Goal: Transaction & Acquisition: Purchase product/service

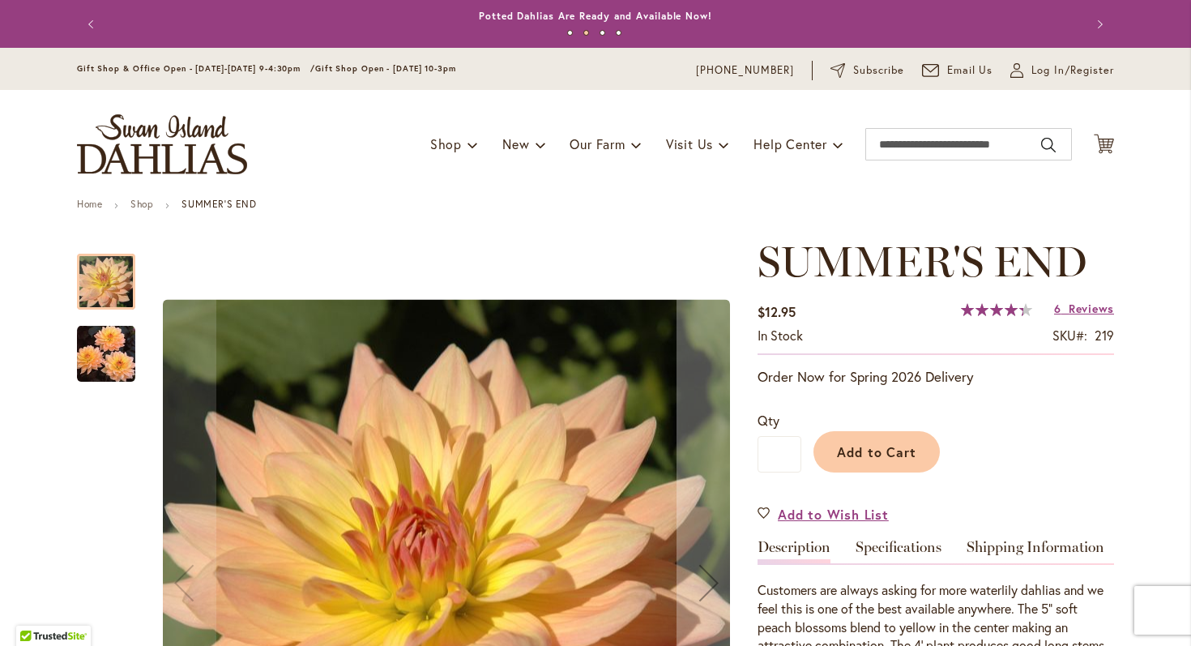
scroll to position [209, 0]
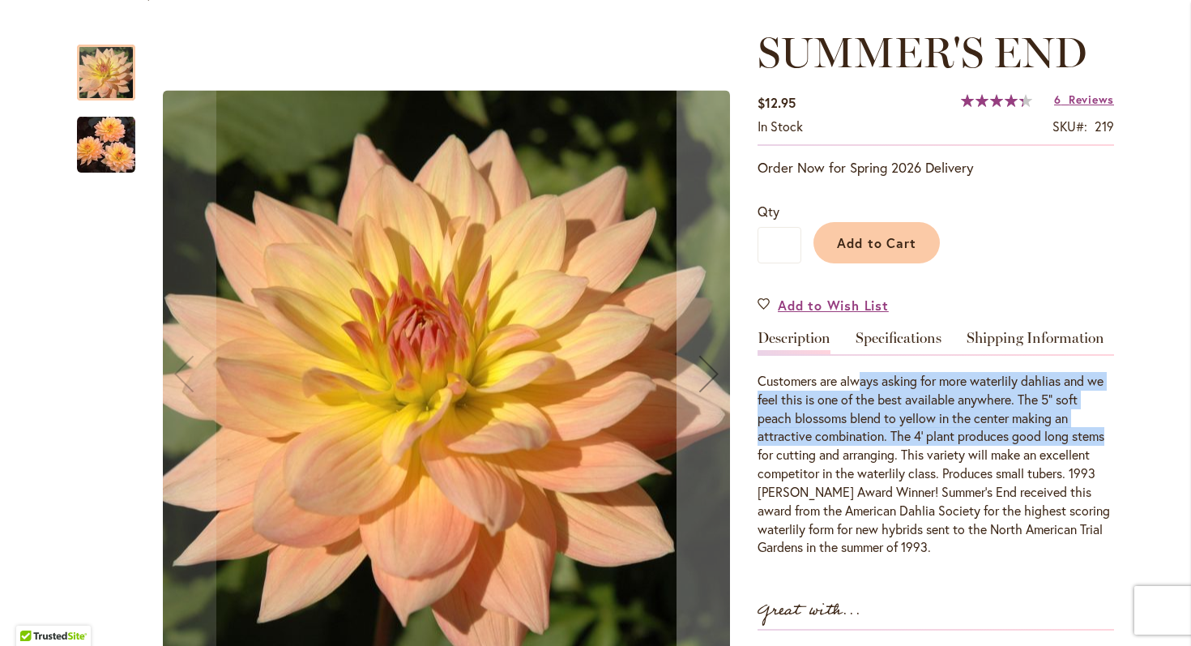
drag, startPoint x: 863, startPoint y: 387, endPoint x: 1102, endPoint y: 444, distance: 245.6
click at [1104, 438] on div "Customers are always asking for more waterlily dahlias and we feel this is one …" at bounding box center [935, 464] width 356 height 185
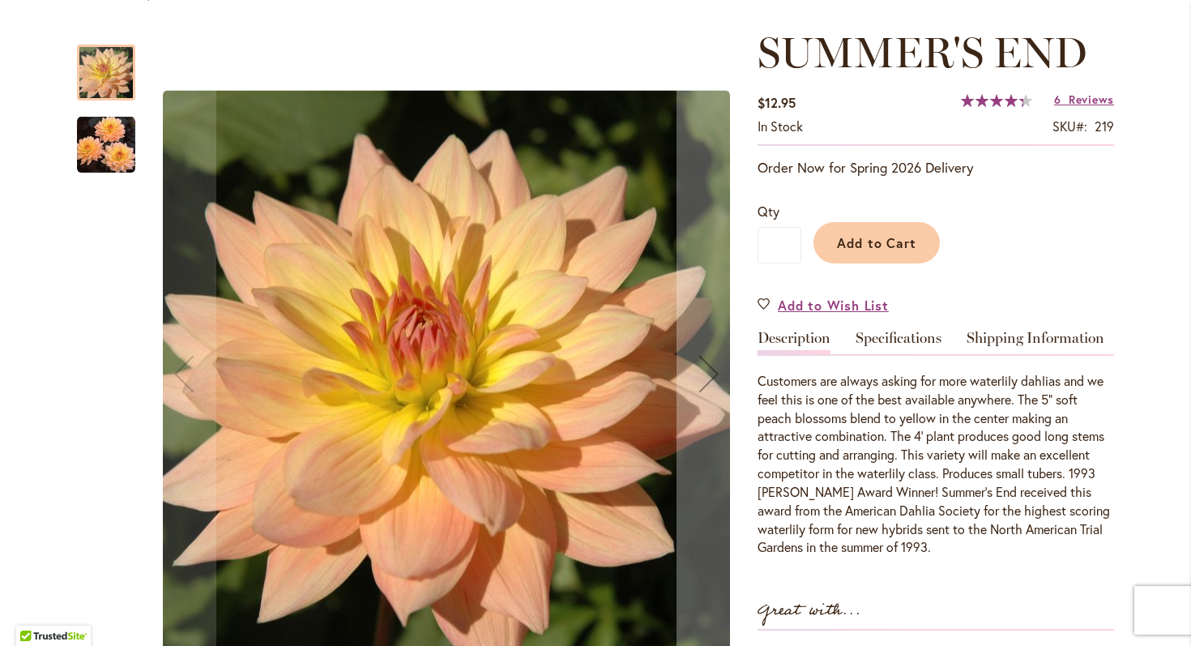
click at [1090, 462] on div "Customers are always asking for more waterlily dahlias and we feel this is one …" at bounding box center [935, 464] width 356 height 185
drag, startPoint x: 996, startPoint y: 429, endPoint x: 1046, endPoint y: 541, distance: 123.3
click at [1046, 541] on div "Customers are always asking for more waterlily dahlias and we feel this is one …" at bounding box center [935, 464] width 356 height 185
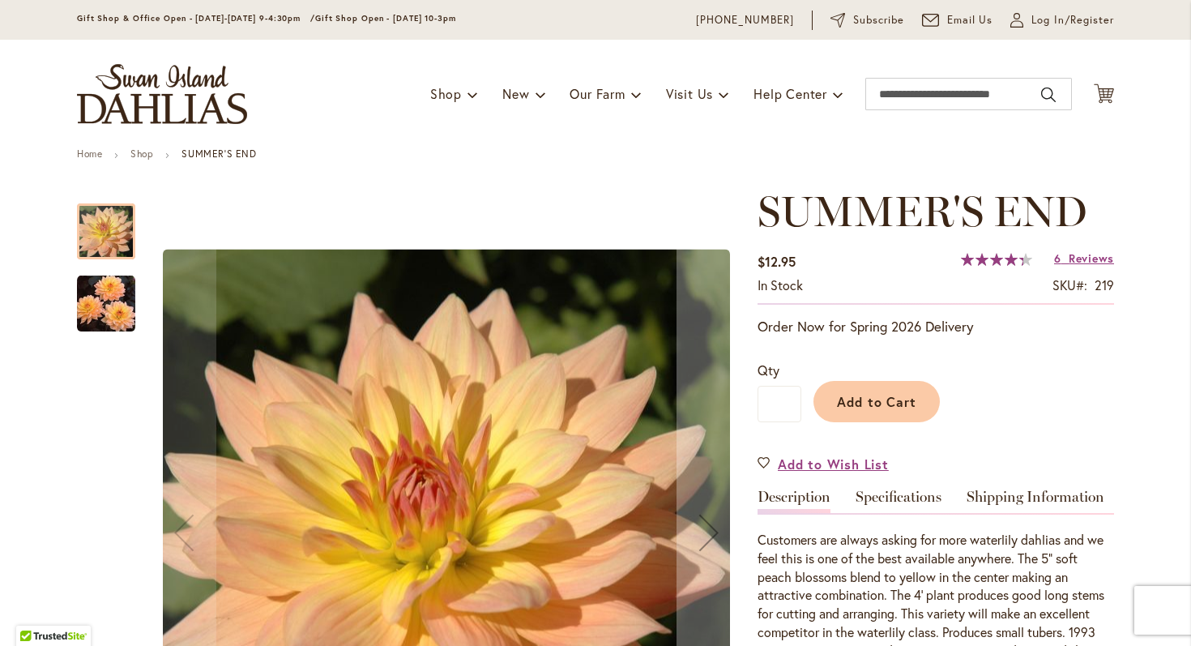
scroll to position [0, 0]
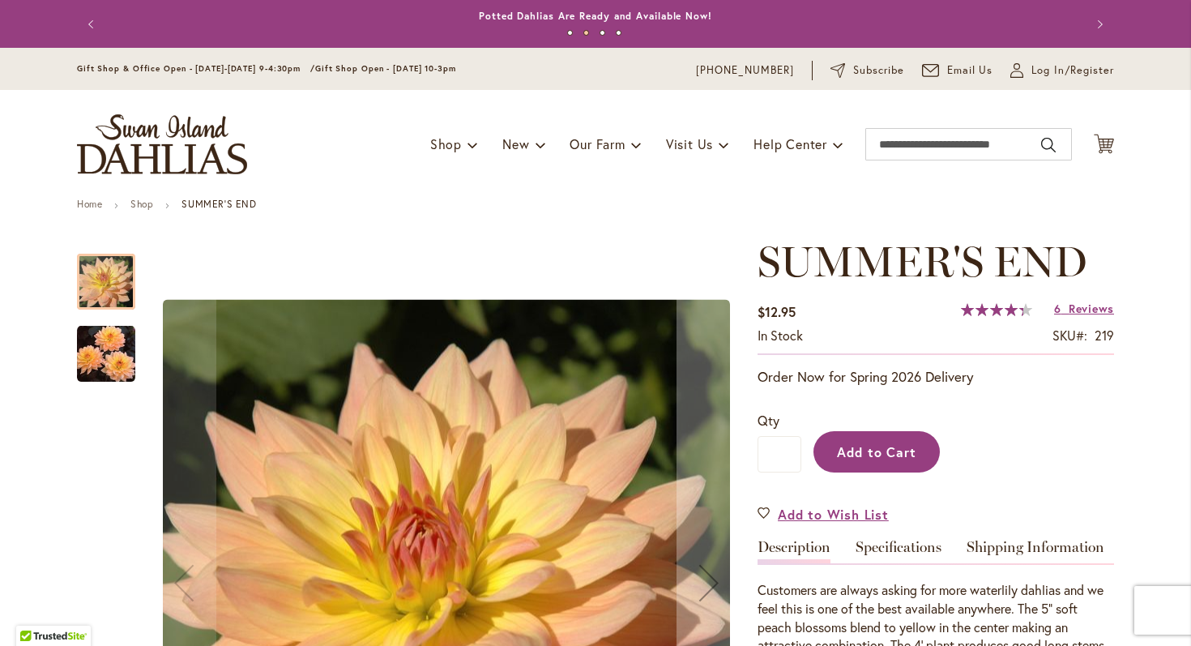
click at [881, 458] on span "Add to Cart" at bounding box center [877, 451] width 80 height 17
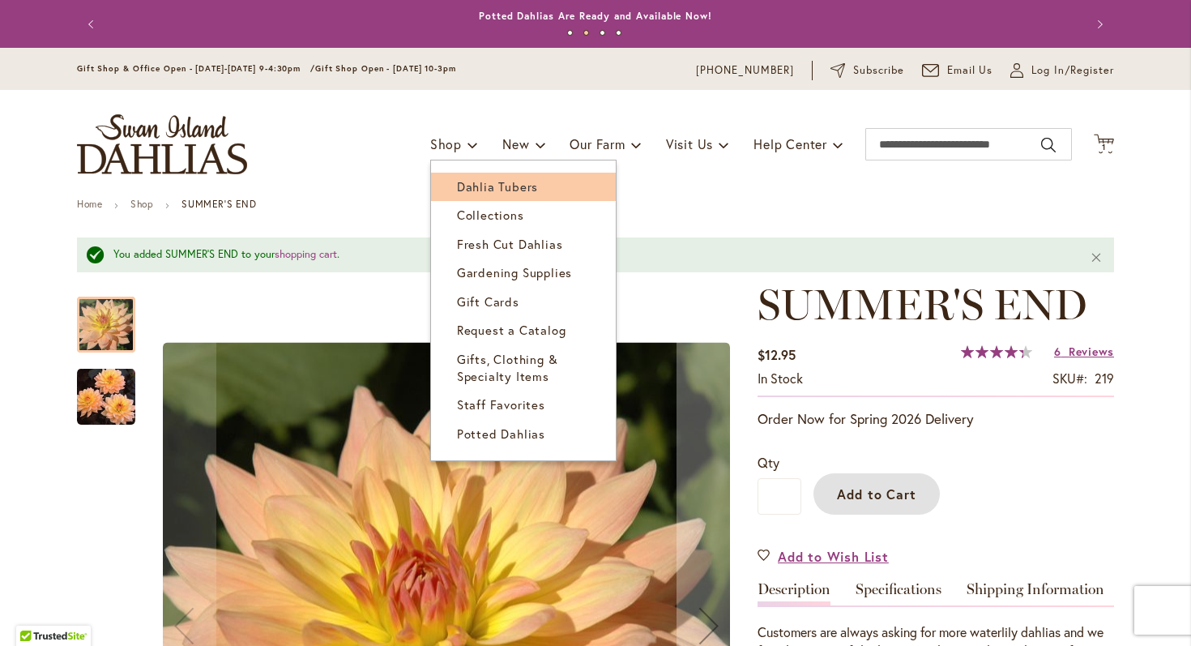
click at [463, 182] on span "Dahlia Tubers" at bounding box center [497, 186] width 81 height 16
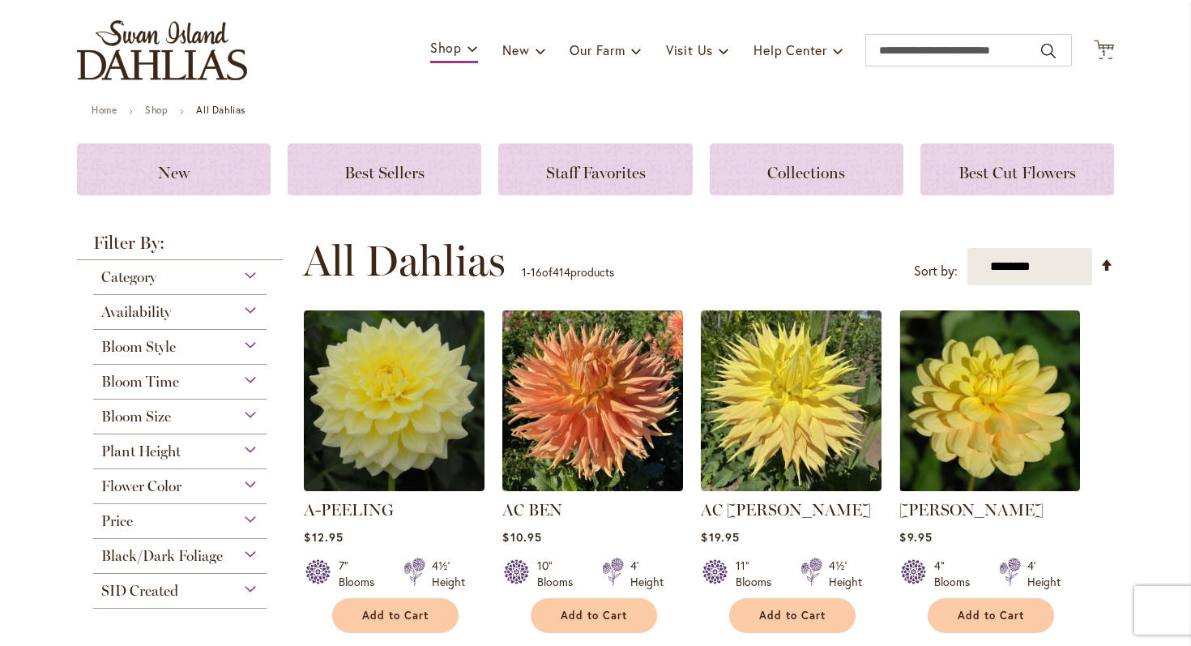
scroll to position [96, 0]
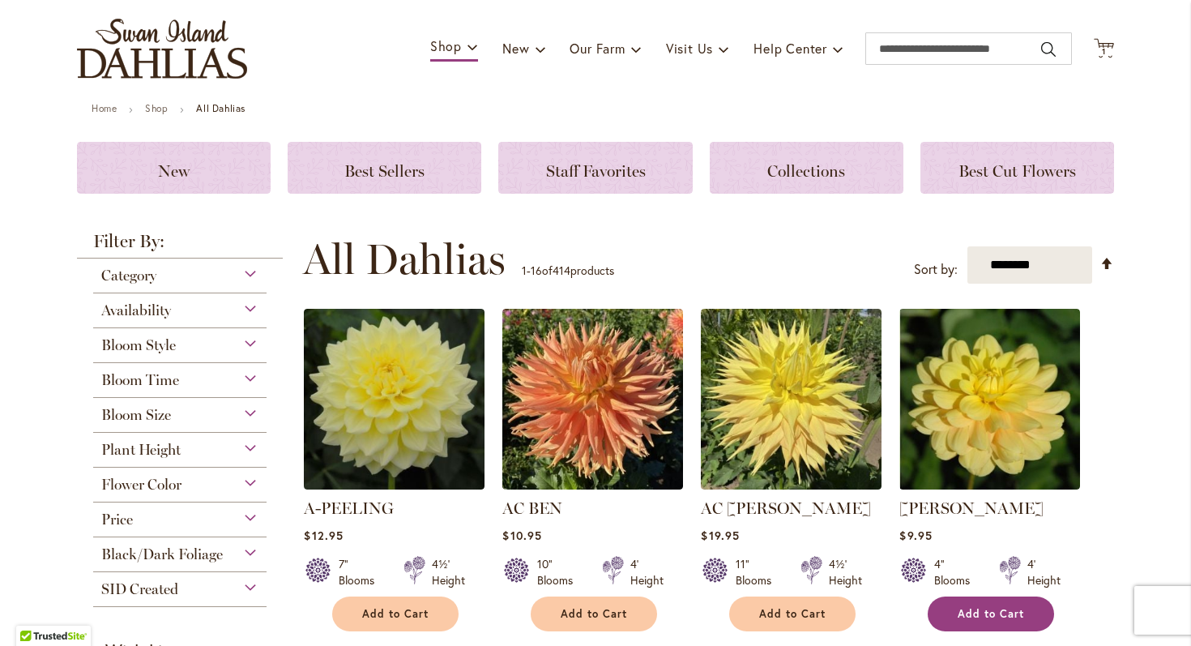
click at [1008, 612] on span "Add to Cart" at bounding box center [990, 614] width 66 height 14
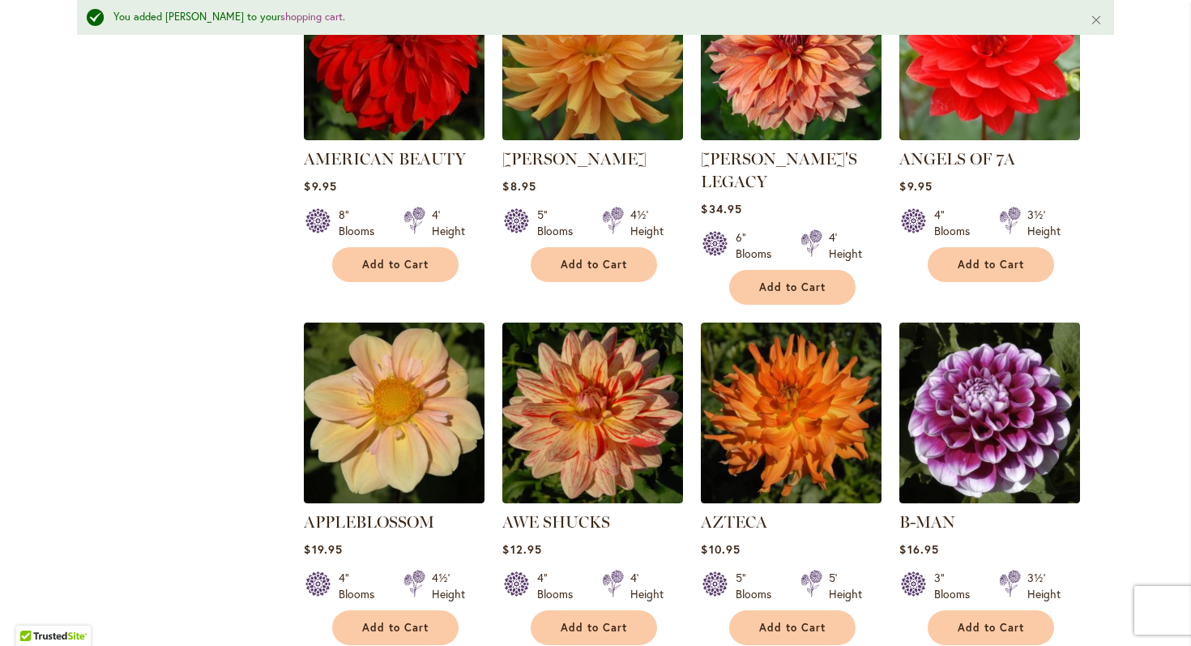
scroll to position [1385, 0]
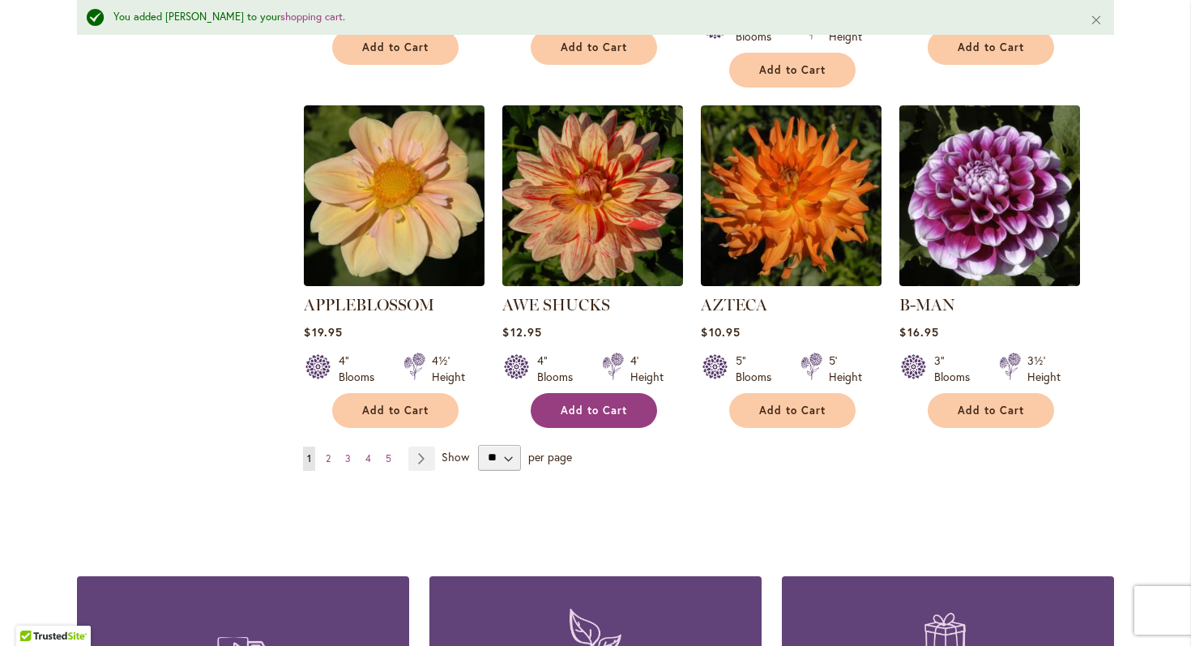
click at [589, 403] on span "Add to Cart" at bounding box center [594, 410] width 66 height 14
click at [417, 446] on link "Page Next" at bounding box center [421, 458] width 27 height 24
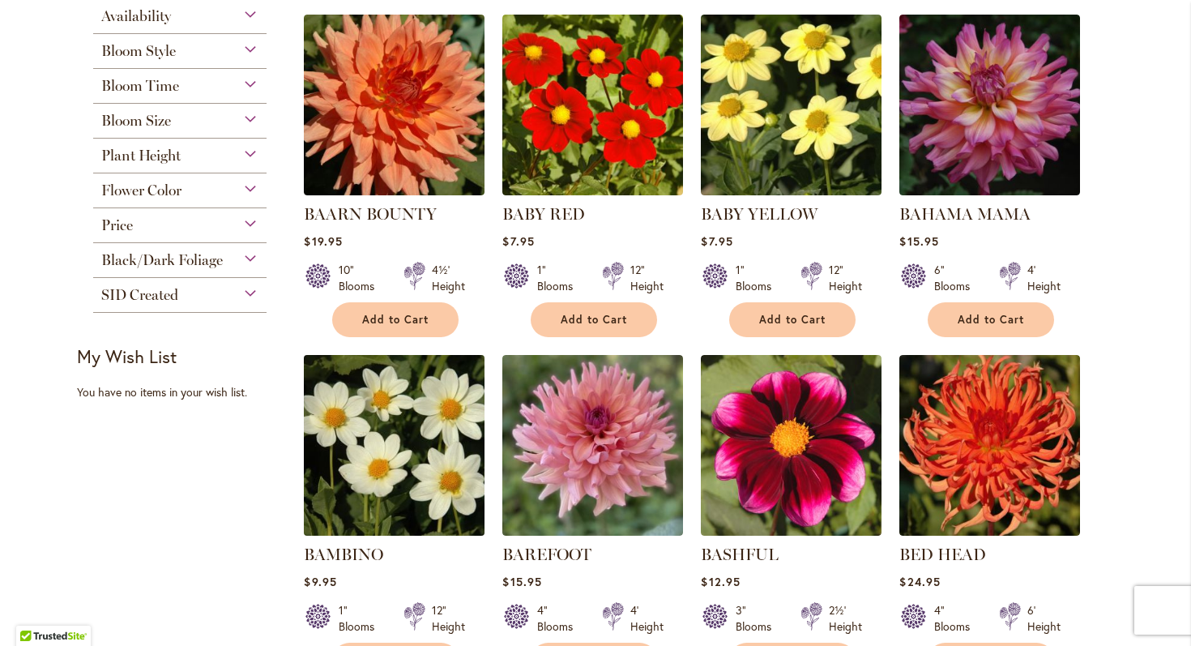
scroll to position [511, 0]
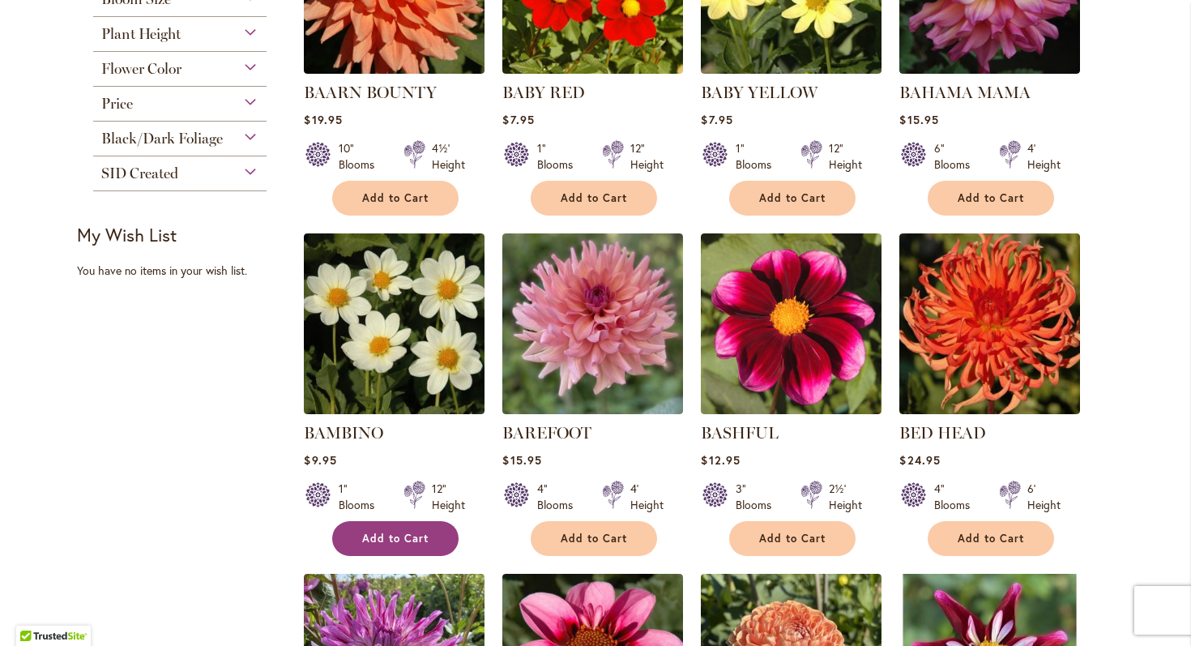
click at [391, 528] on button "Add to Cart" at bounding box center [395, 538] width 126 height 35
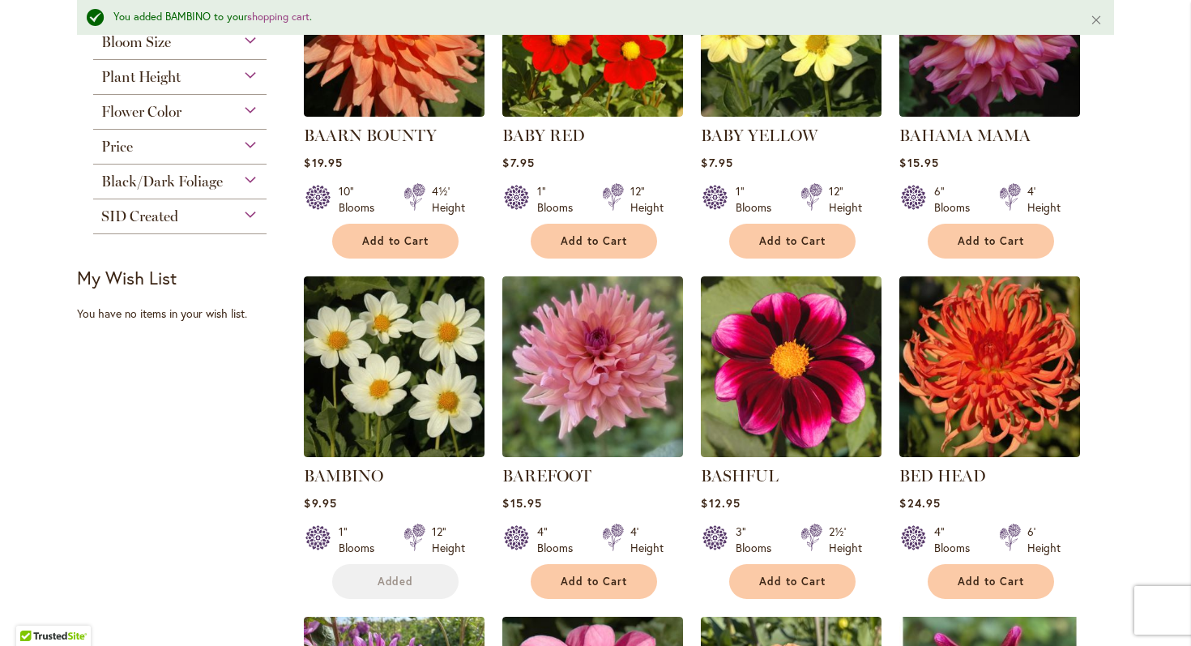
scroll to position [553, 0]
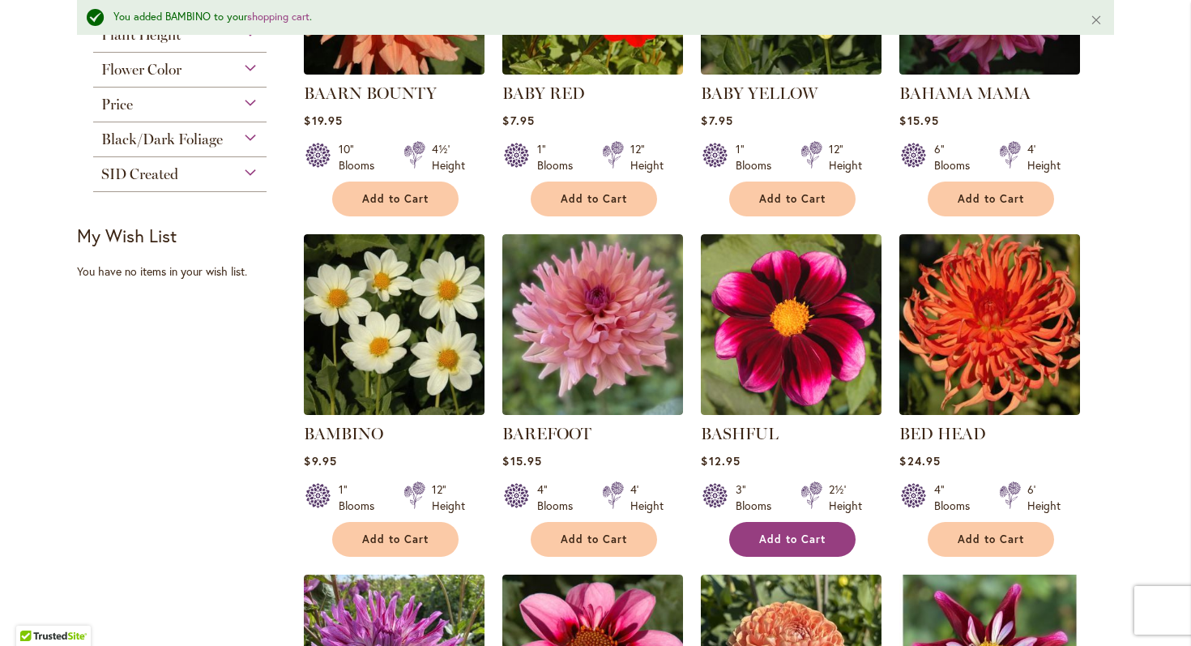
click at [774, 539] on span "Add to Cart" at bounding box center [792, 539] width 66 height 14
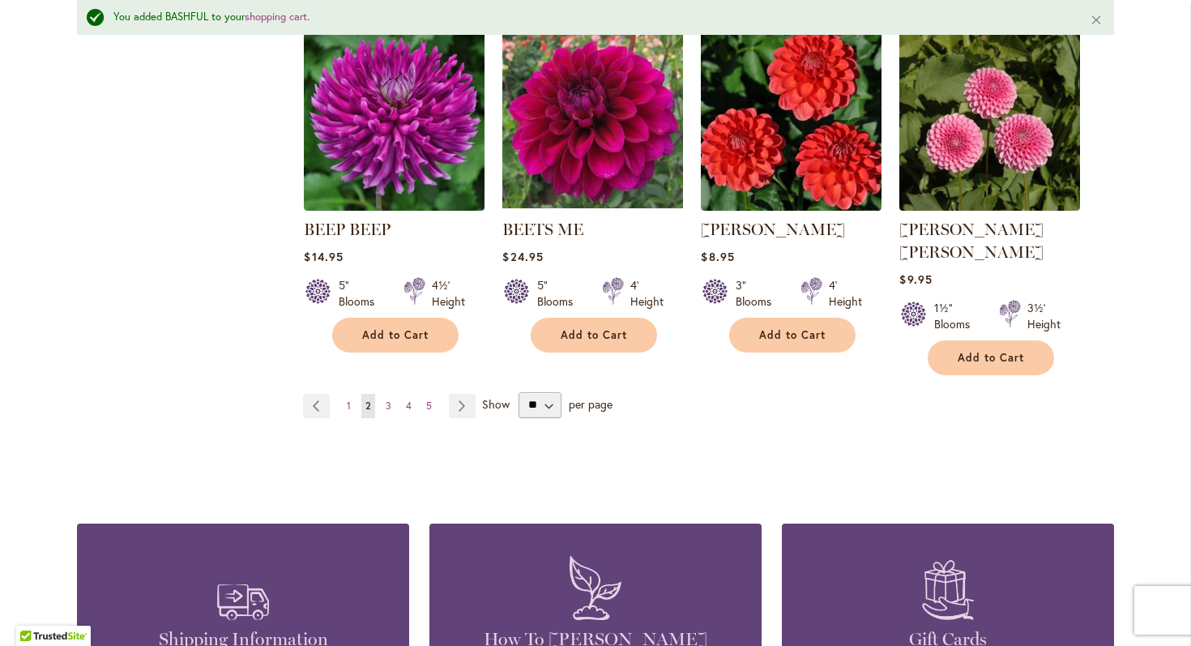
scroll to position [1583, 0]
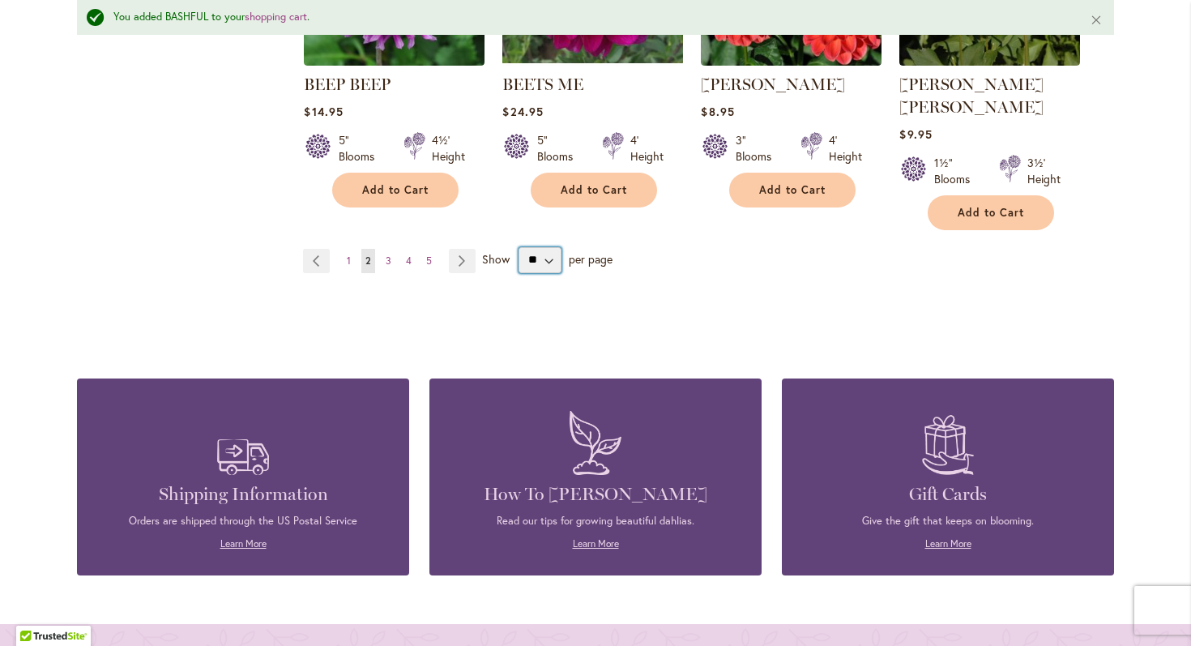
click at [537, 247] on select "** ** ** **" at bounding box center [539, 260] width 43 height 26
select select "**"
click at [518, 247] on select "** ** ** **" at bounding box center [539, 260] width 43 height 26
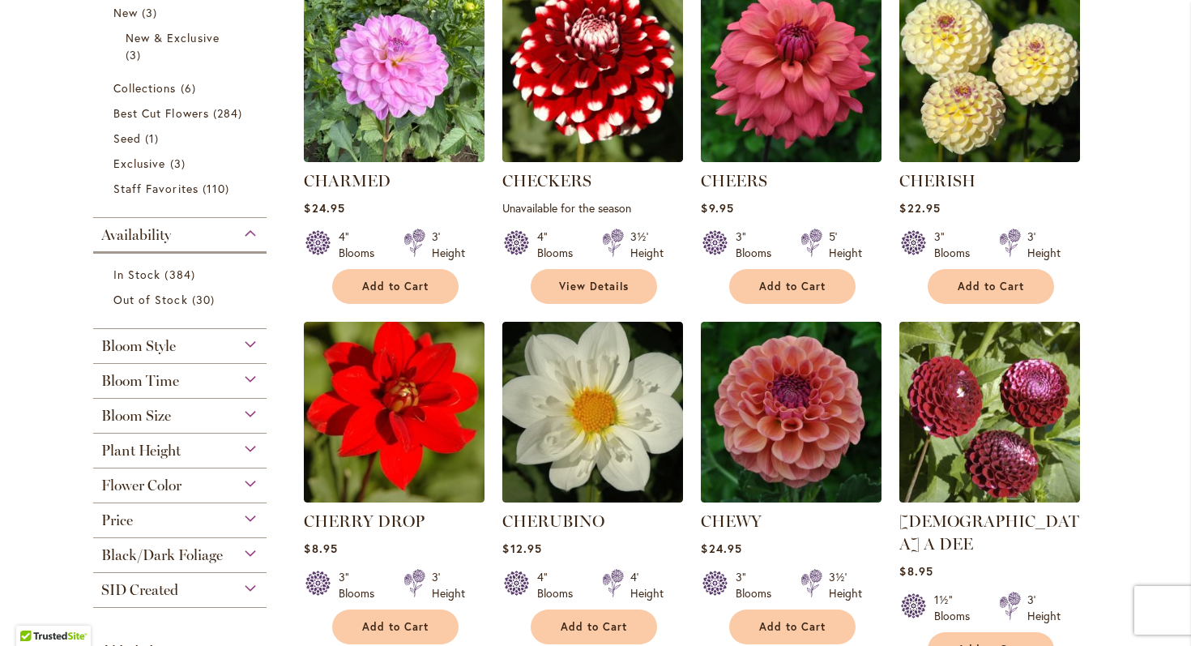
scroll to position [429, 0]
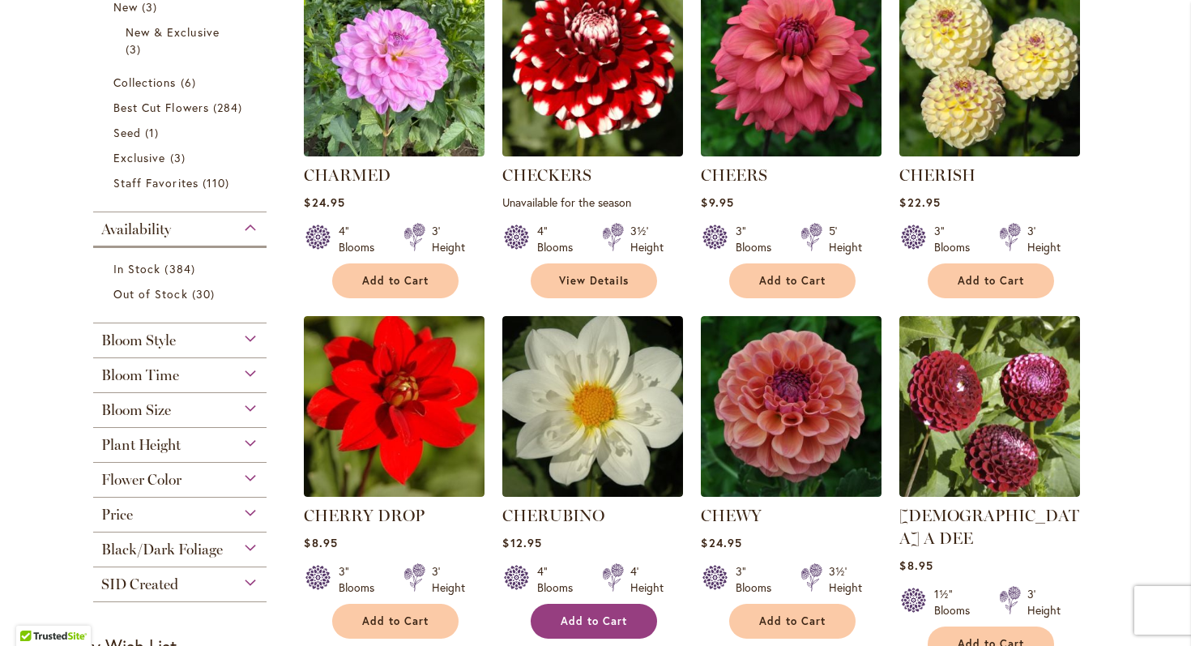
click at [608, 626] on span "Add to Cart" at bounding box center [594, 621] width 66 height 14
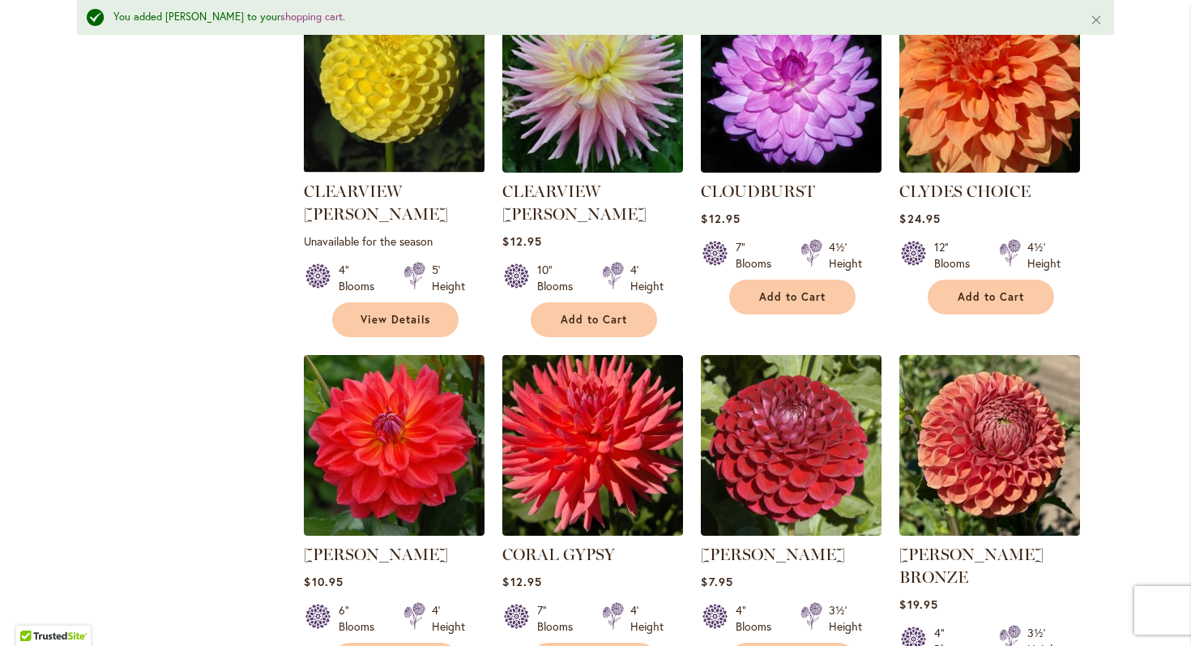
scroll to position [1528, 0]
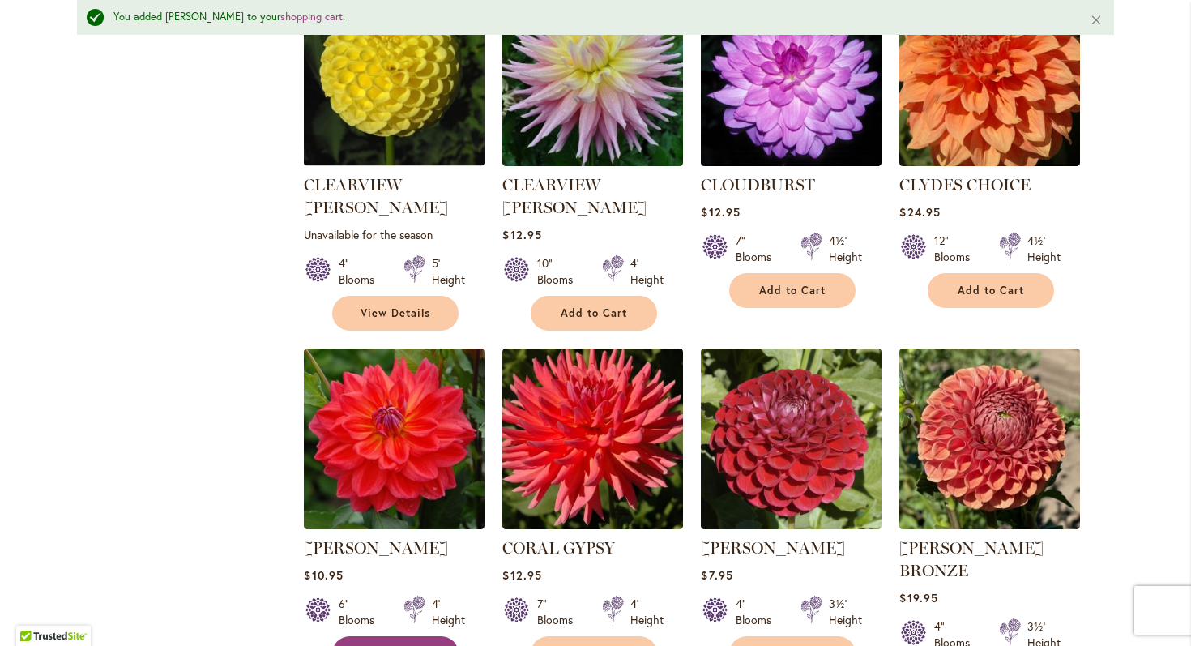
click at [407, 645] on span "Add to Cart" at bounding box center [395, 653] width 66 height 14
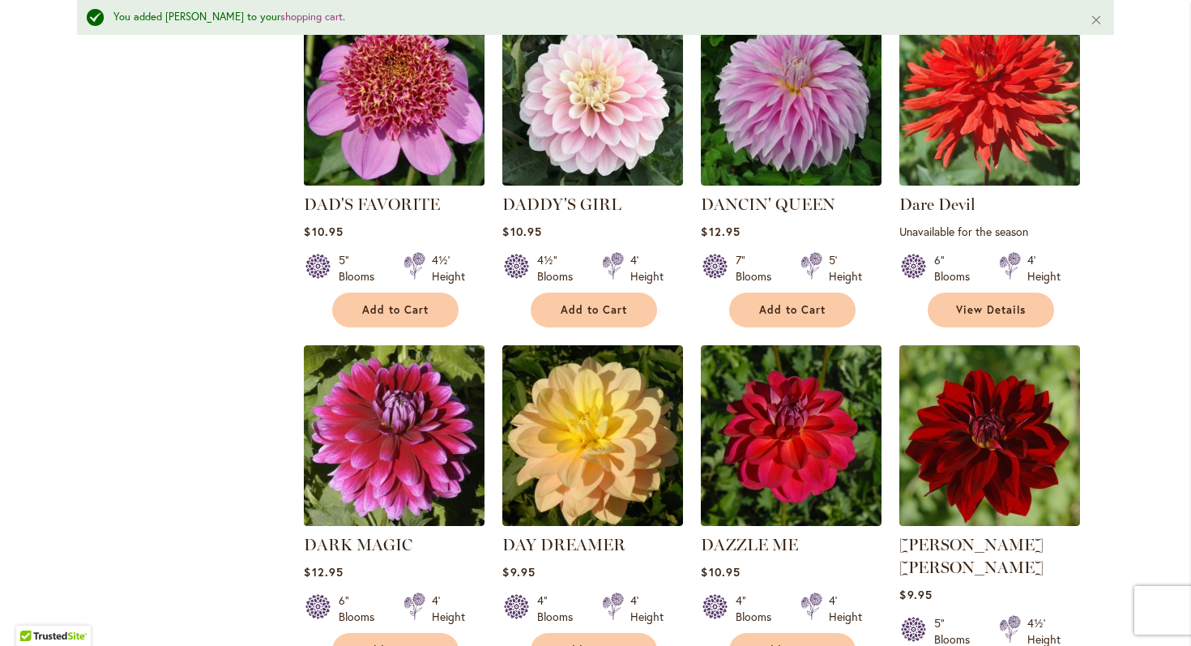
scroll to position [2969, 0]
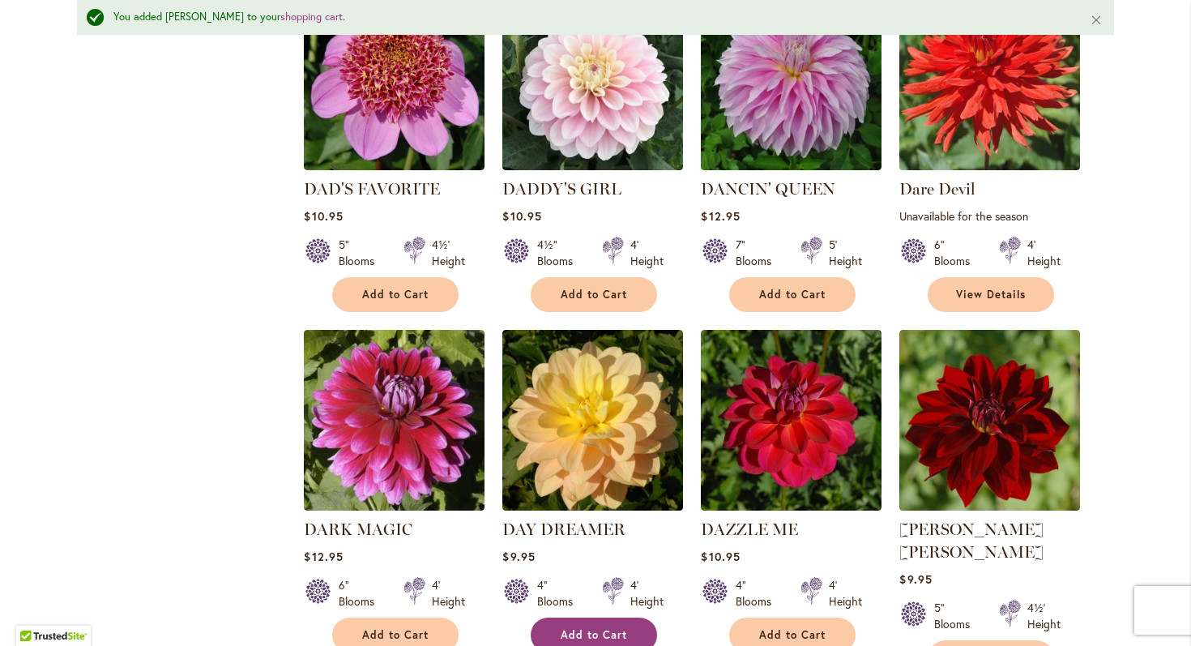
click at [611, 628] on span "Add to Cart" at bounding box center [594, 635] width 66 height 14
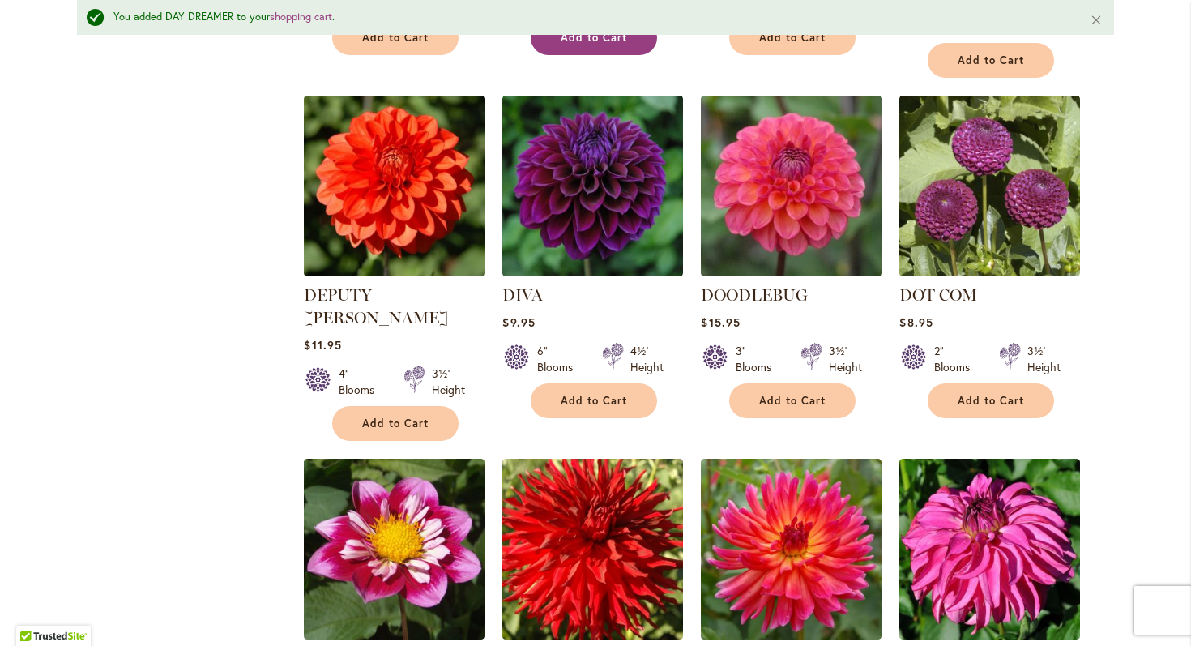
scroll to position [3472, 0]
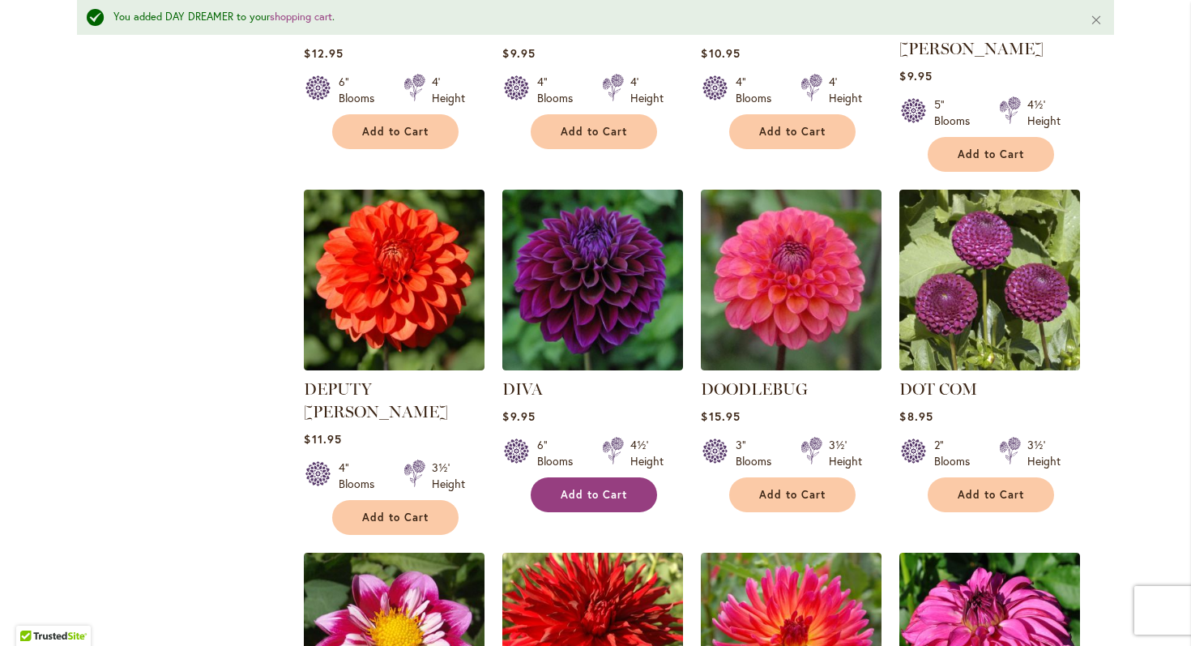
click at [612, 488] on span "Add to Cart" at bounding box center [594, 495] width 66 height 14
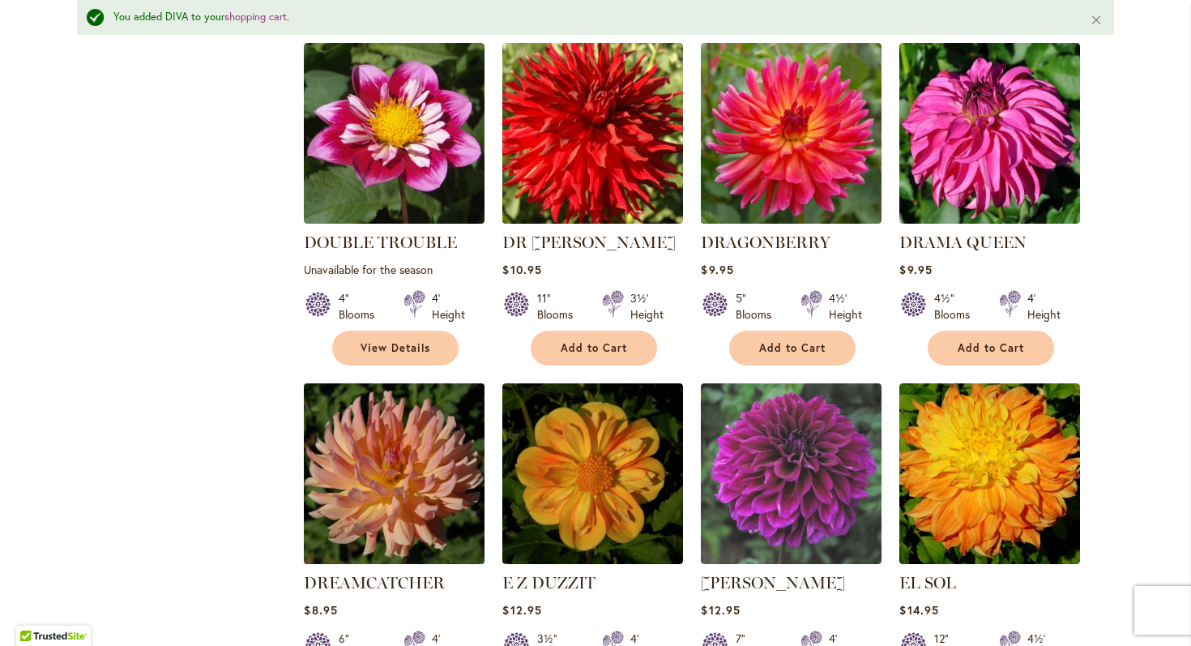
scroll to position [4045, 0]
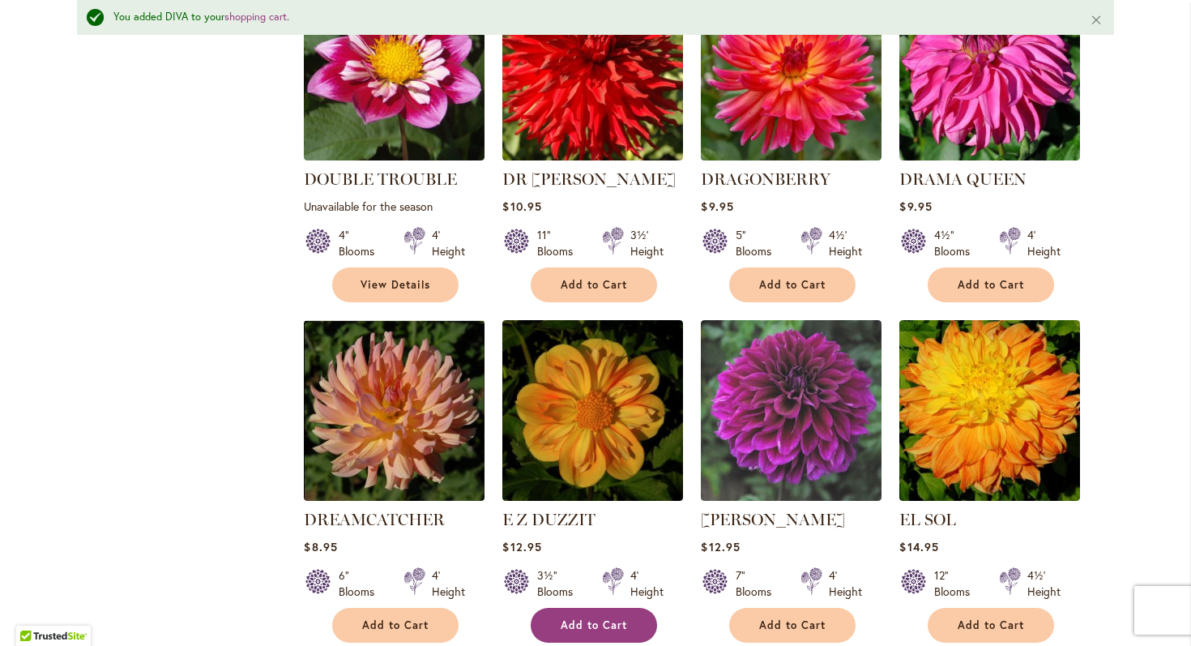
click at [574, 608] on button "Add to Cart" at bounding box center [594, 625] width 126 height 35
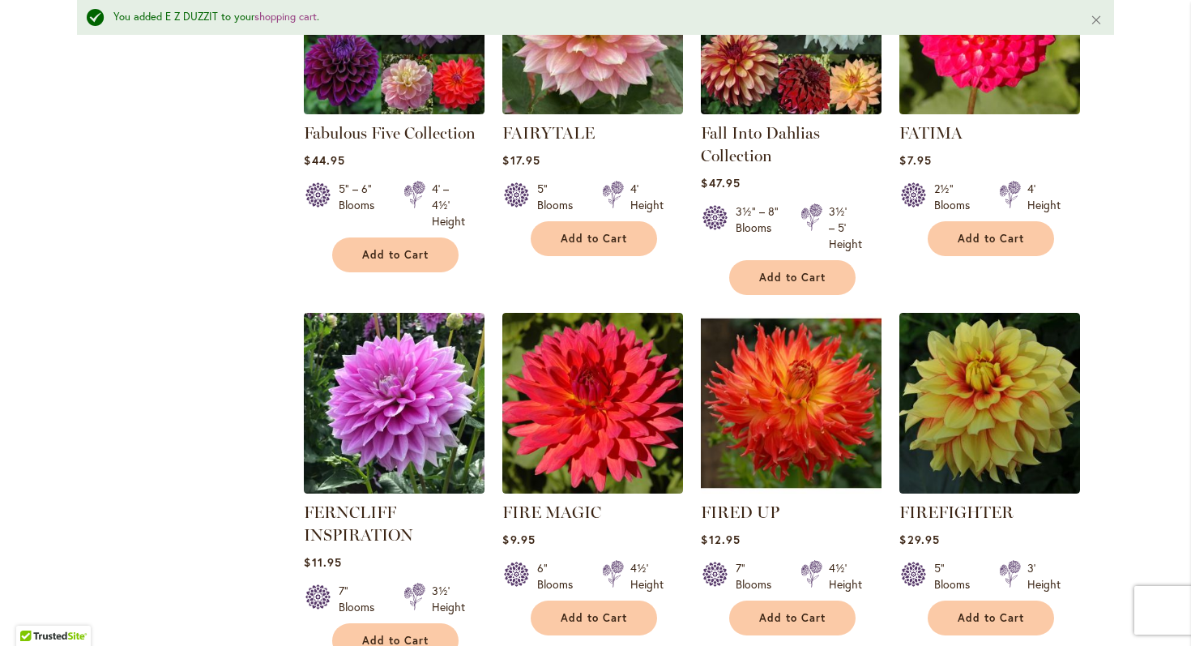
scroll to position [5452, 0]
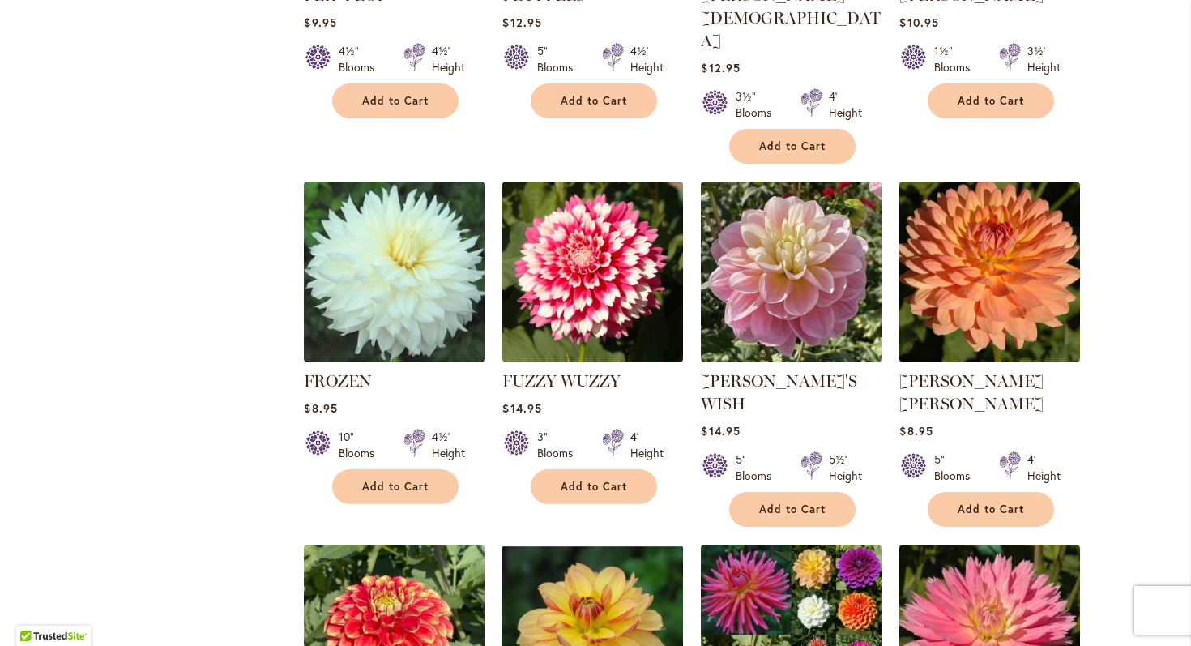
scroll to position [953, 0]
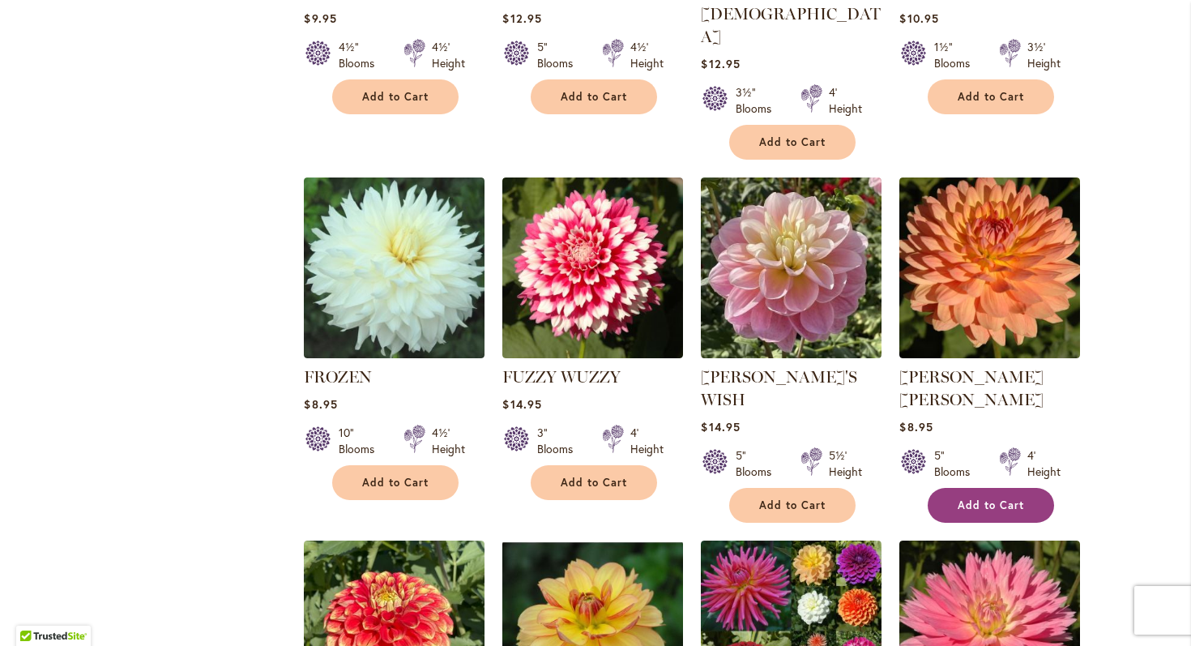
click at [995, 488] on button "Add to Cart" at bounding box center [990, 505] width 126 height 35
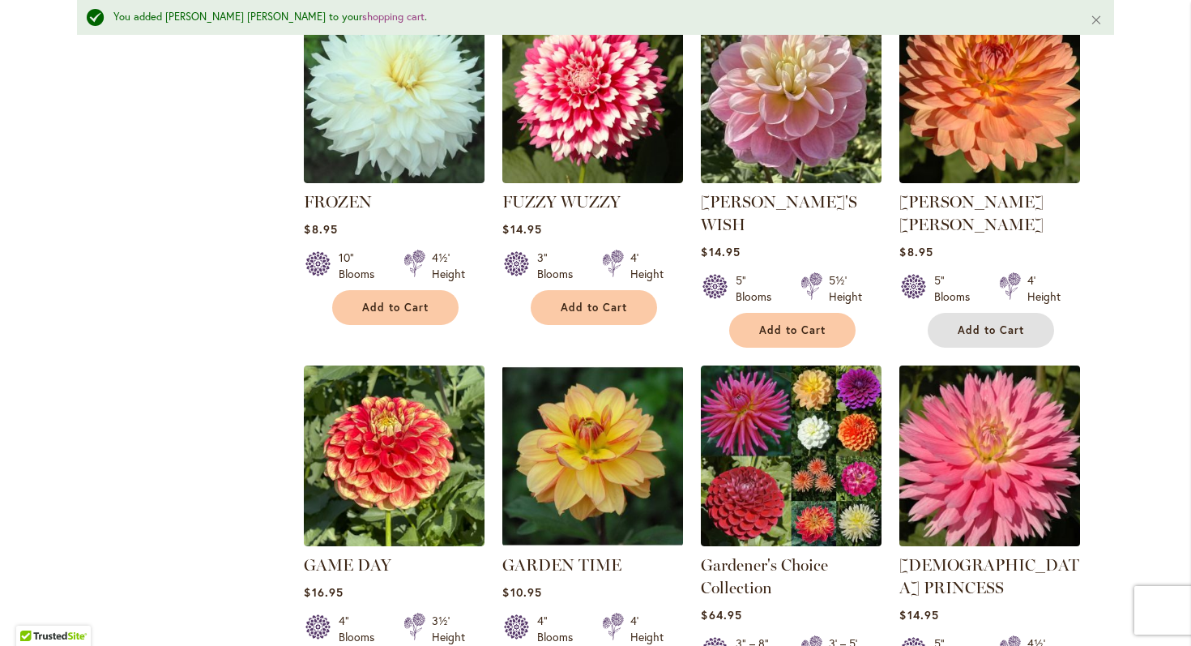
scroll to position [1171, 0]
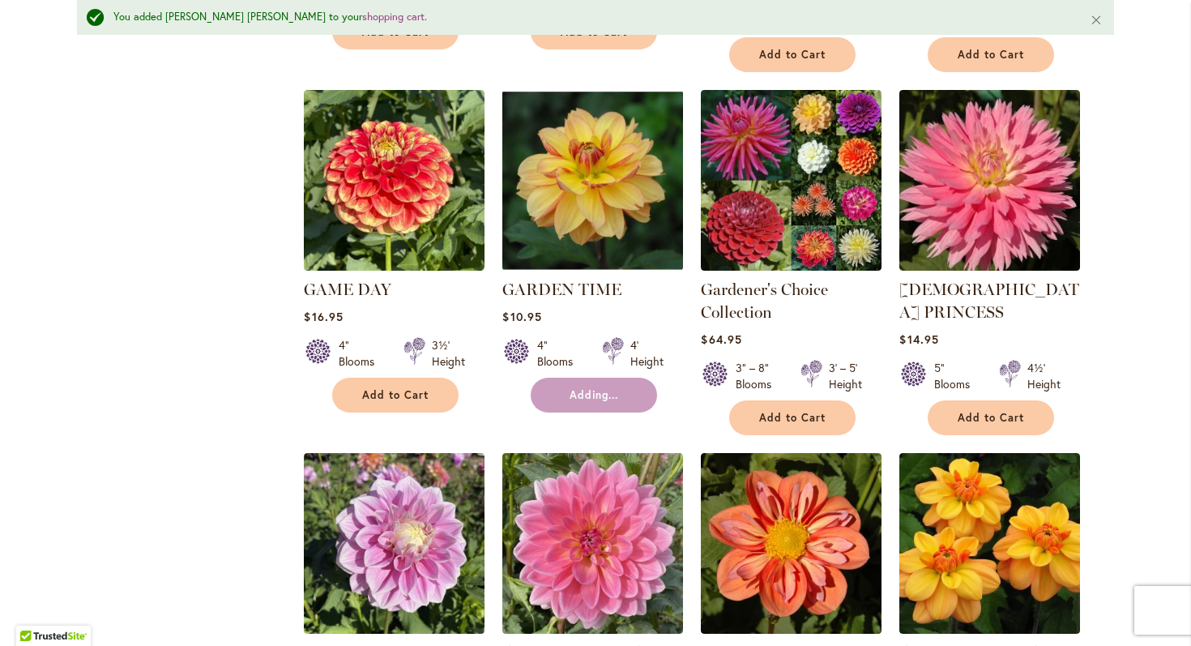
scroll to position [1514, 0]
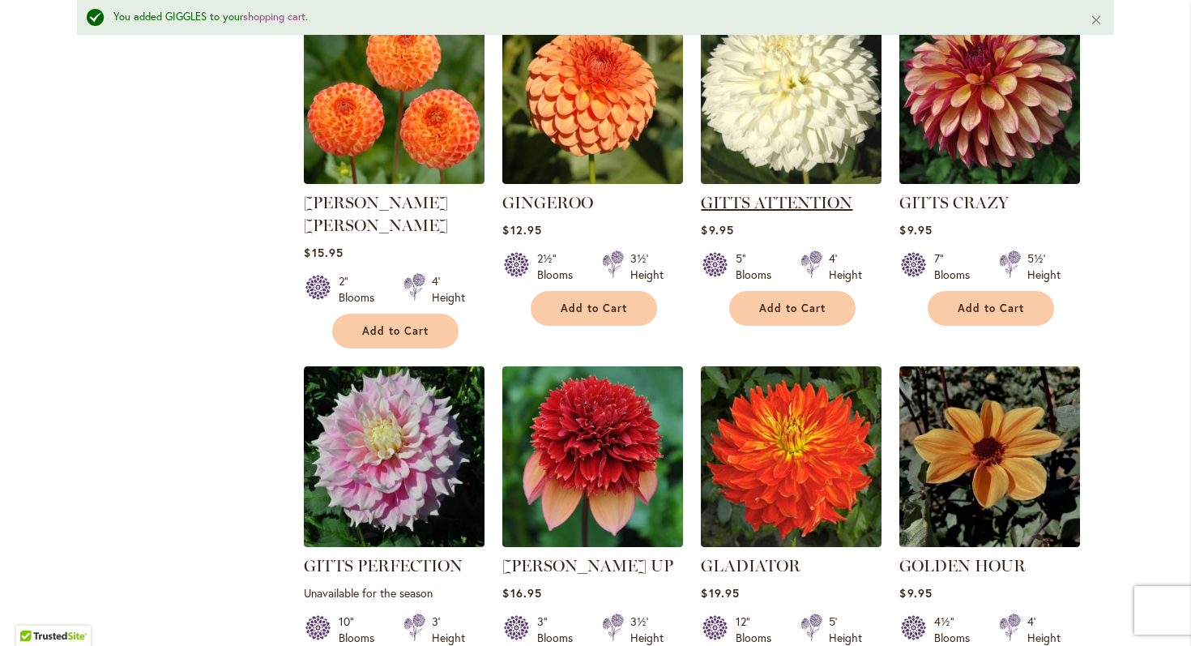
scroll to position [2239, 0]
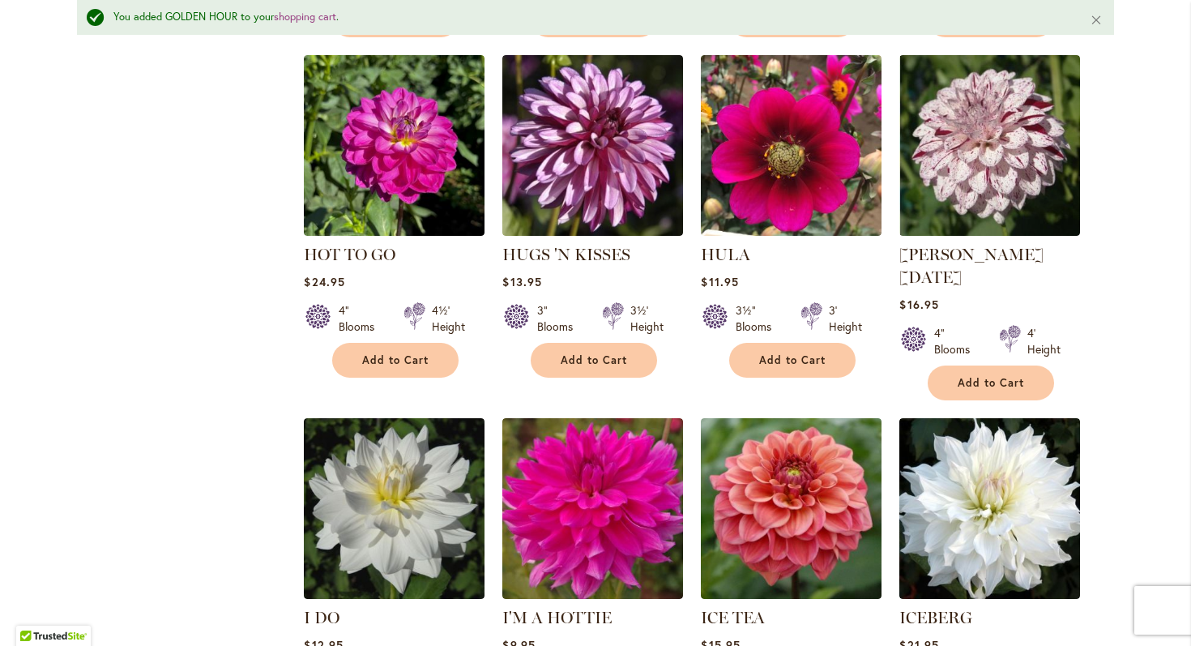
scroll to position [5354, 0]
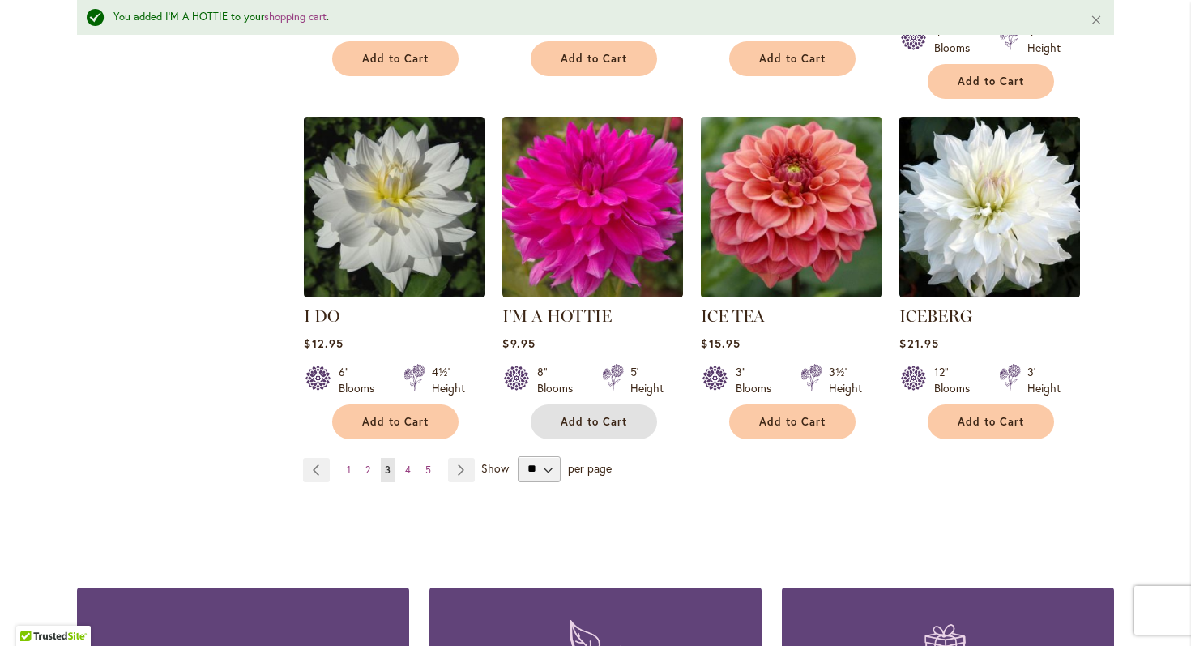
scroll to position [5826, 0]
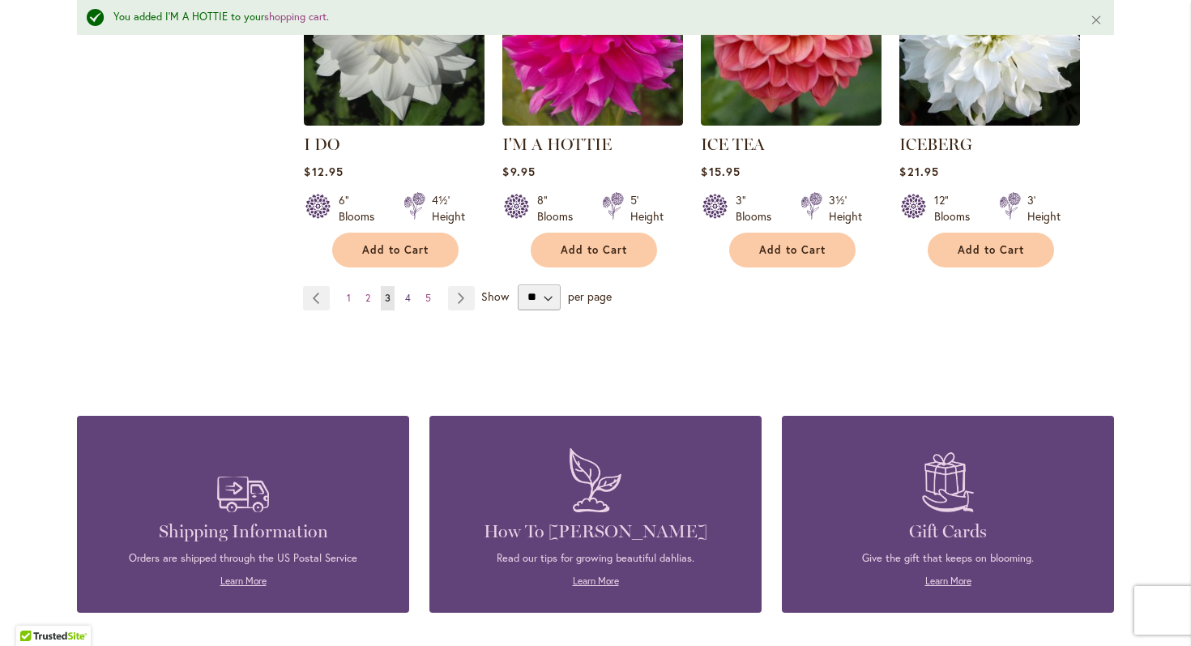
click at [408, 292] on span "4" at bounding box center [408, 298] width 6 height 12
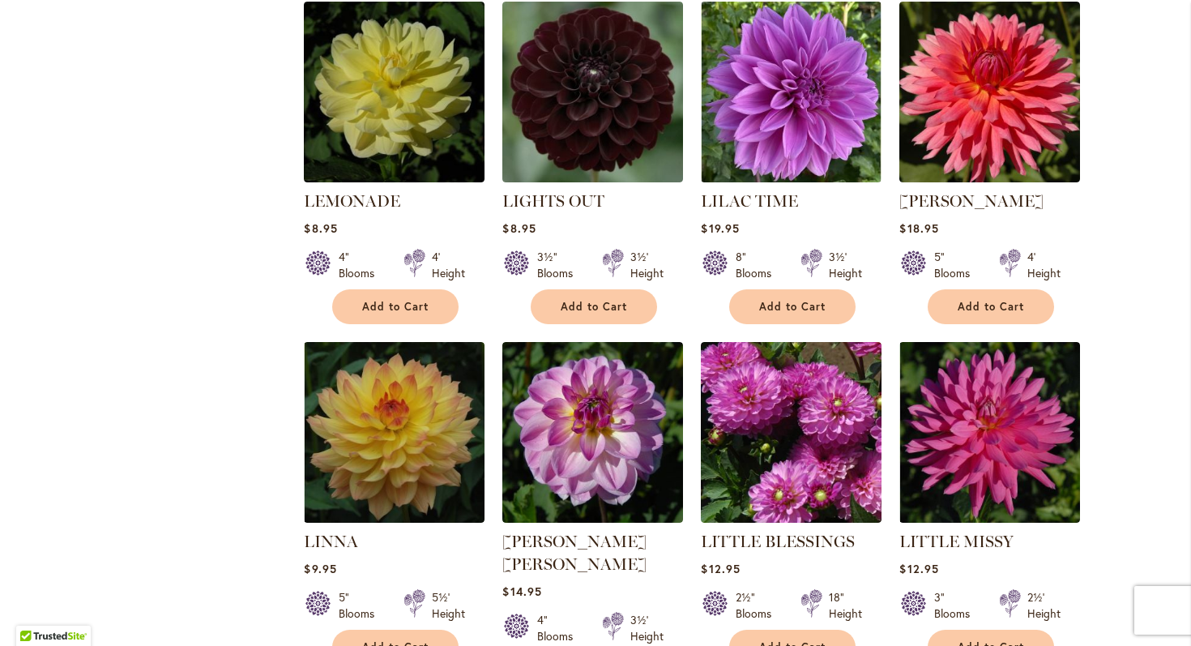
scroll to position [3580, 0]
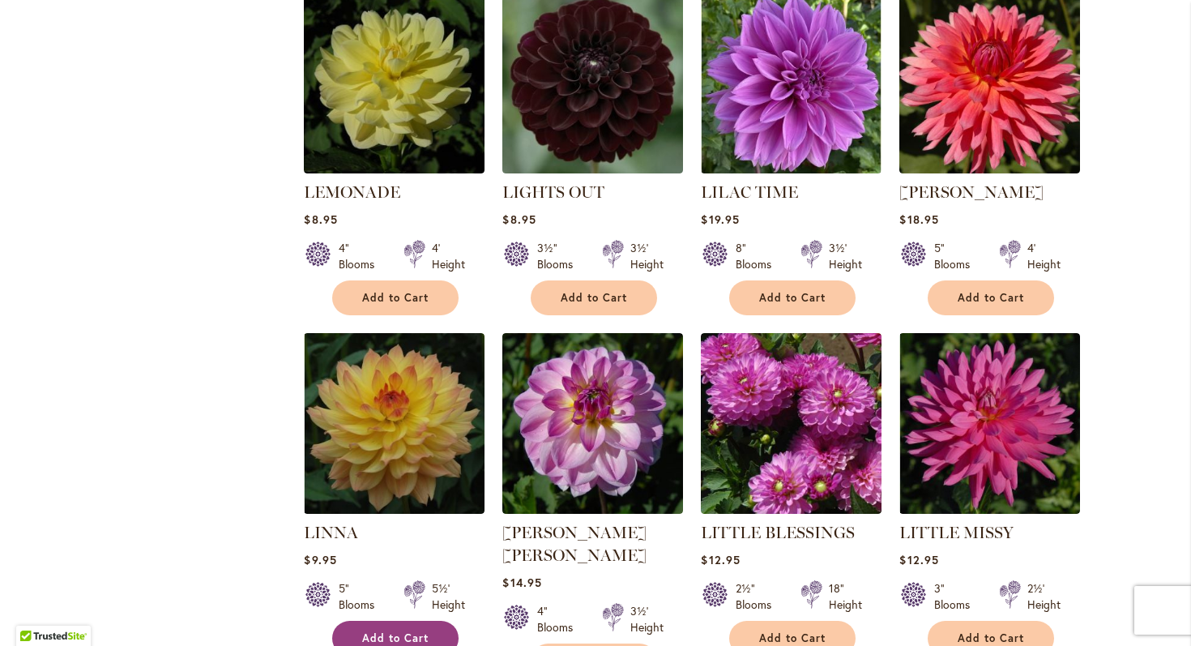
click at [413, 631] on span "Add to Cart" at bounding box center [395, 638] width 66 height 14
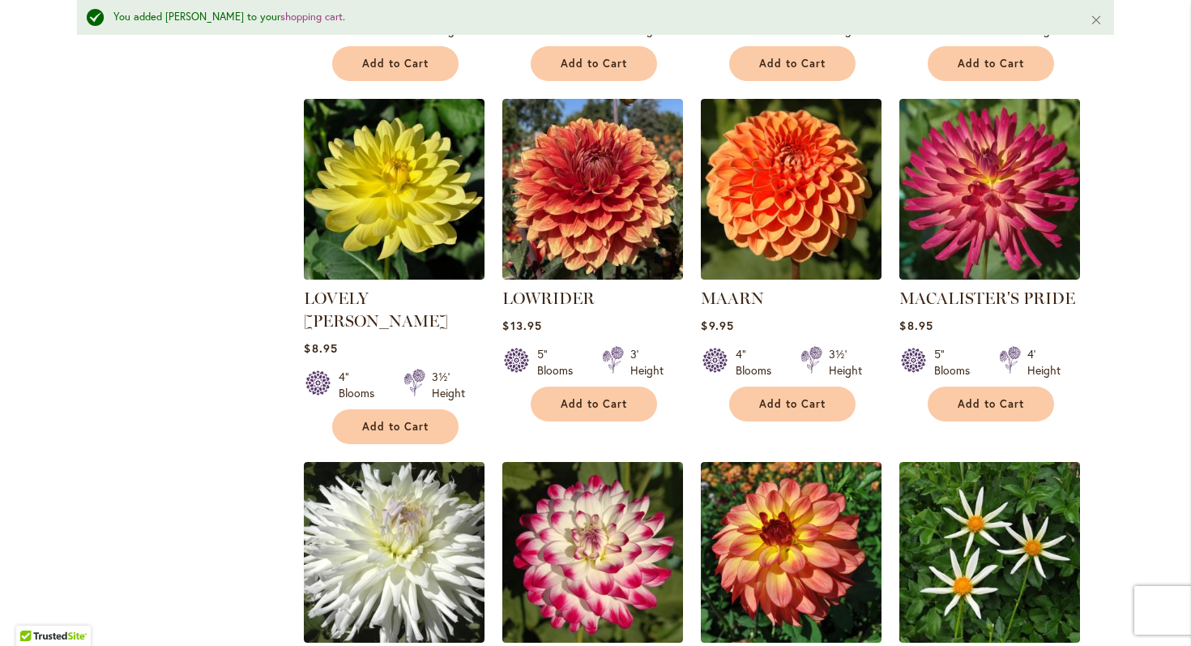
scroll to position [4288, 0]
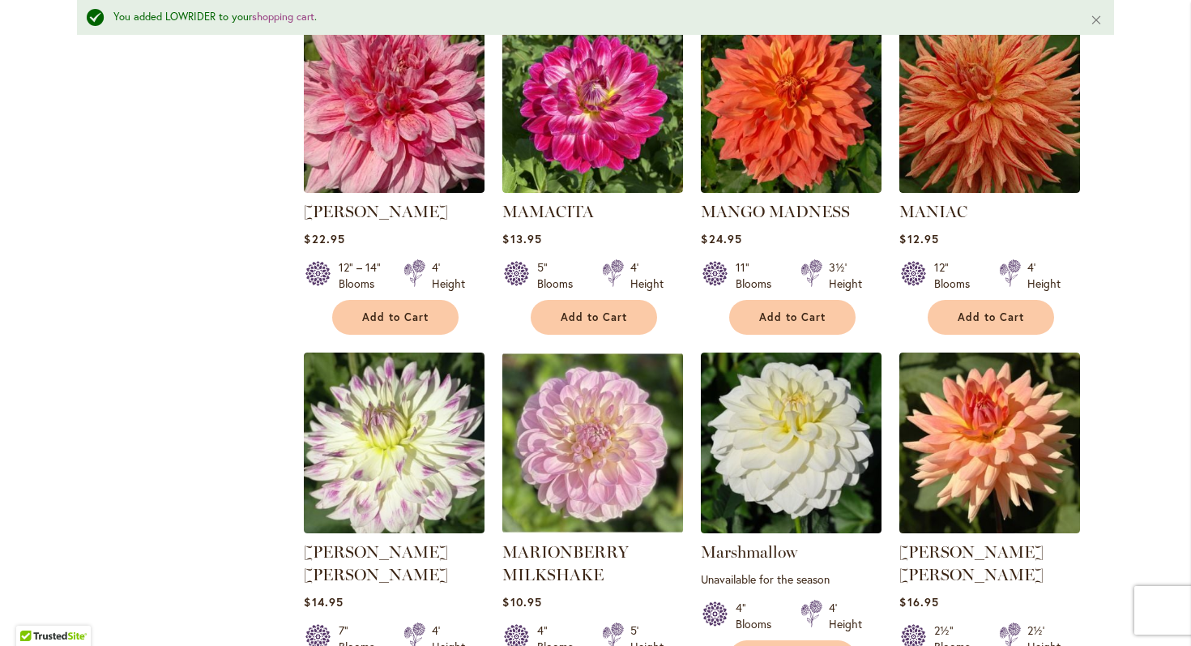
scroll to position [5354, 0]
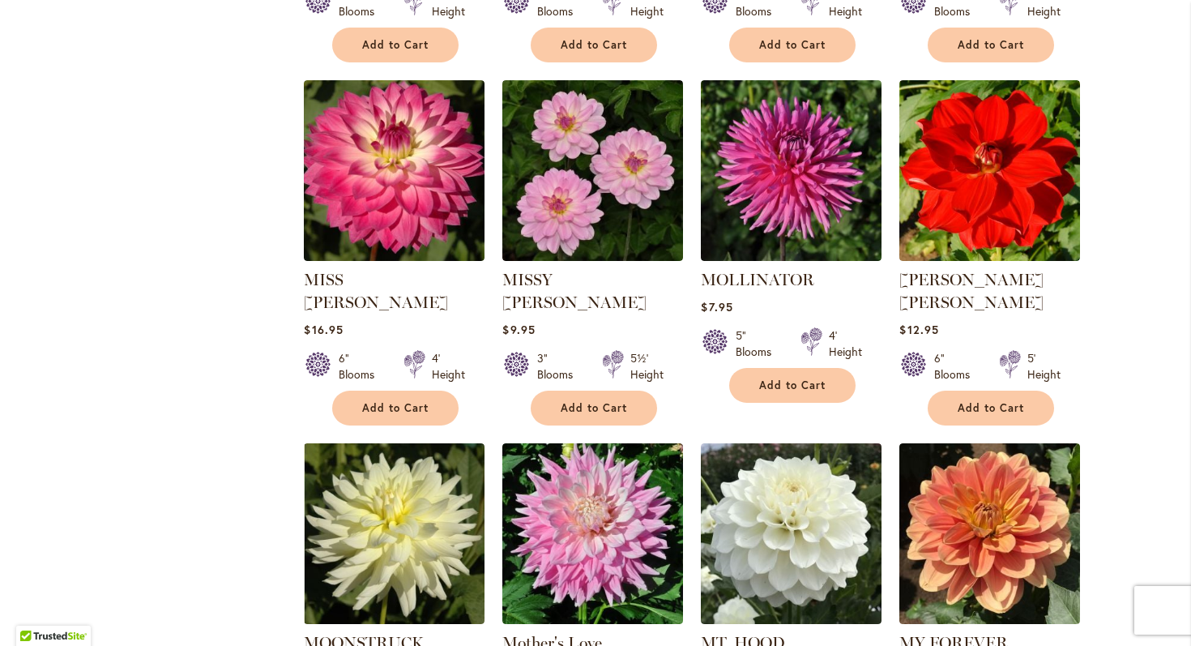
scroll to position [1506, 0]
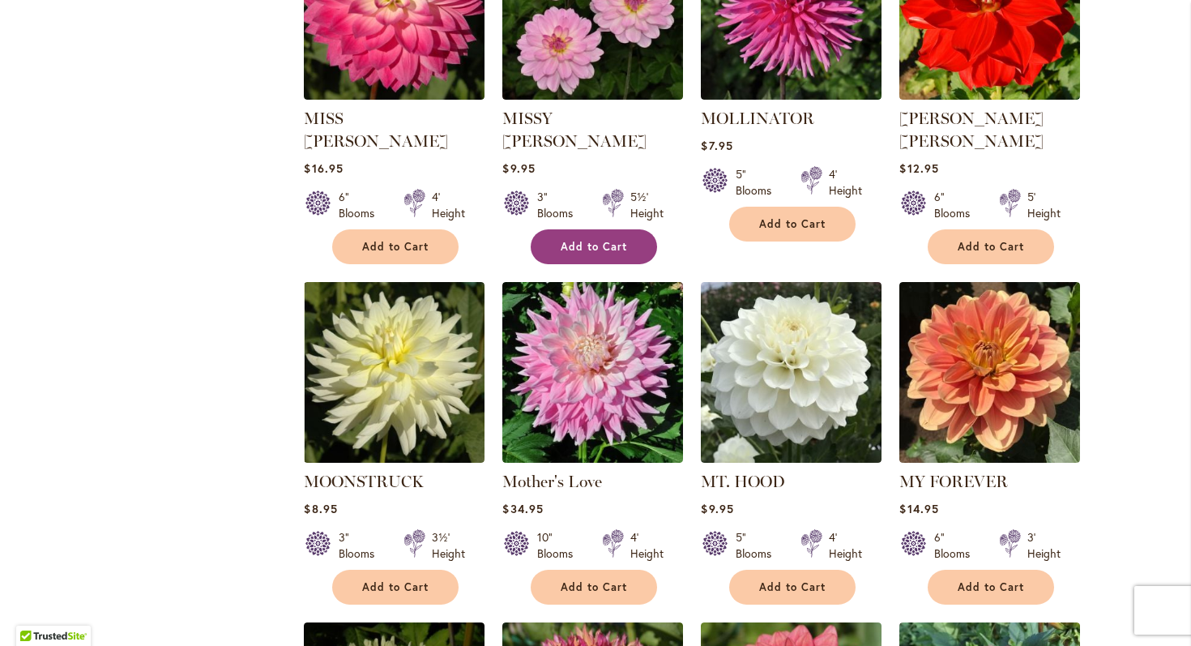
click at [569, 240] on span "Add to Cart" at bounding box center [594, 247] width 66 height 14
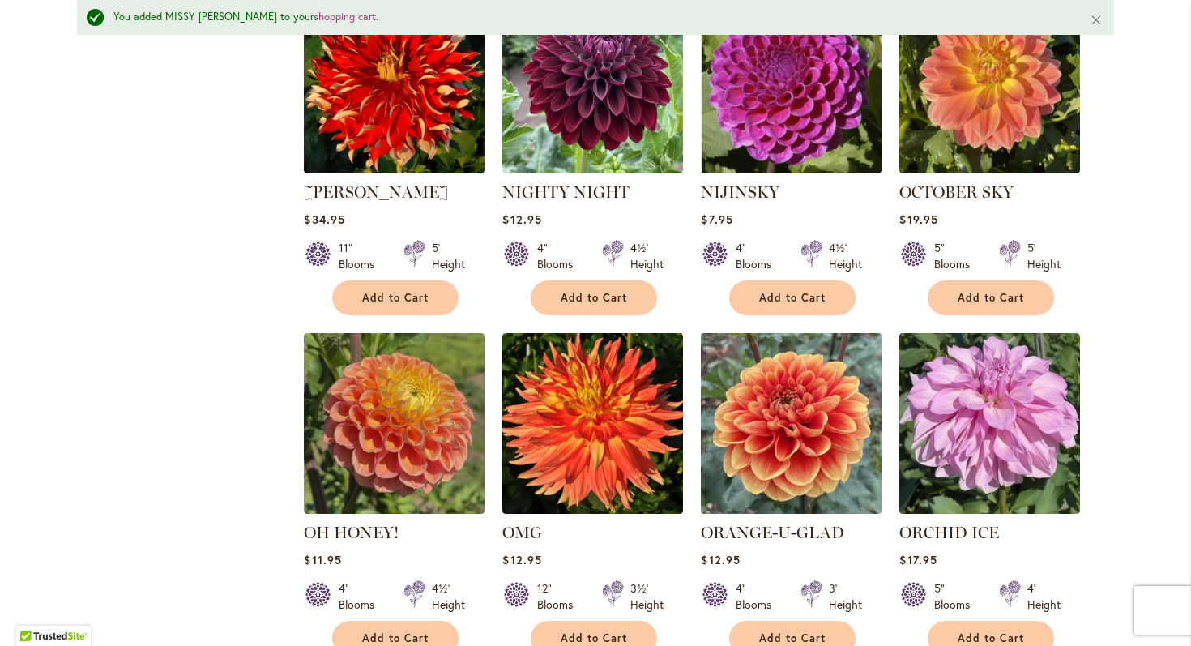
scroll to position [2919, 0]
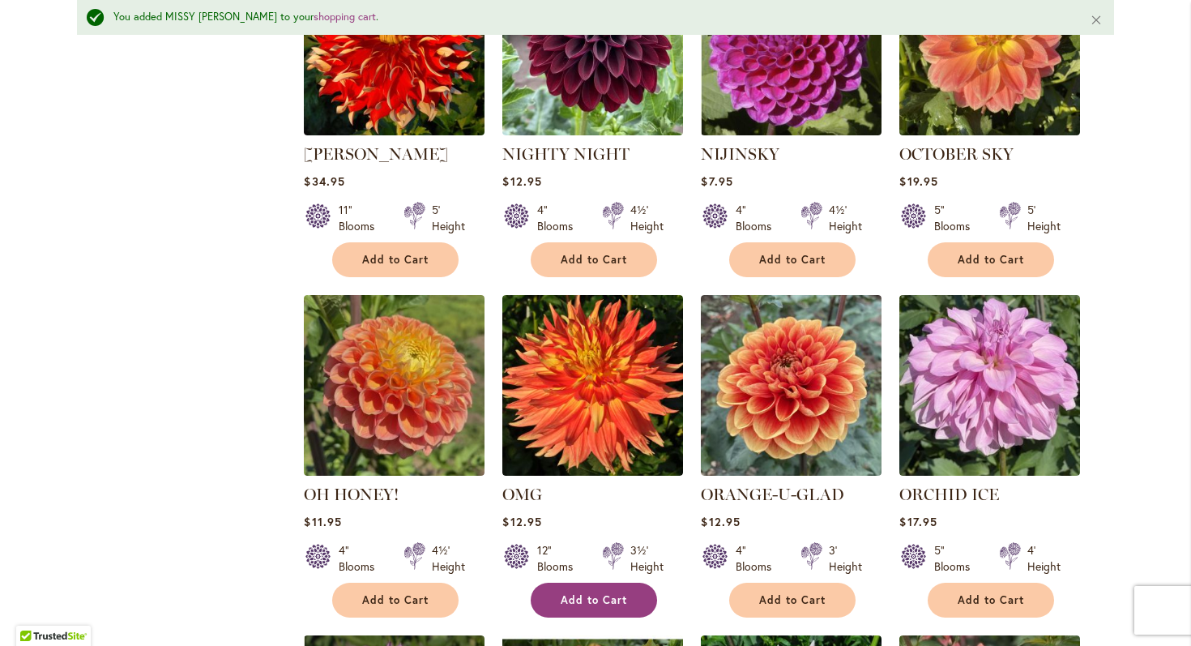
click at [592, 593] on span "Add to Cart" at bounding box center [594, 600] width 66 height 14
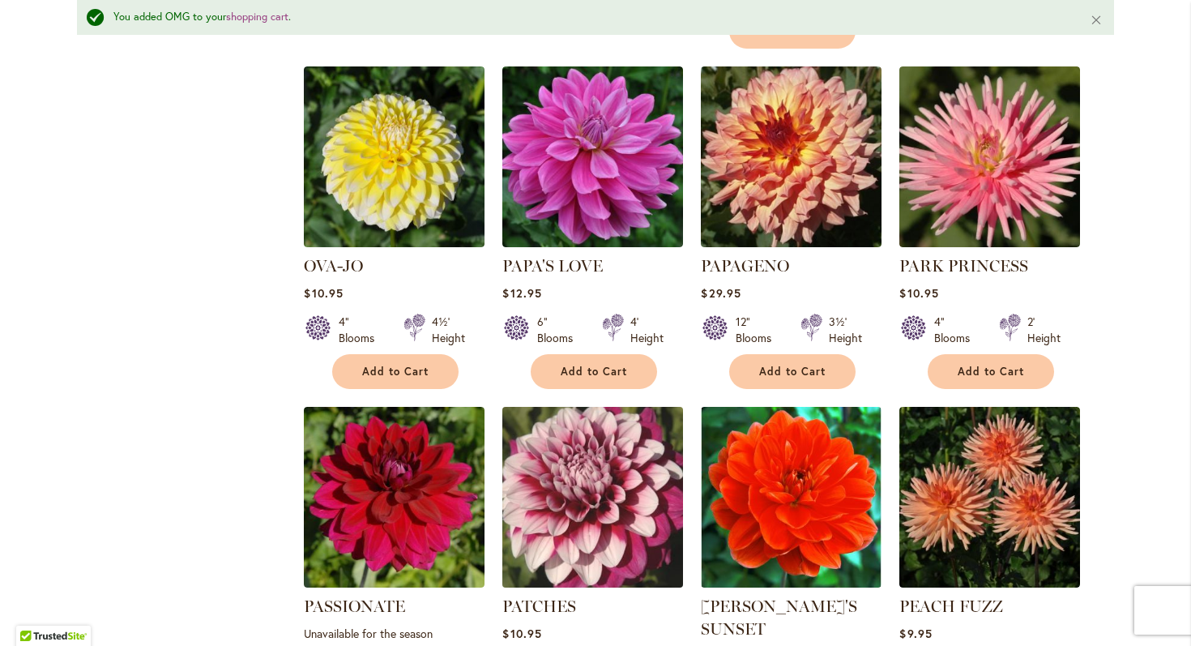
scroll to position [3888, 0]
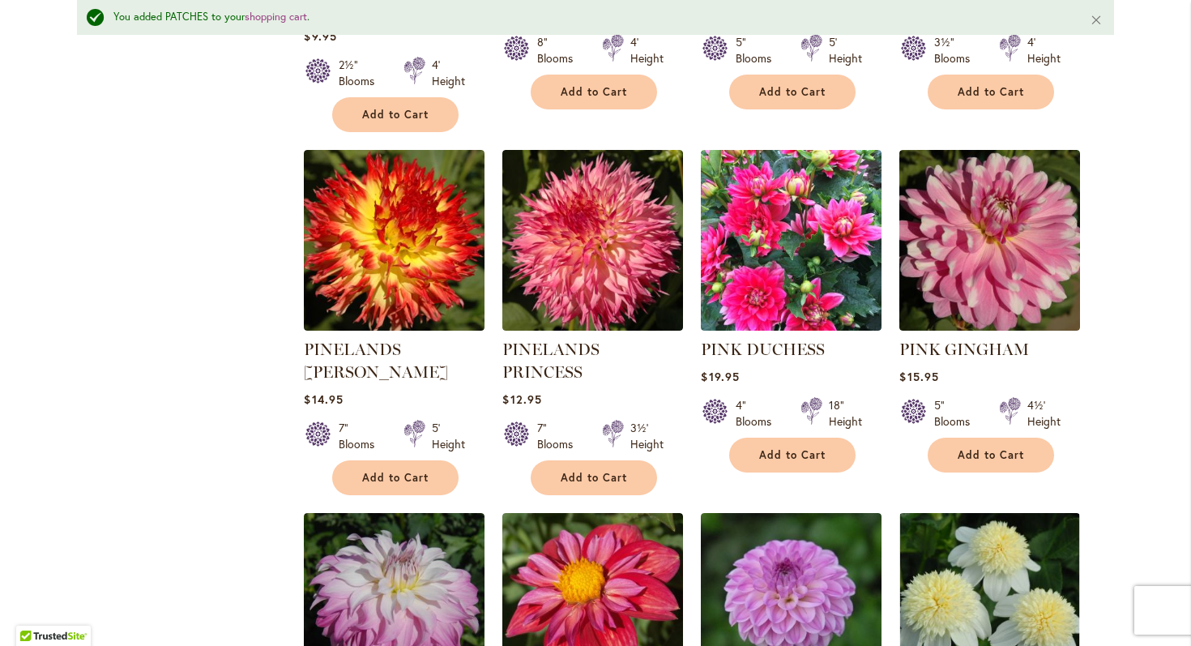
scroll to position [5356, 0]
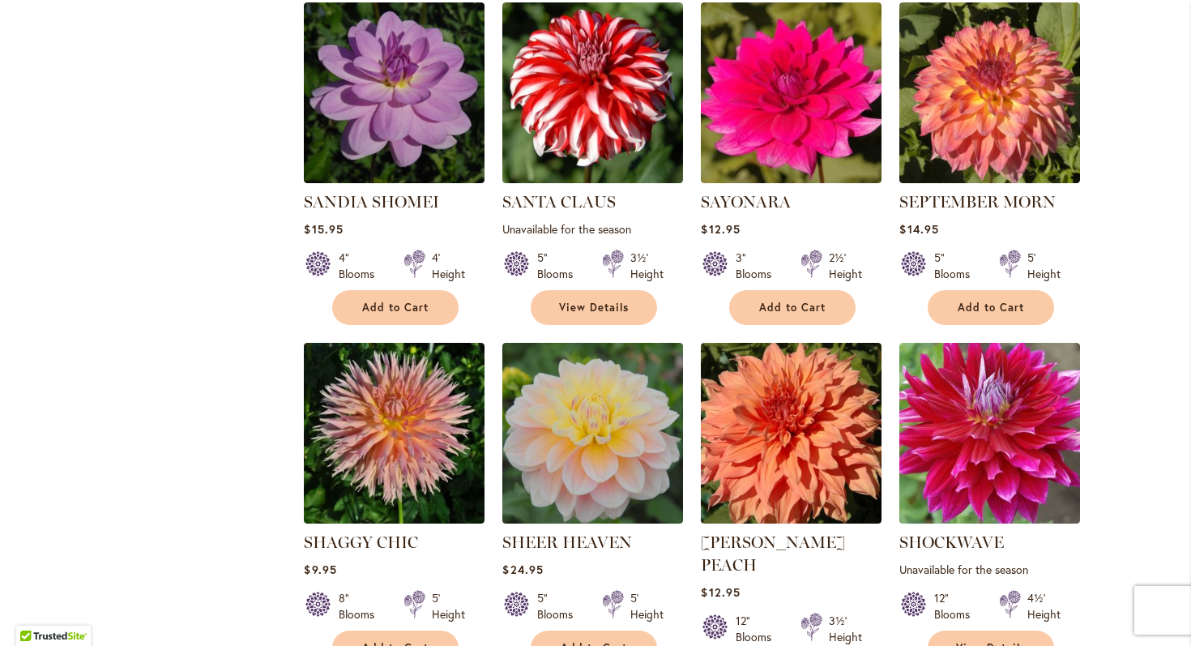
scroll to position [1818, 0]
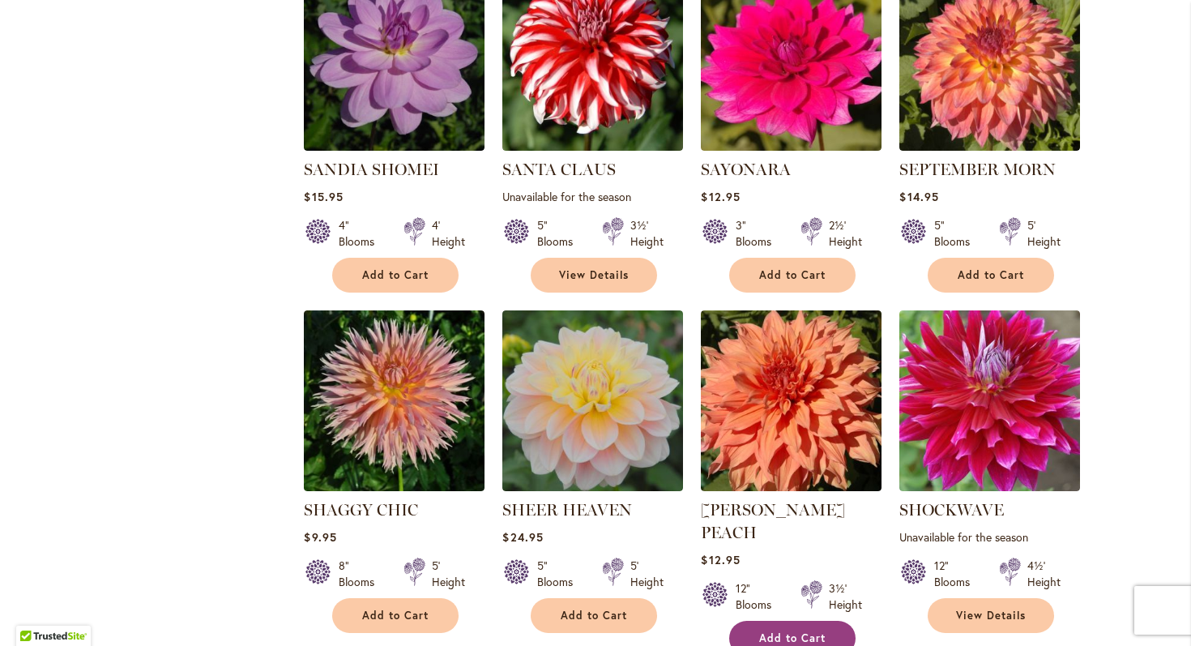
click at [787, 631] on span "Add to Cart" at bounding box center [792, 638] width 66 height 14
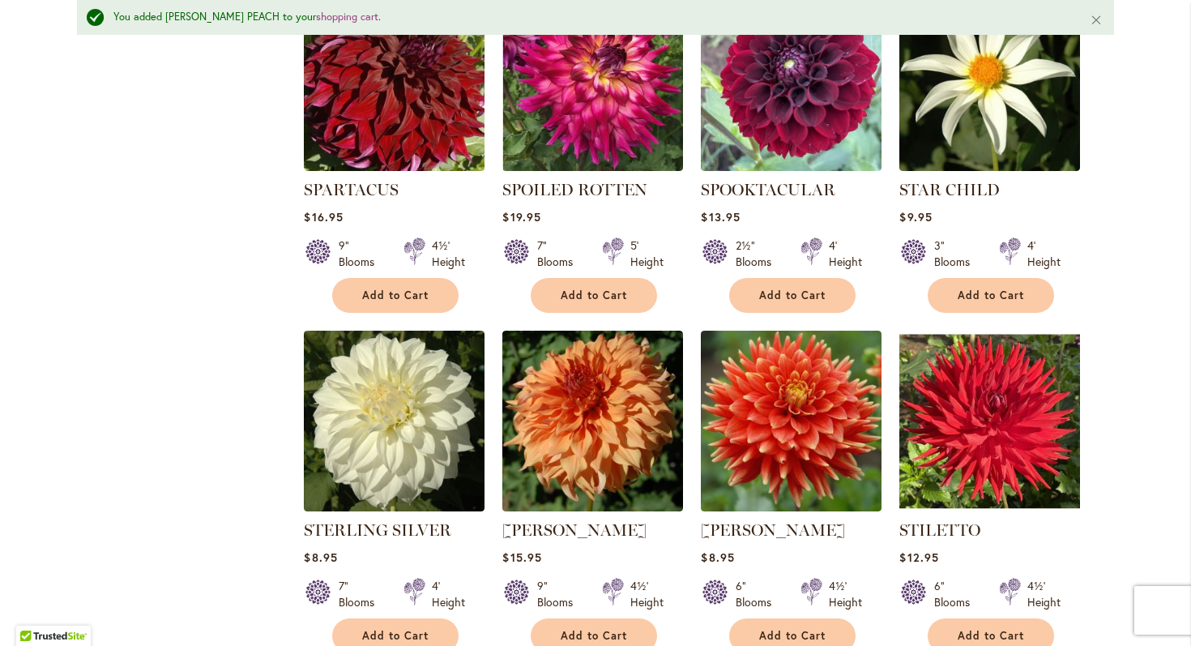
scroll to position [3296, 0]
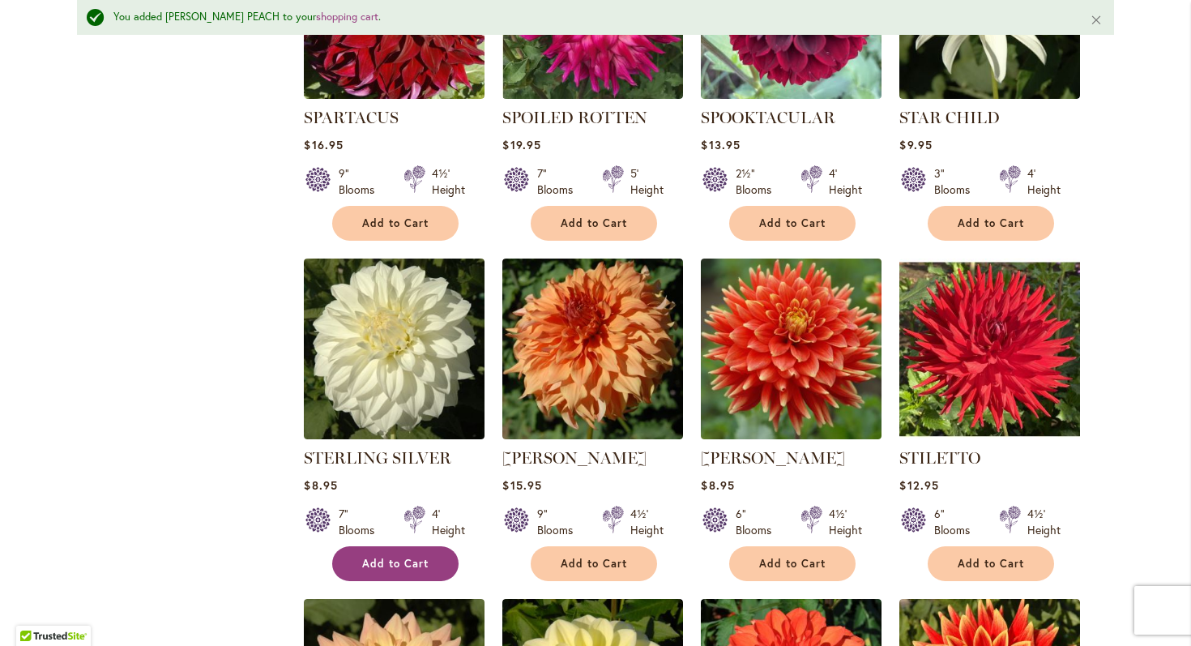
click at [412, 556] on span "Add to Cart" at bounding box center [395, 563] width 66 height 14
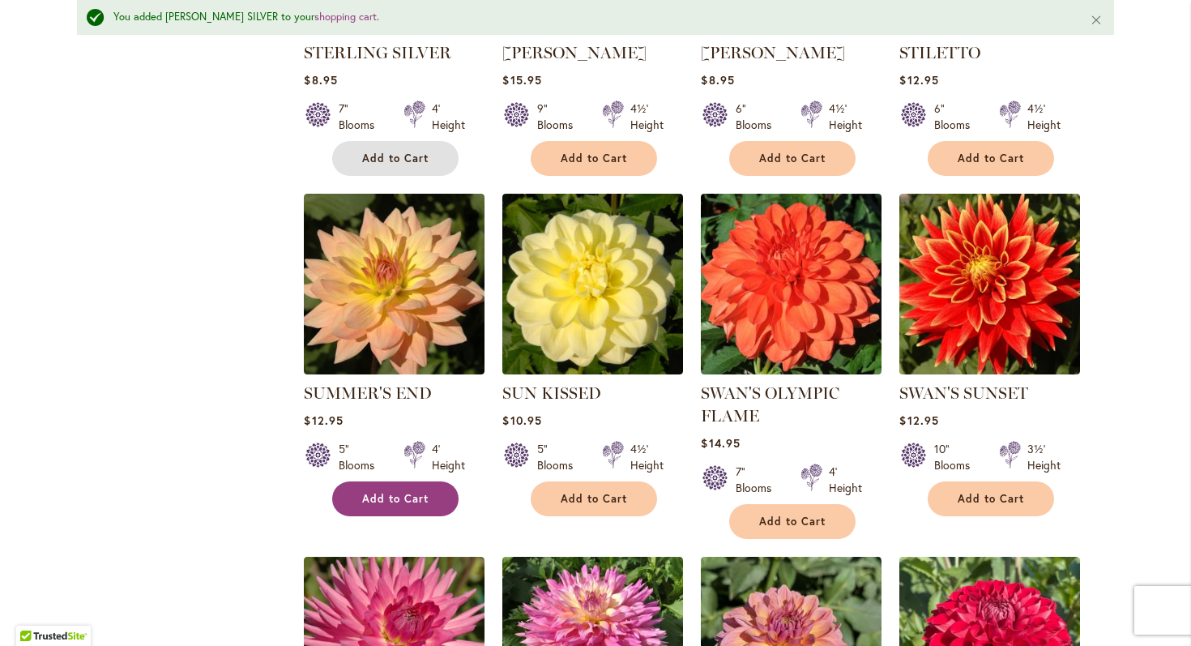
scroll to position [3738, 0]
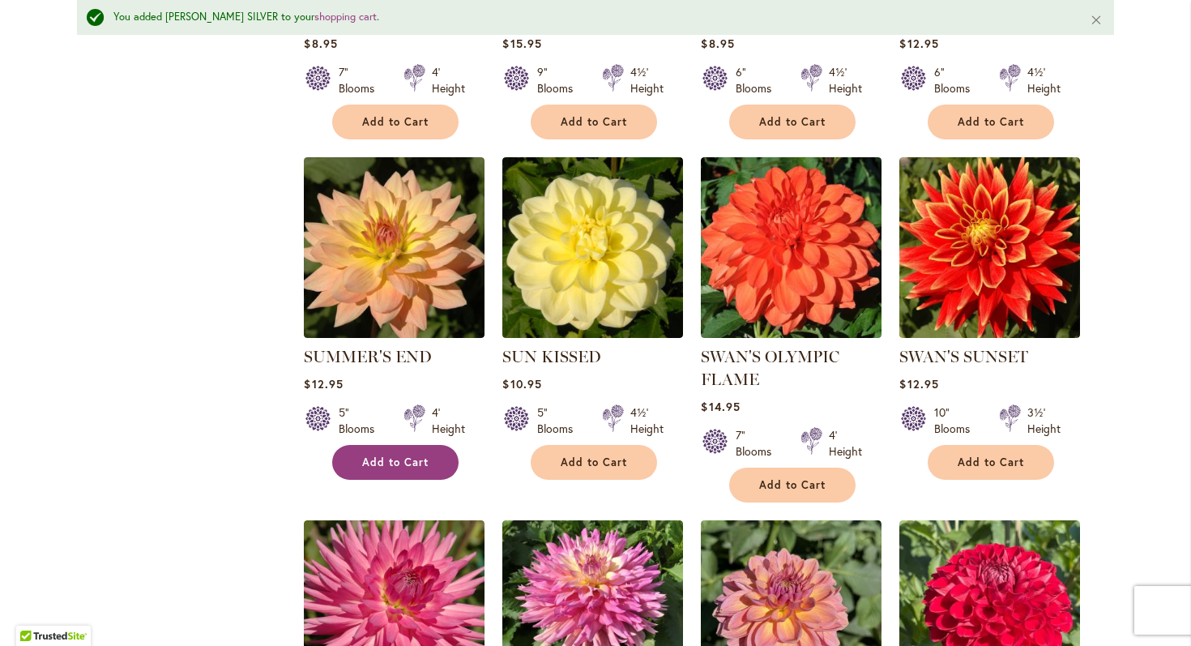
click at [411, 455] on span "Add to Cart" at bounding box center [395, 462] width 66 height 14
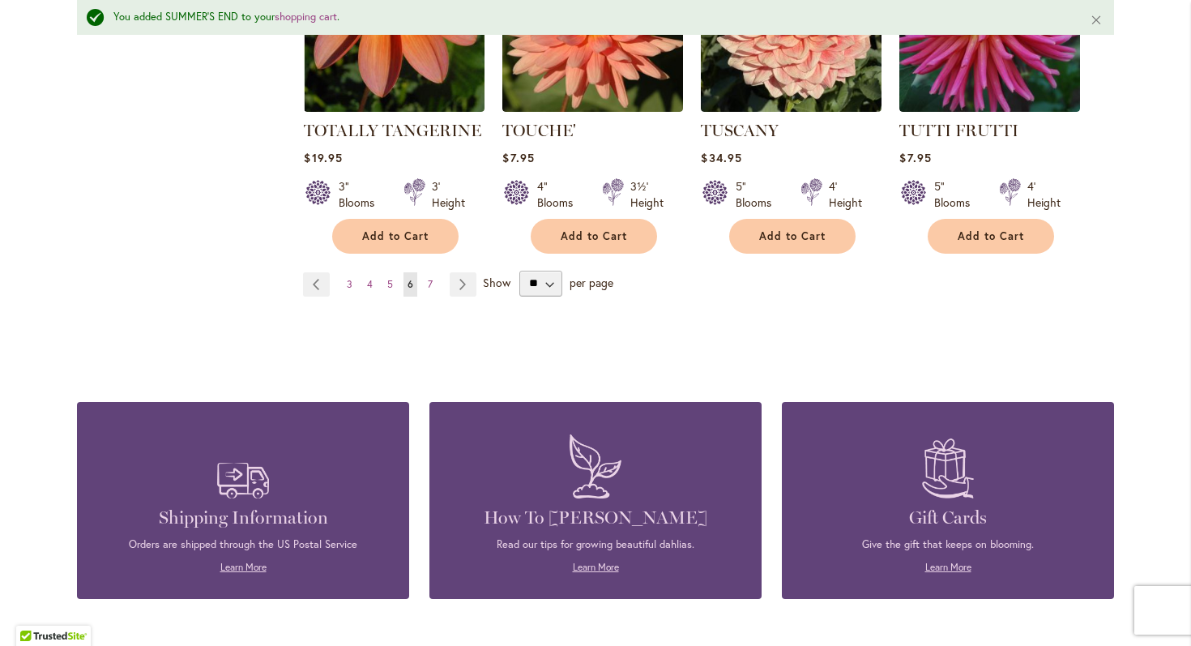
scroll to position [5847, 0]
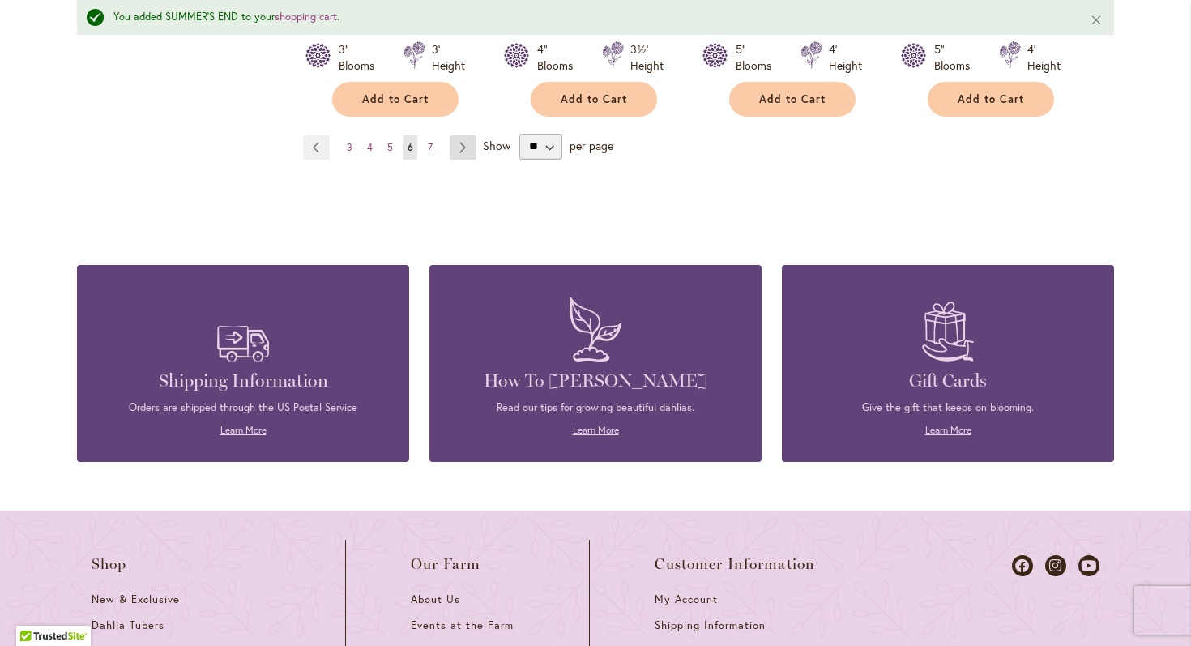
click at [471, 135] on link "Page Next" at bounding box center [463, 147] width 27 height 24
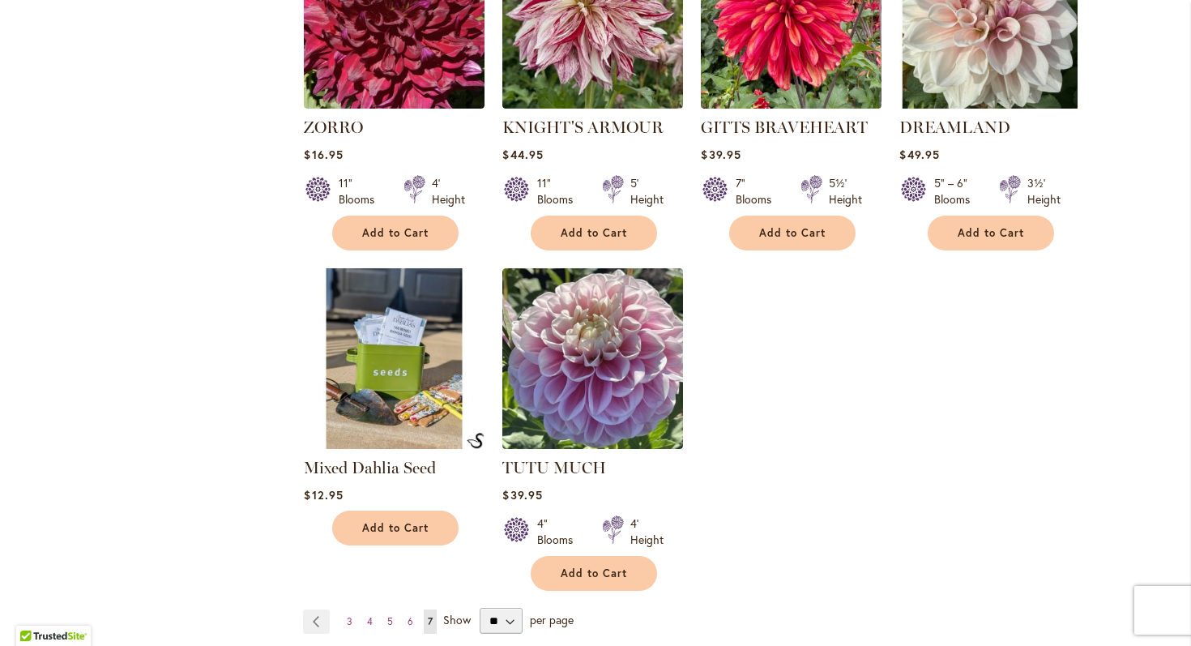
scroll to position [2578, 0]
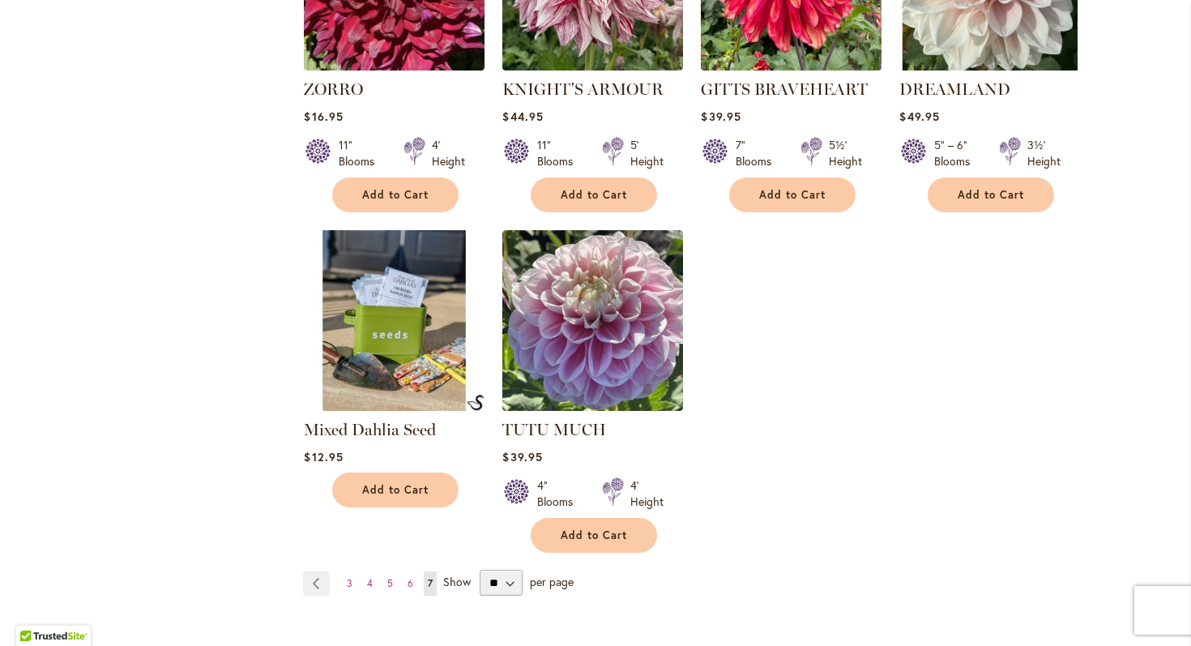
click at [382, 340] on img at bounding box center [395, 321] width 190 height 190
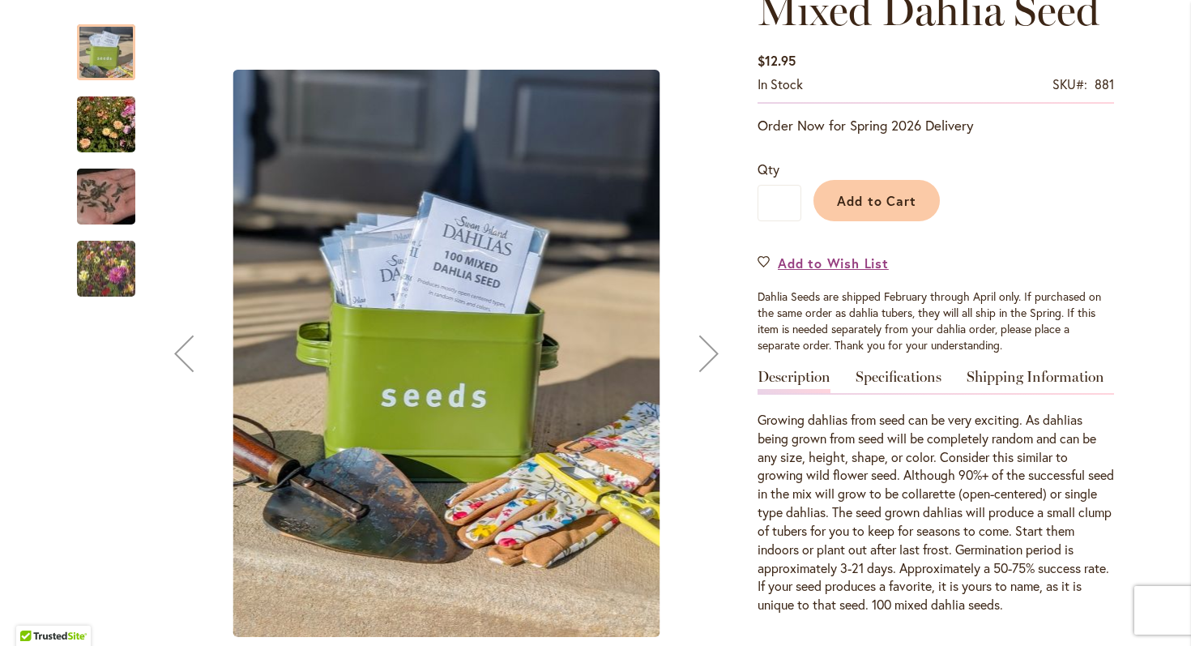
scroll to position [252, 0]
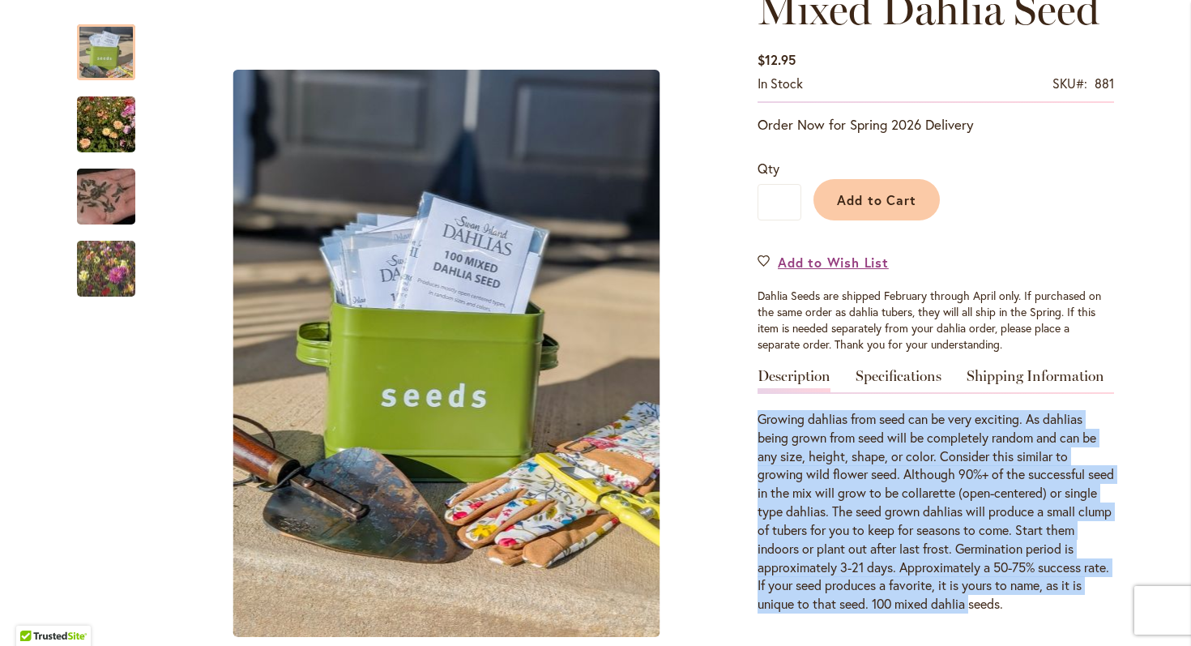
drag, startPoint x: 854, startPoint y: 408, endPoint x: 1051, endPoint y: 603, distance: 276.7
click at [1051, 603] on p "Growing dahlias from seed can be very exciting. As dahlias being grown from see…" at bounding box center [935, 511] width 356 height 203
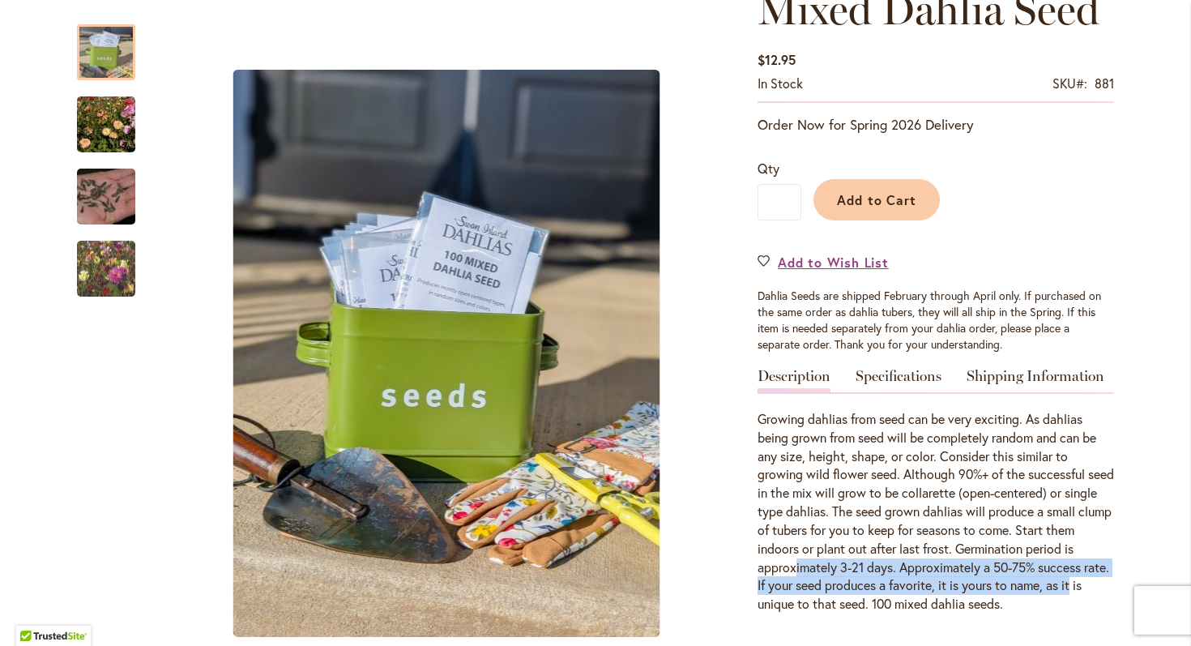
drag, startPoint x: 848, startPoint y: 559, endPoint x: 818, endPoint y: 599, distance: 49.7
click at [818, 599] on p "Growing dahlias from seed can be very exciting. As dahlias being grown from see…" at bounding box center [935, 511] width 356 height 203
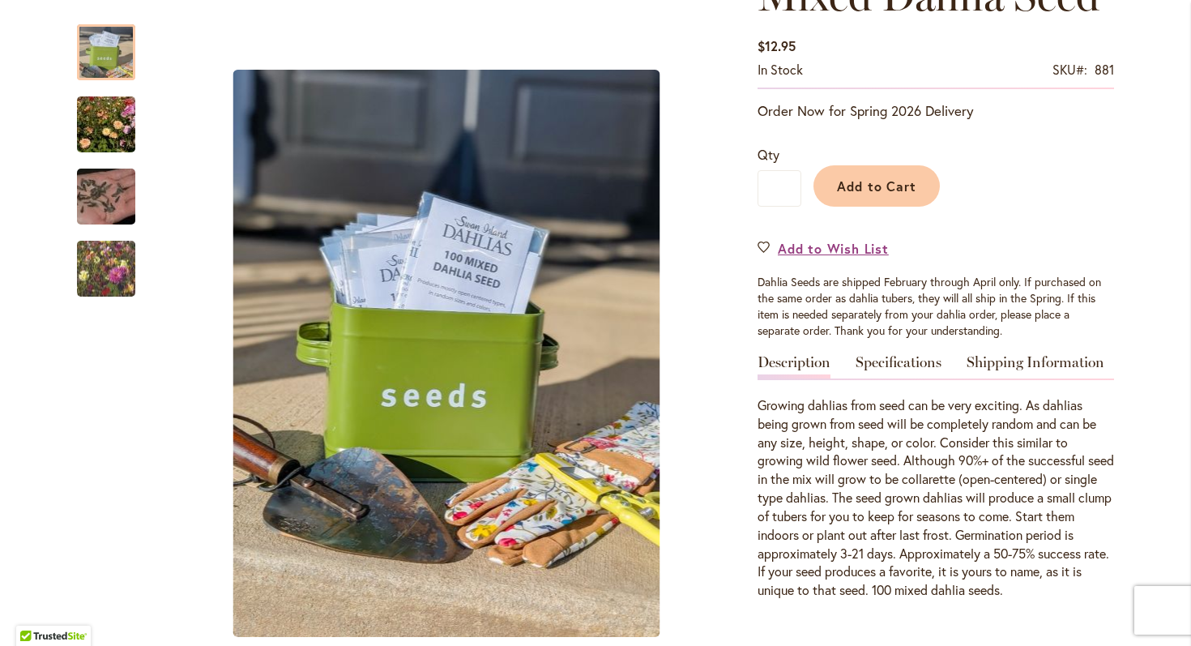
scroll to position [218, 0]
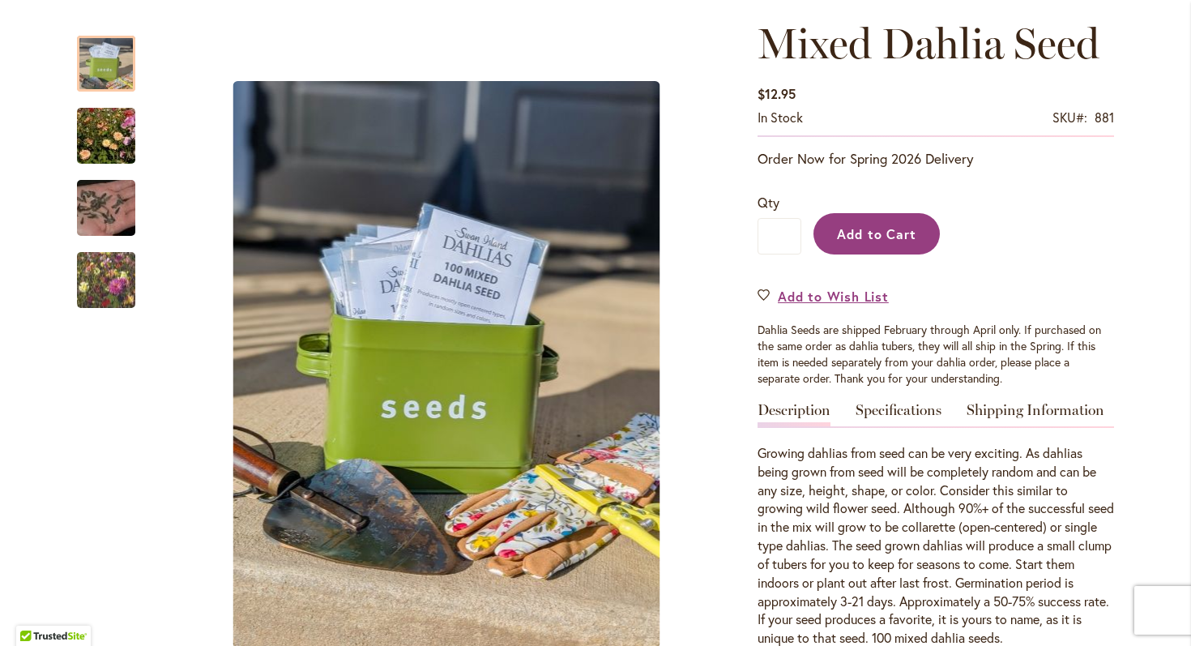
click at [859, 240] on span "Add to Cart" at bounding box center [877, 233] width 80 height 17
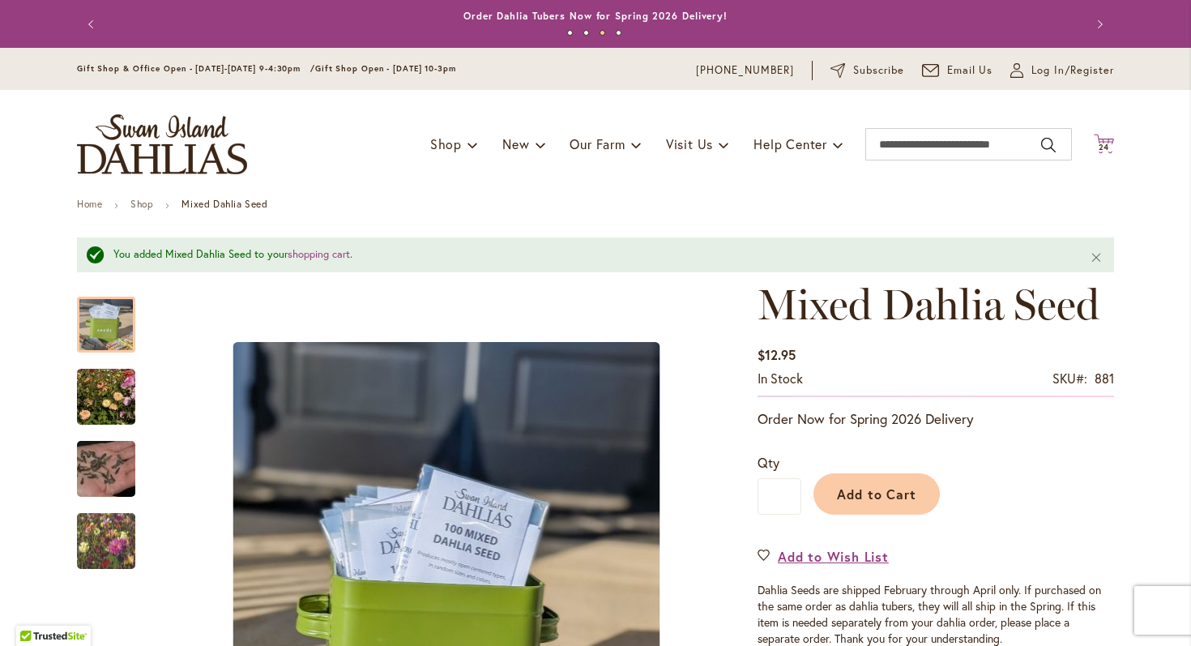
click at [1105, 146] on span "24" at bounding box center [1103, 147] width 11 height 11
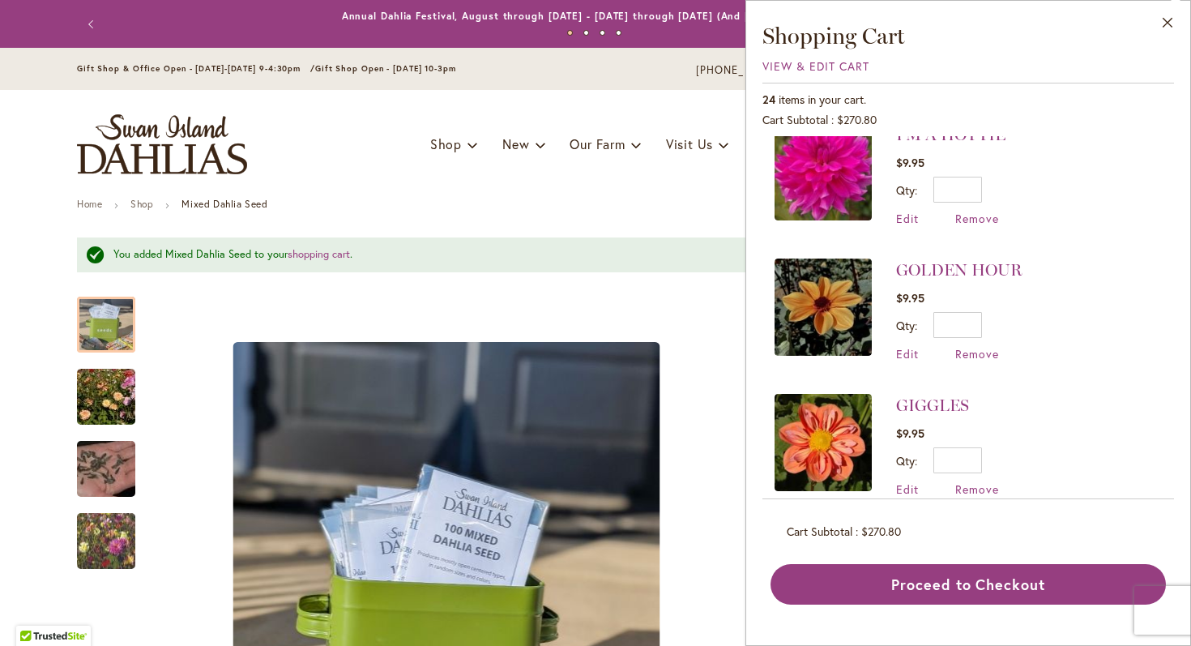
scroll to position [1155, 0]
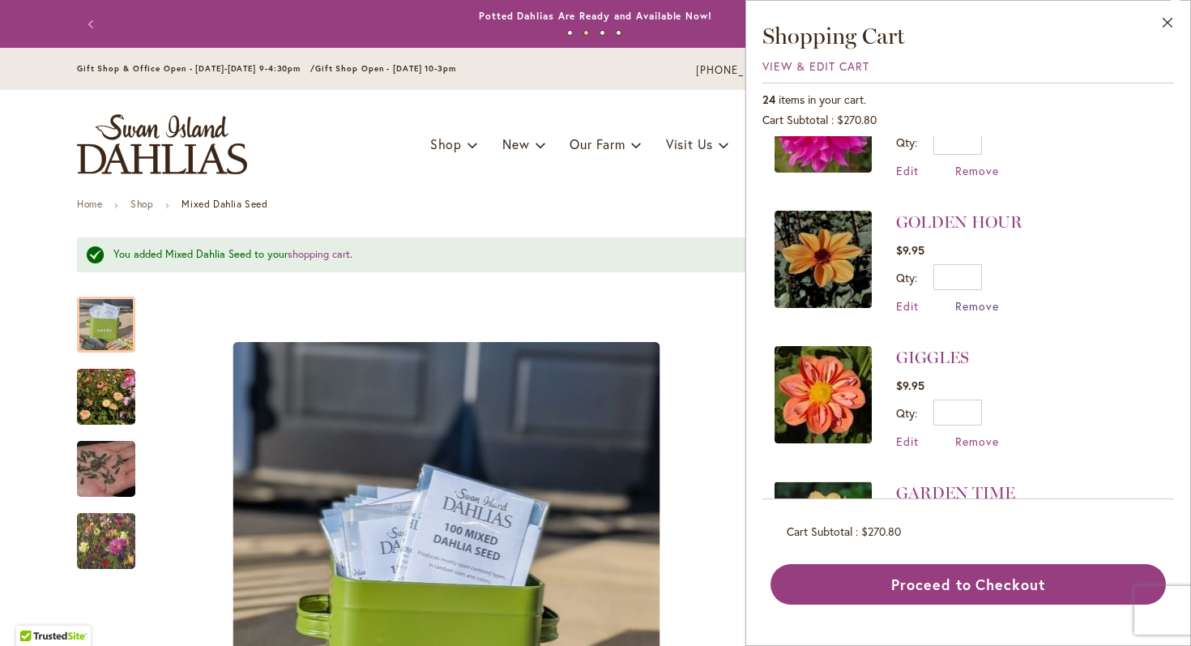
click at [979, 298] on span "Remove" at bounding box center [977, 305] width 44 height 15
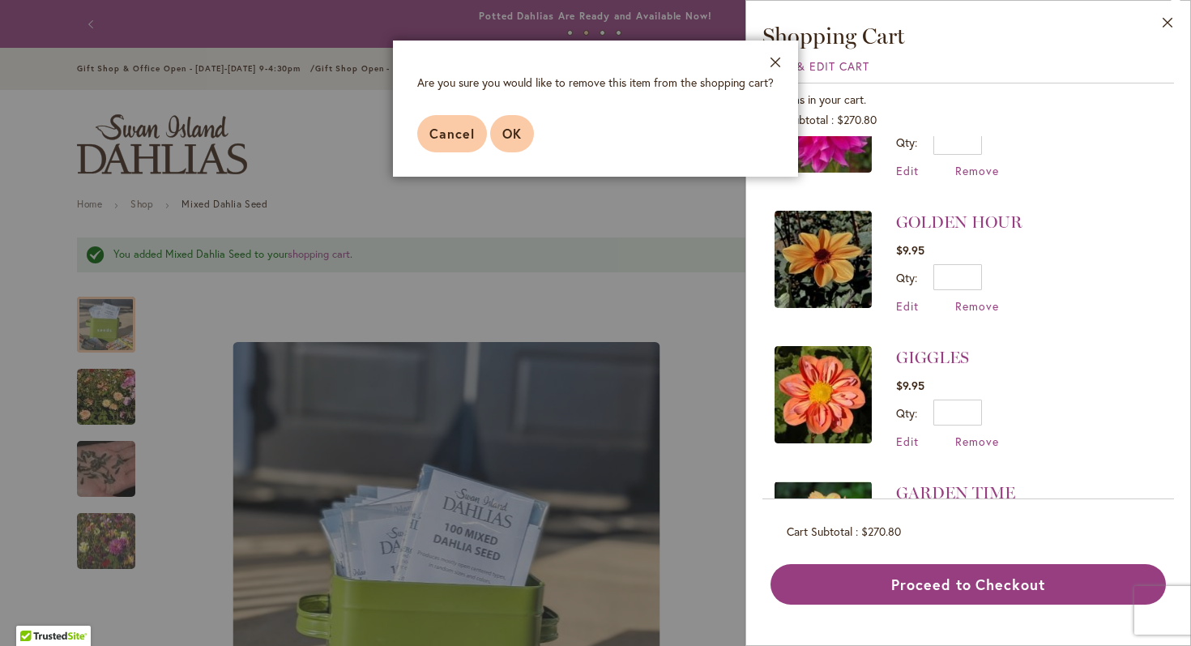
click at [502, 142] on span "OK" at bounding box center [511, 133] width 19 height 17
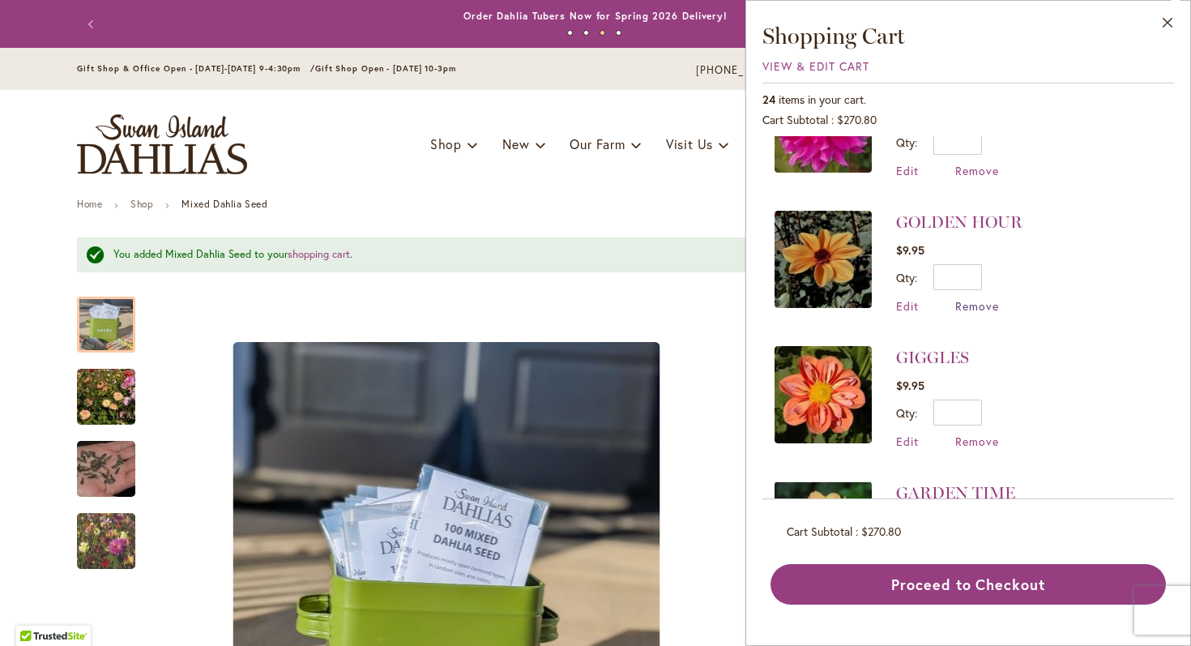
click at [969, 305] on span "Remove" at bounding box center [977, 305] width 44 height 15
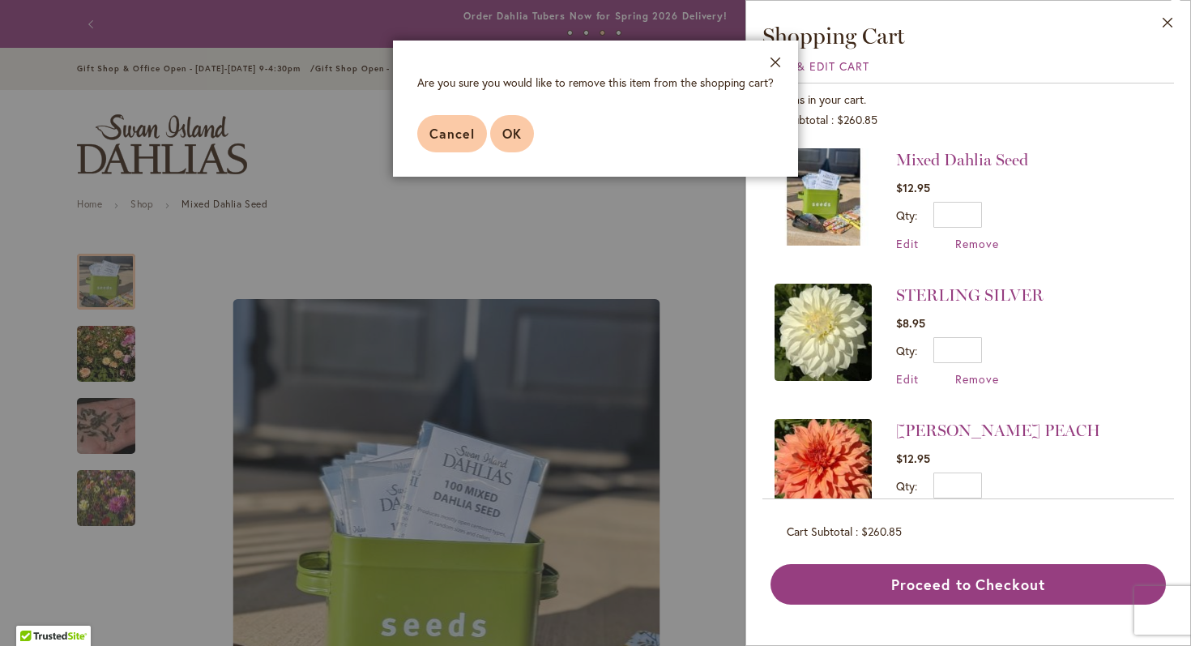
click at [507, 132] on span "OK" at bounding box center [511, 133] width 19 height 17
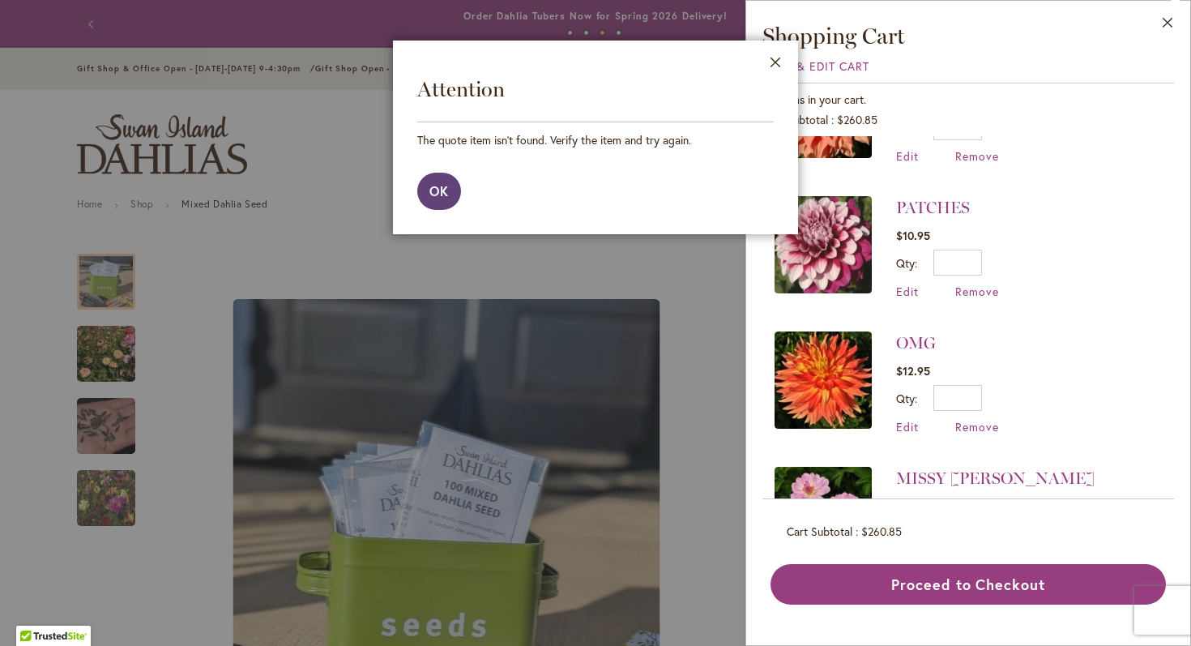
scroll to position [472, 0]
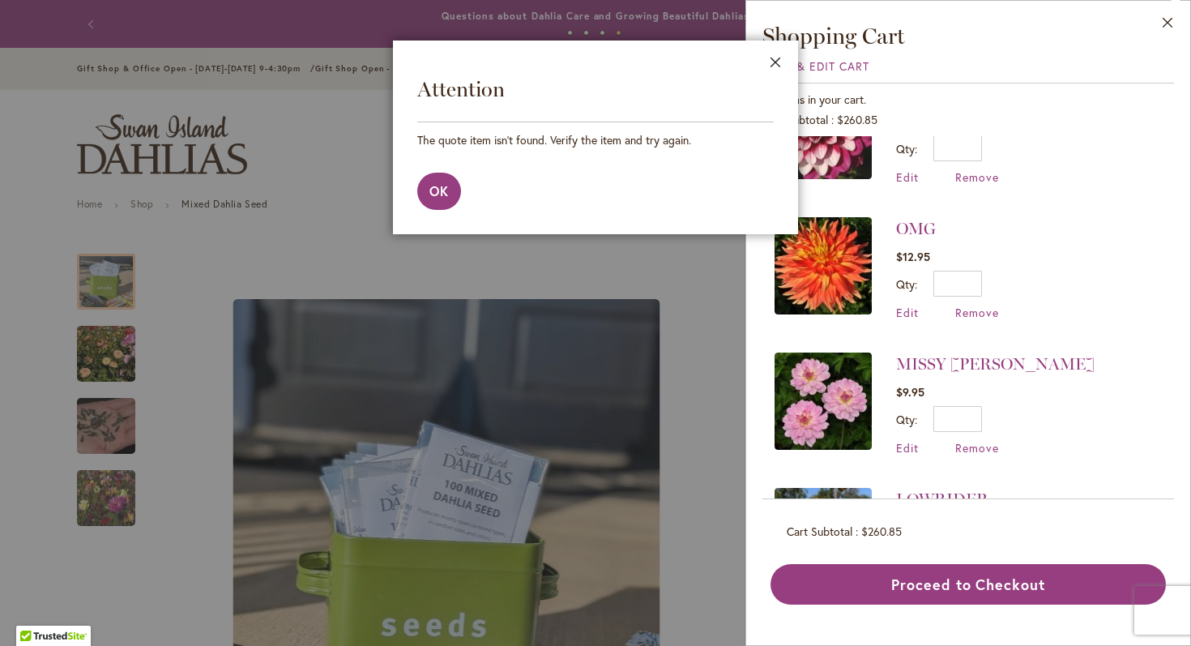
click at [778, 76] on button "Close" at bounding box center [775, 66] width 45 height 51
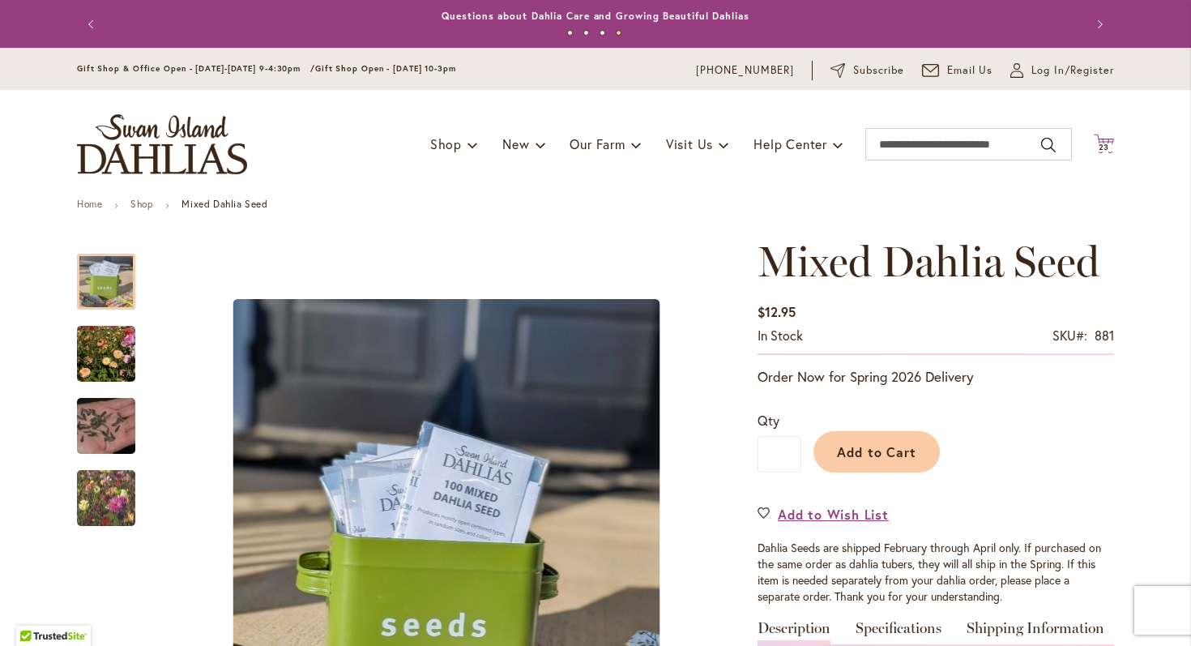
click at [1107, 144] on span "23" at bounding box center [1103, 147] width 11 height 11
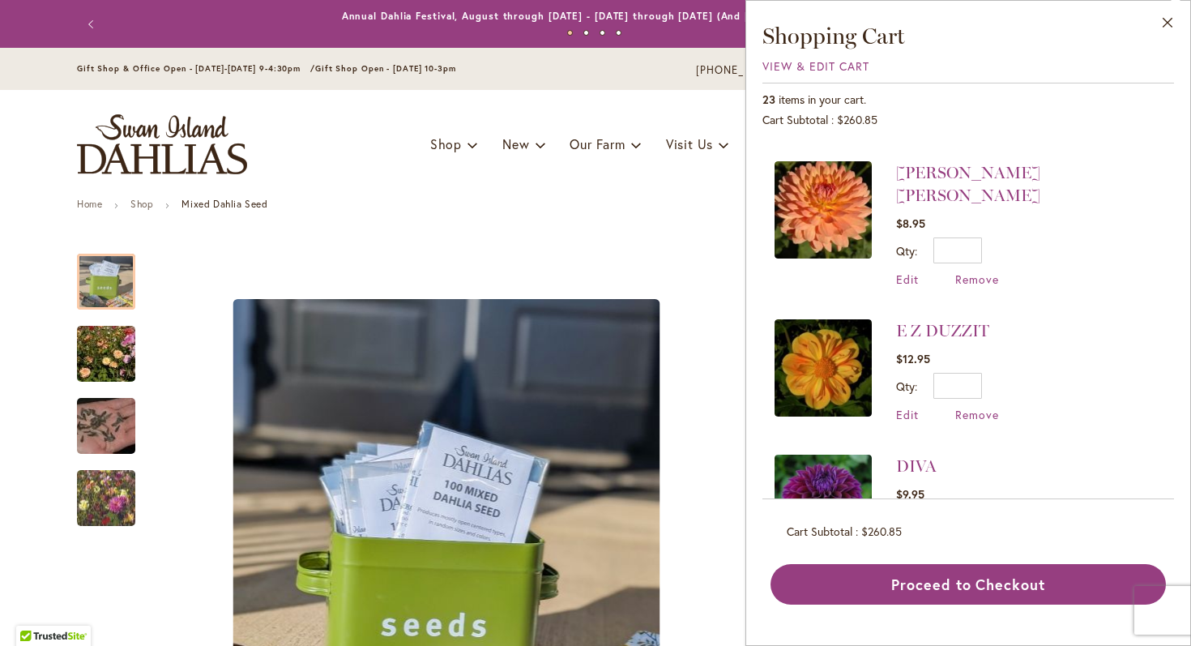
scroll to position [1478, 0]
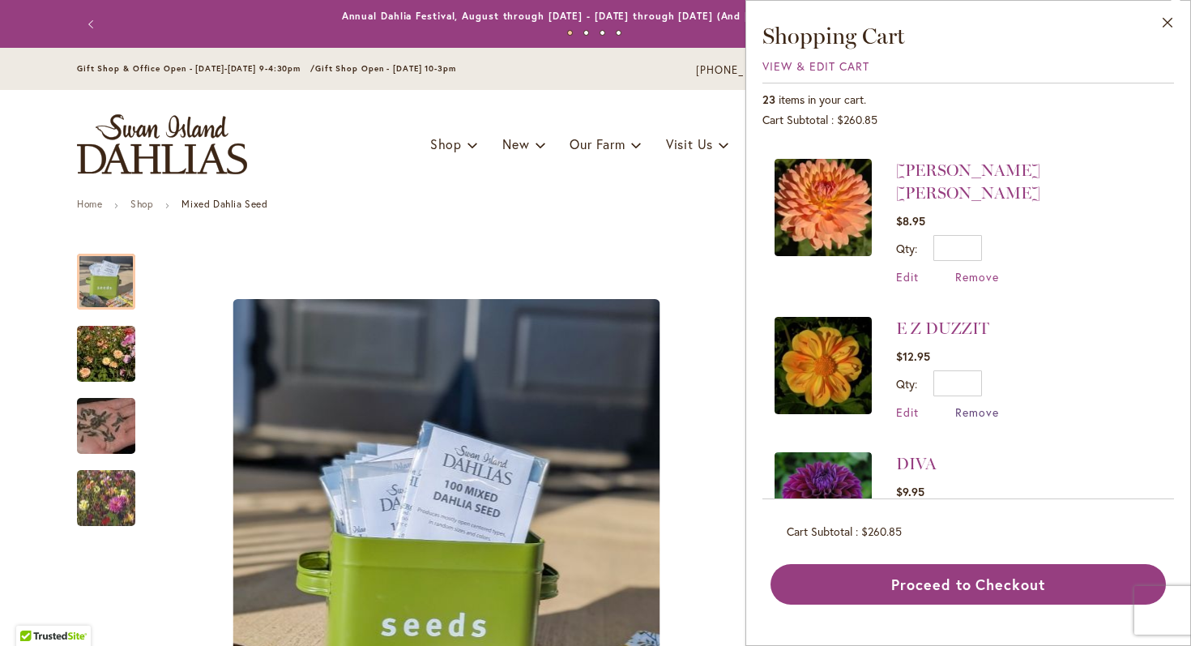
click at [975, 404] on span "Remove" at bounding box center [977, 411] width 44 height 15
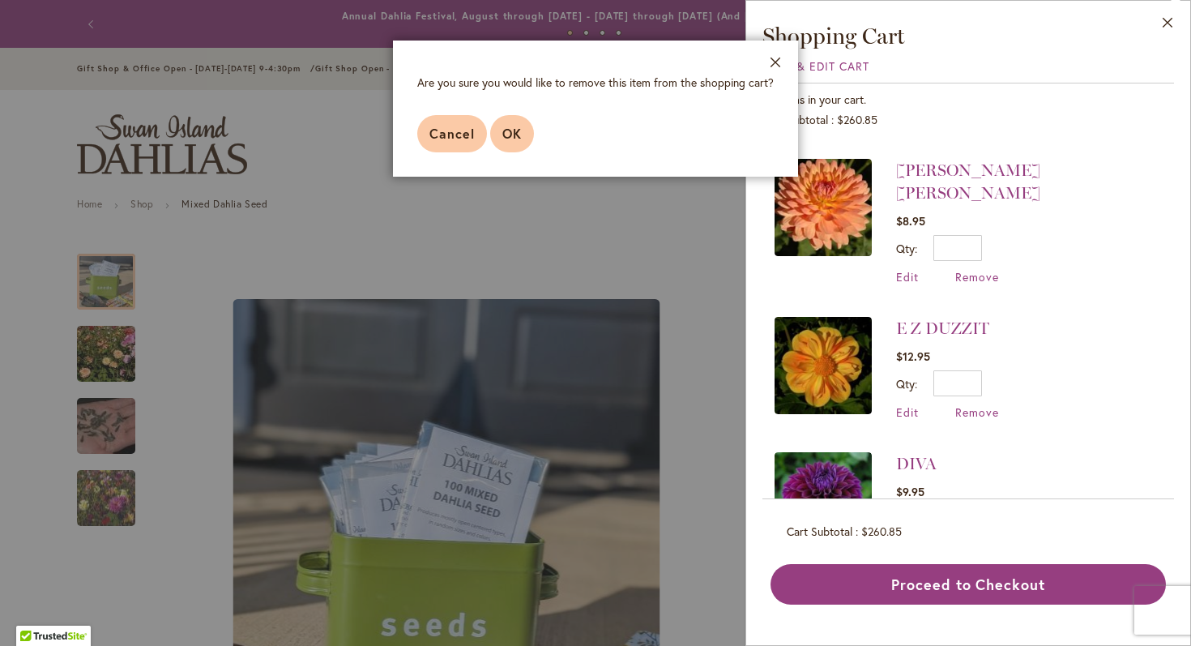
click at [507, 139] on span "OK" at bounding box center [511, 133] width 19 height 17
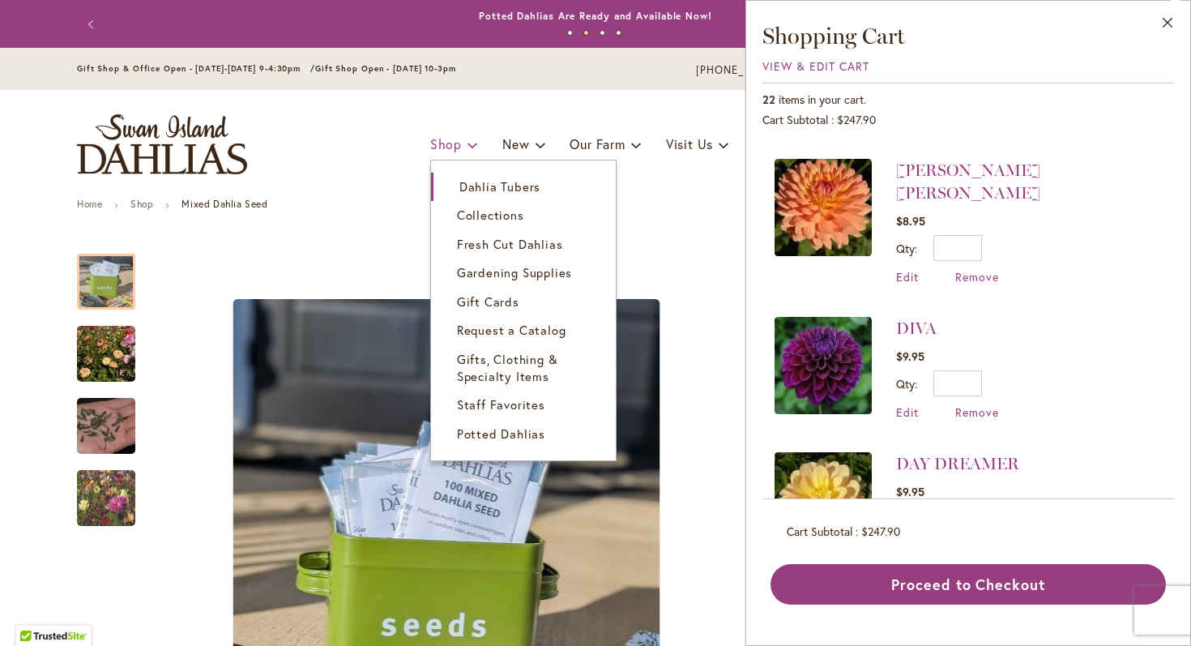
scroll to position [0, 0]
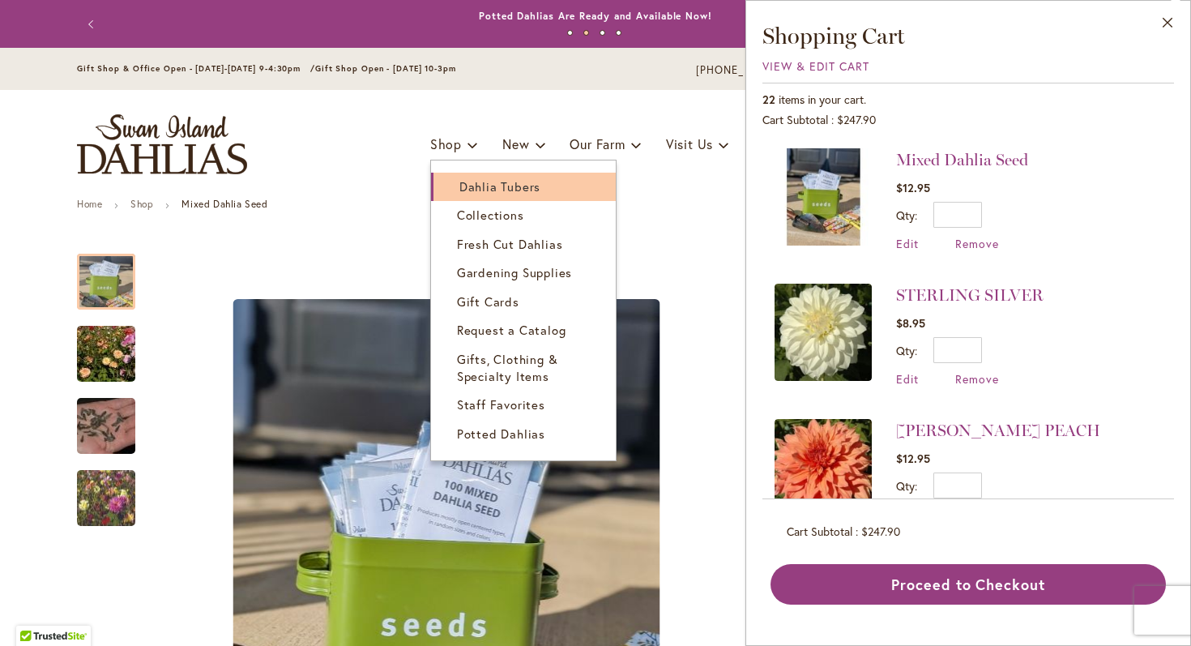
click at [477, 187] on span "Dahlia Tubers" at bounding box center [499, 186] width 81 height 16
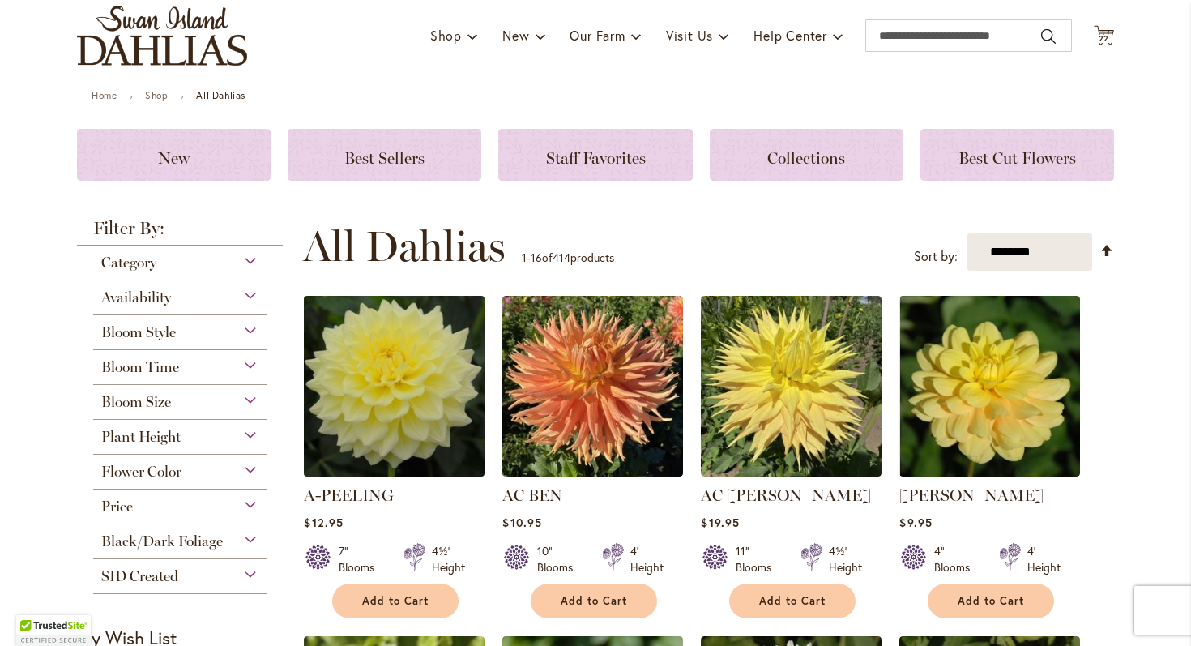
scroll to position [267, 0]
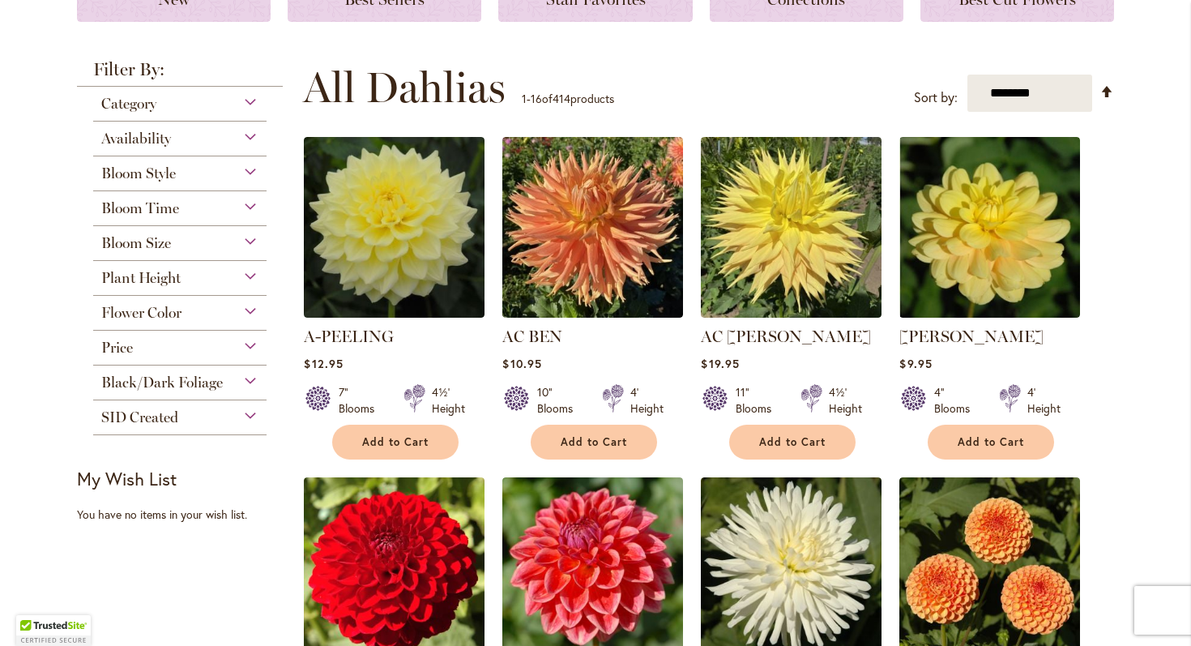
click at [154, 242] on span "Bloom Size" at bounding box center [136, 243] width 70 height 18
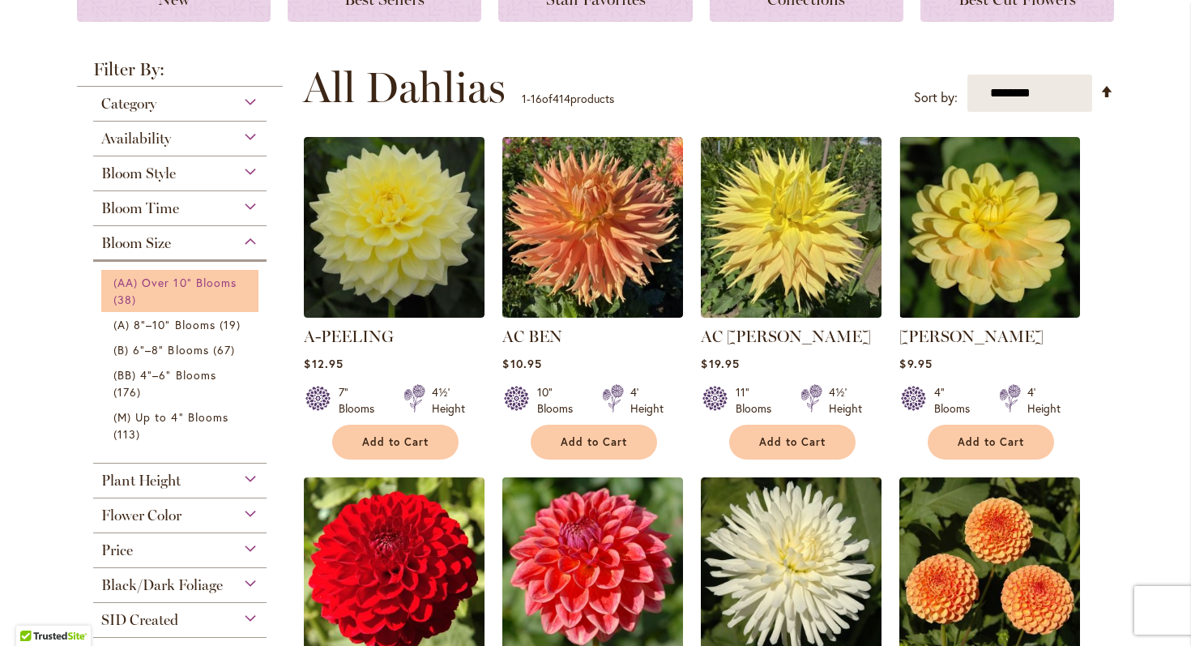
click at [167, 289] on link "(AA) Over 10" Blooms 38 items" at bounding box center [181, 291] width 137 height 34
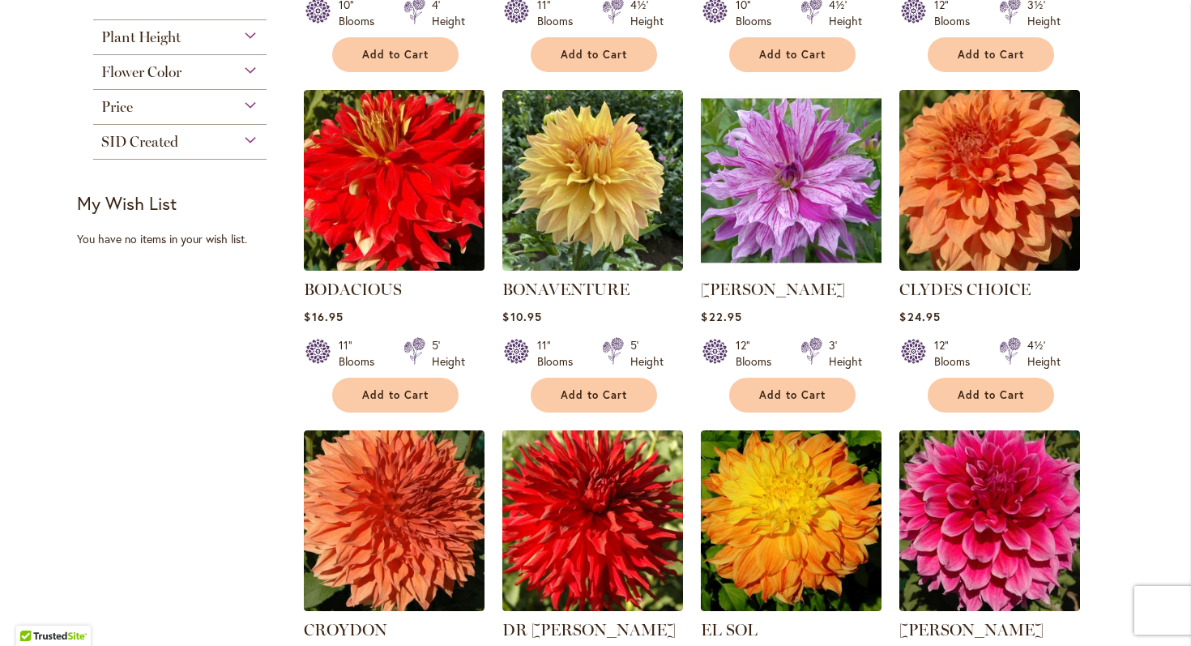
scroll to position [621, 0]
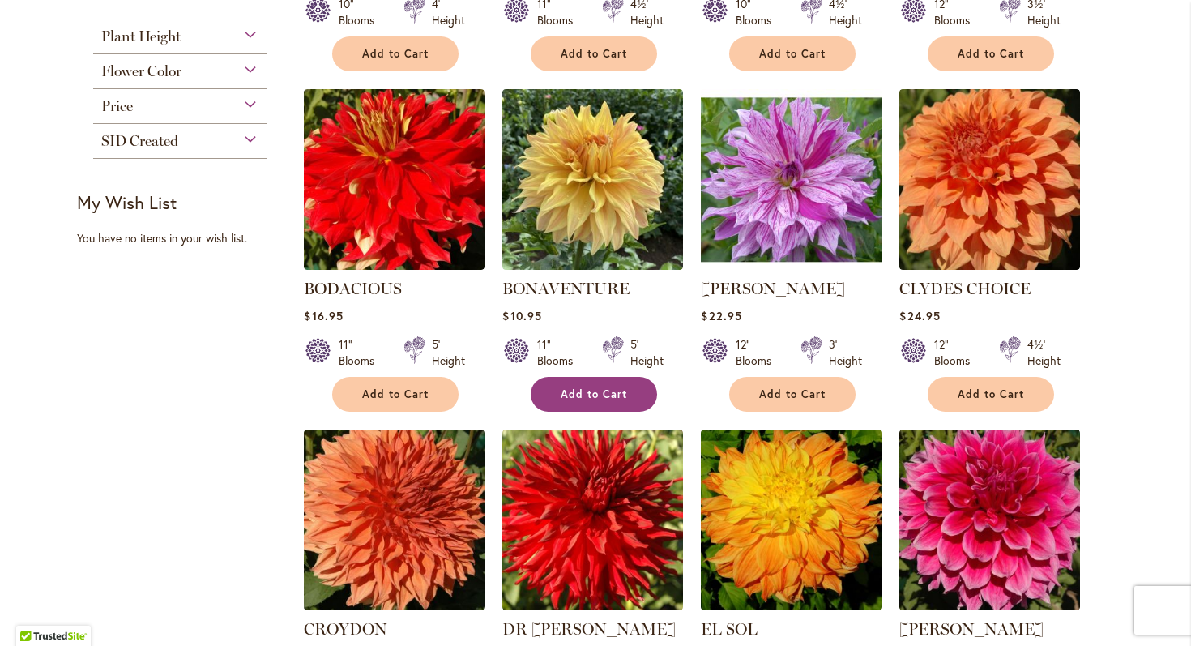
click at [599, 392] on span "Add to Cart" at bounding box center [594, 394] width 66 height 14
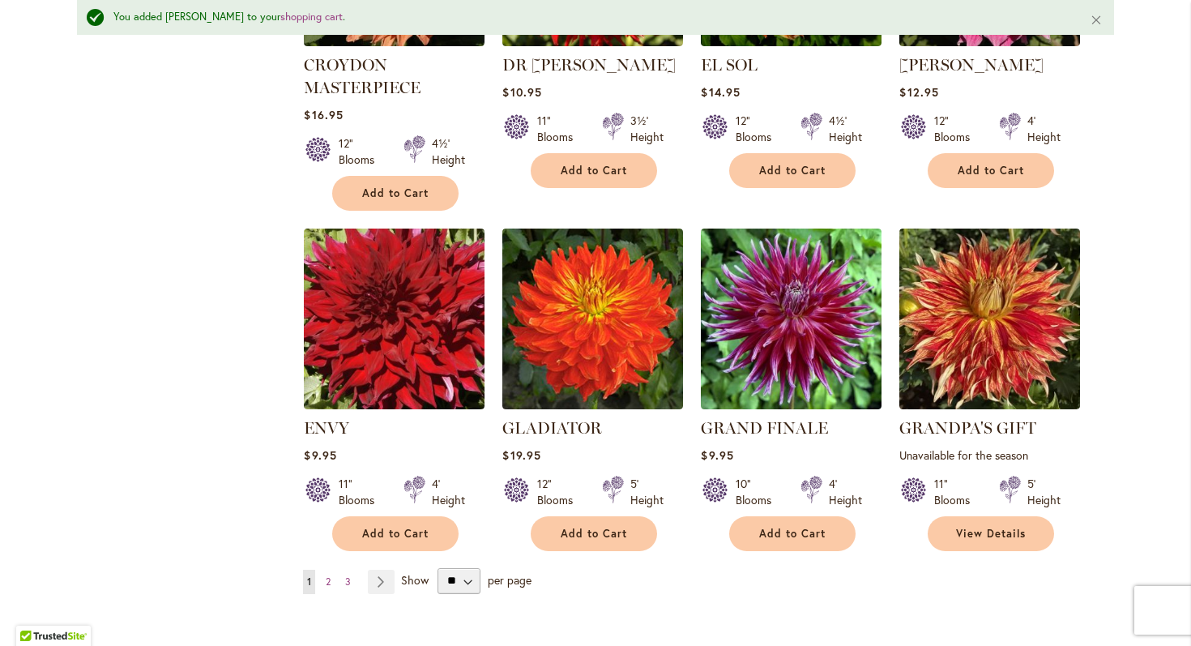
scroll to position [1234, 0]
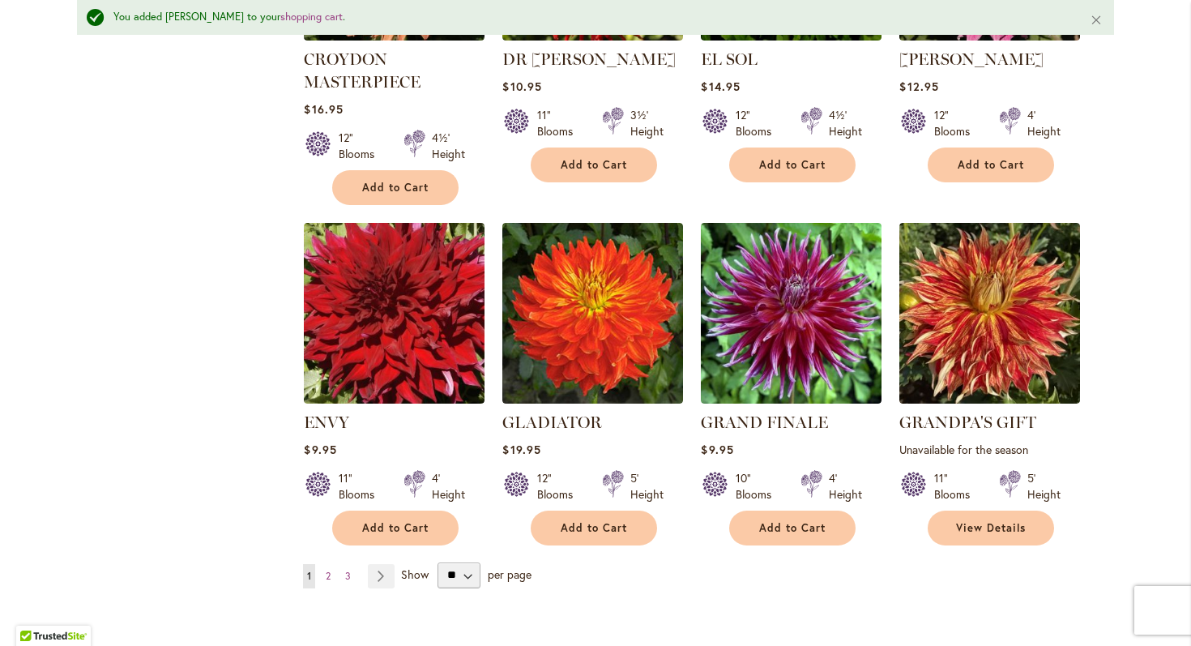
click at [480, 565] on div "** ** ** **" at bounding box center [458, 575] width 53 height 26
click at [464, 567] on select "** ** ** **" at bounding box center [458, 575] width 43 height 26
select select "**"
click at [437, 562] on select "** ** ** **" at bounding box center [458, 575] width 43 height 26
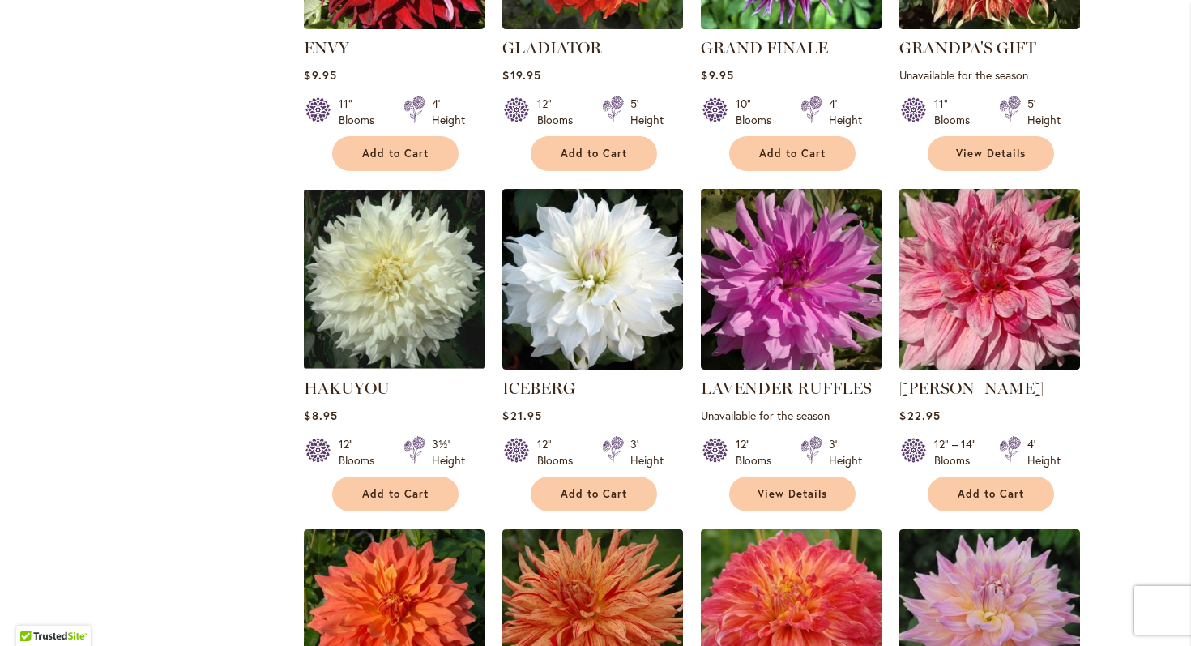
scroll to position [1476, 0]
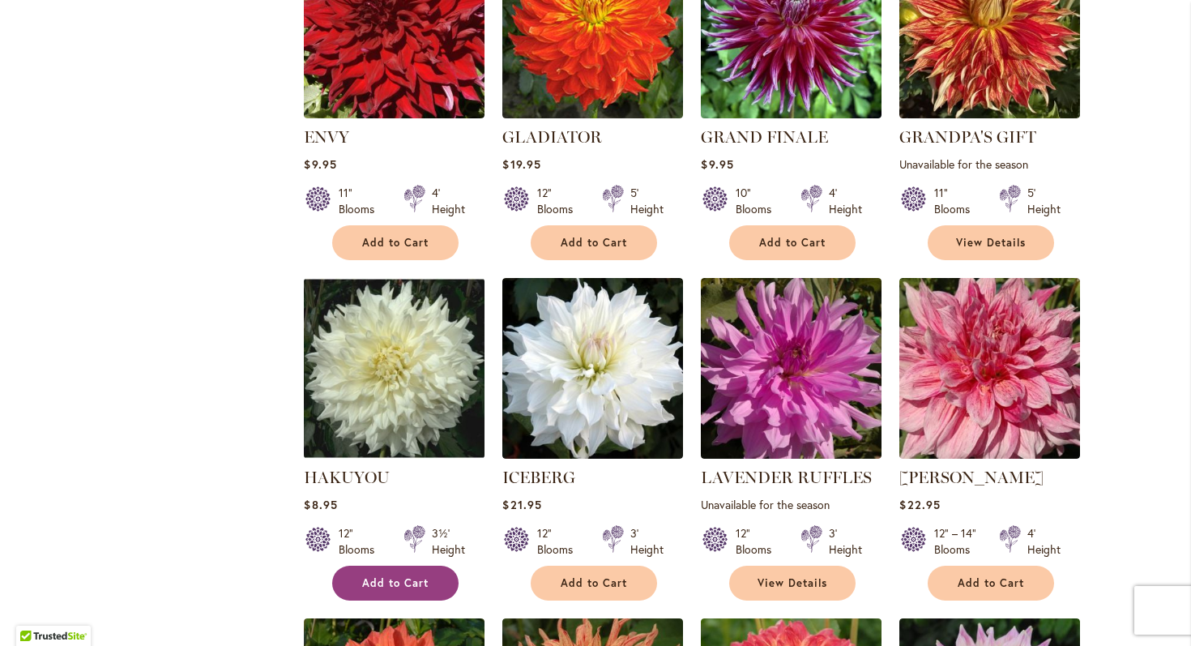
click at [387, 578] on span "Add to Cart" at bounding box center [395, 583] width 66 height 14
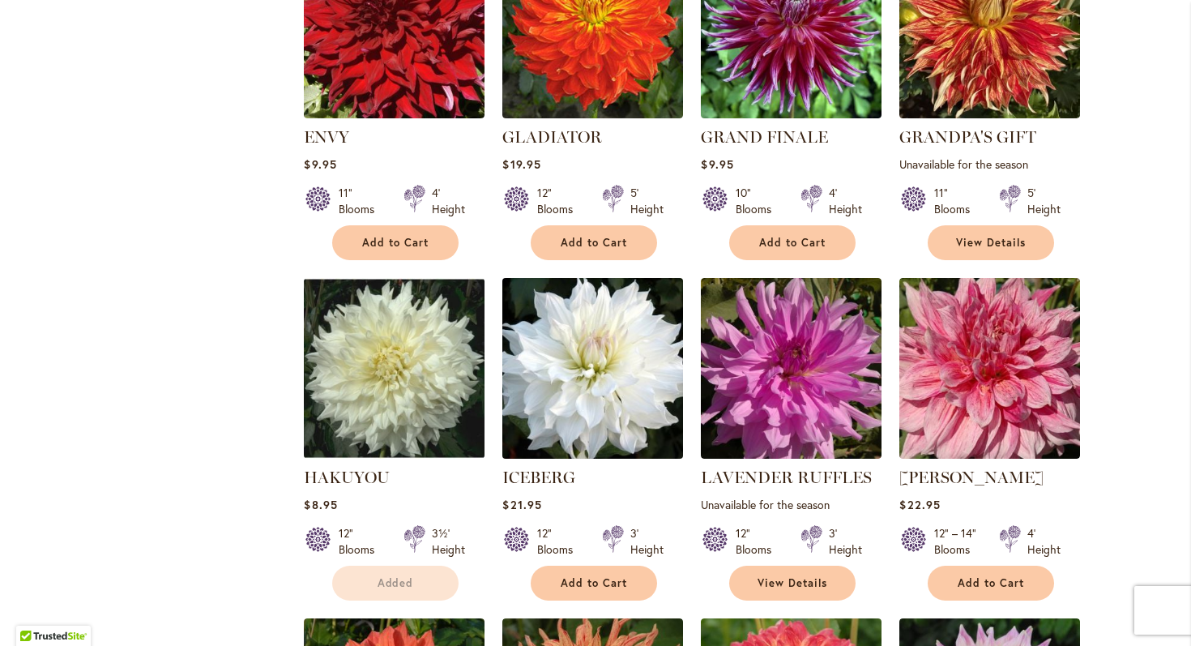
click at [405, 340] on img at bounding box center [394, 368] width 181 height 181
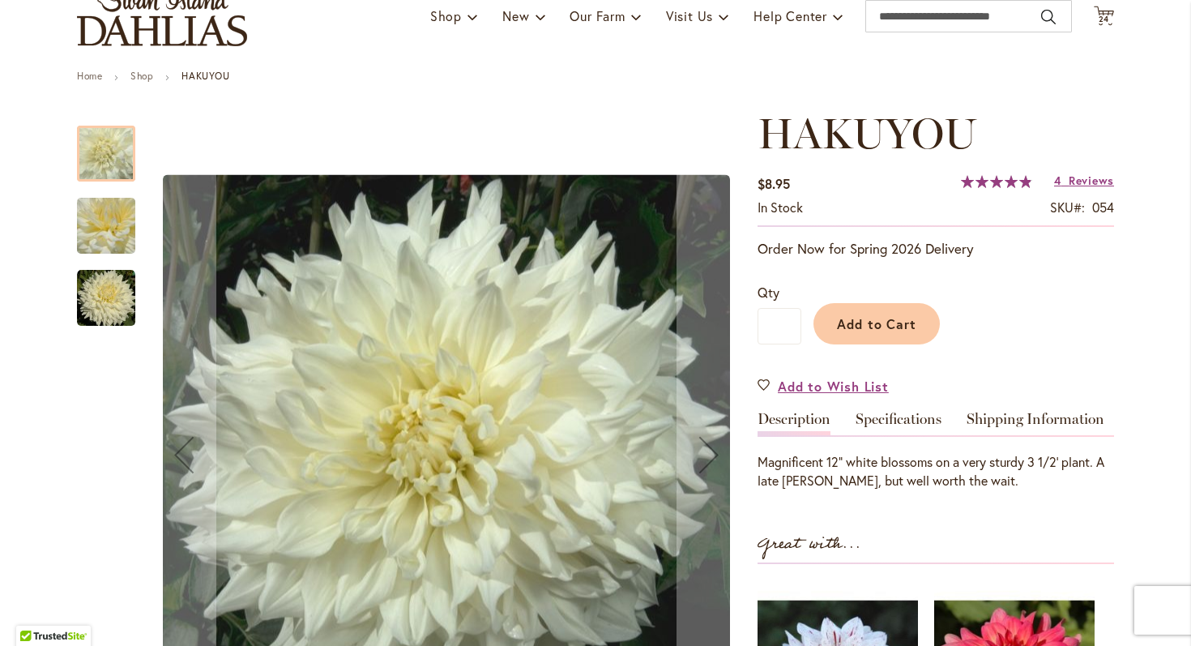
scroll to position [129, 0]
click at [906, 421] on link "Specifications" at bounding box center [898, 422] width 86 height 23
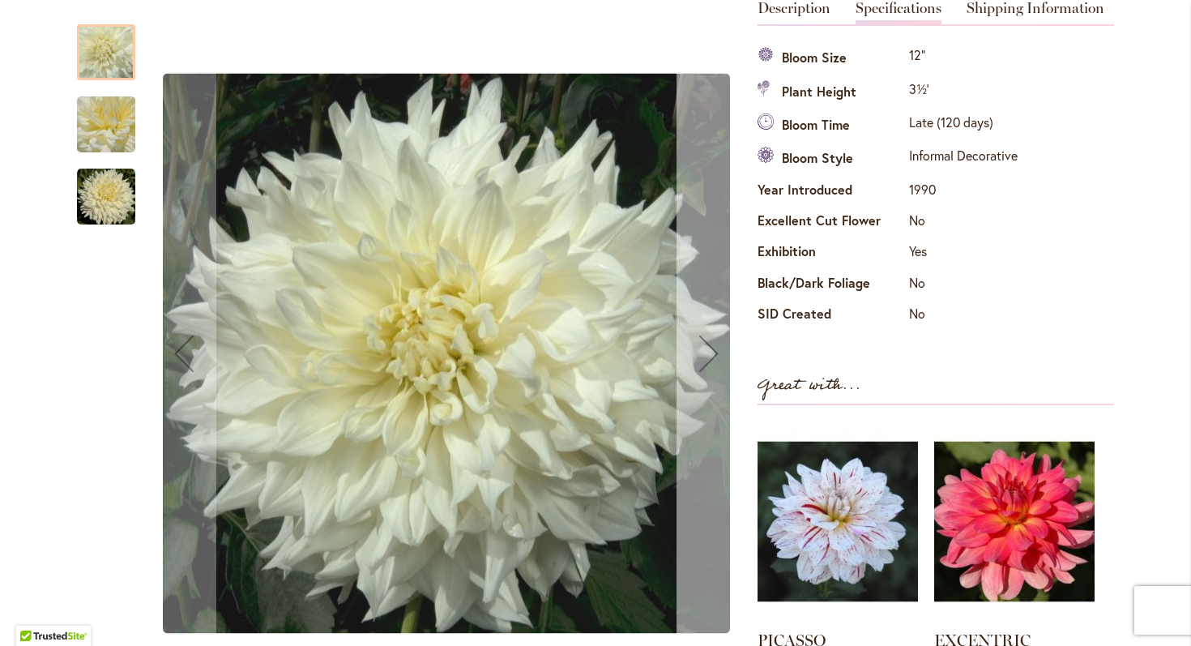
click at [715, 326] on div "Next" at bounding box center [708, 353] width 65 height 65
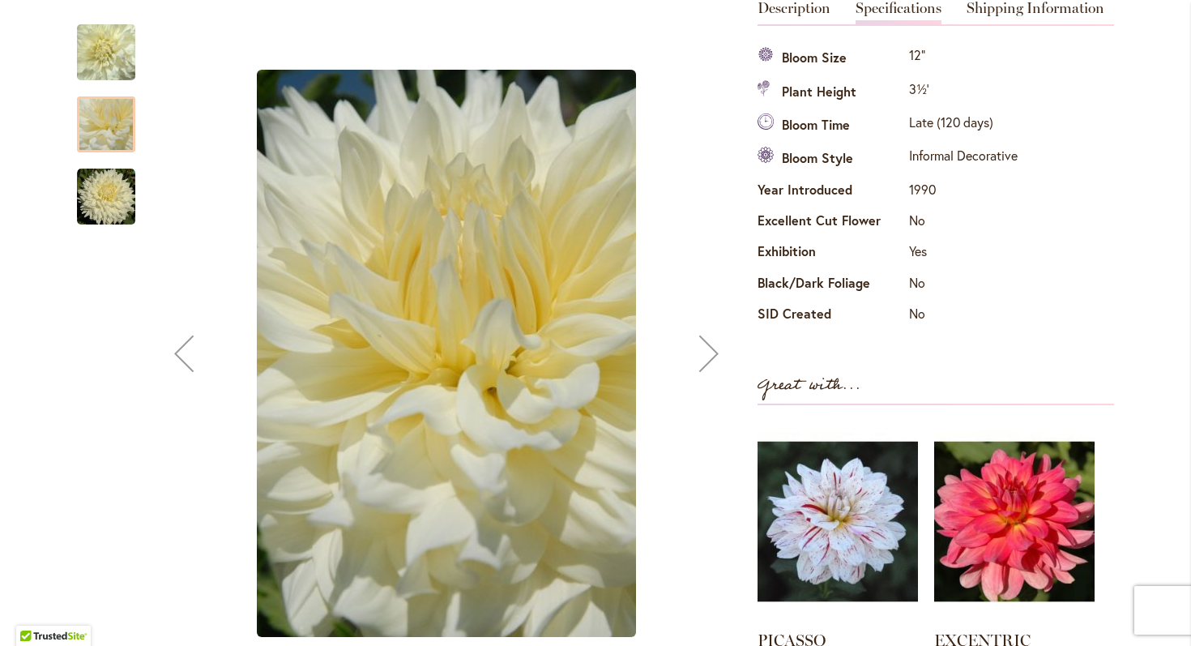
click at [715, 326] on div "Next" at bounding box center [708, 353] width 65 height 65
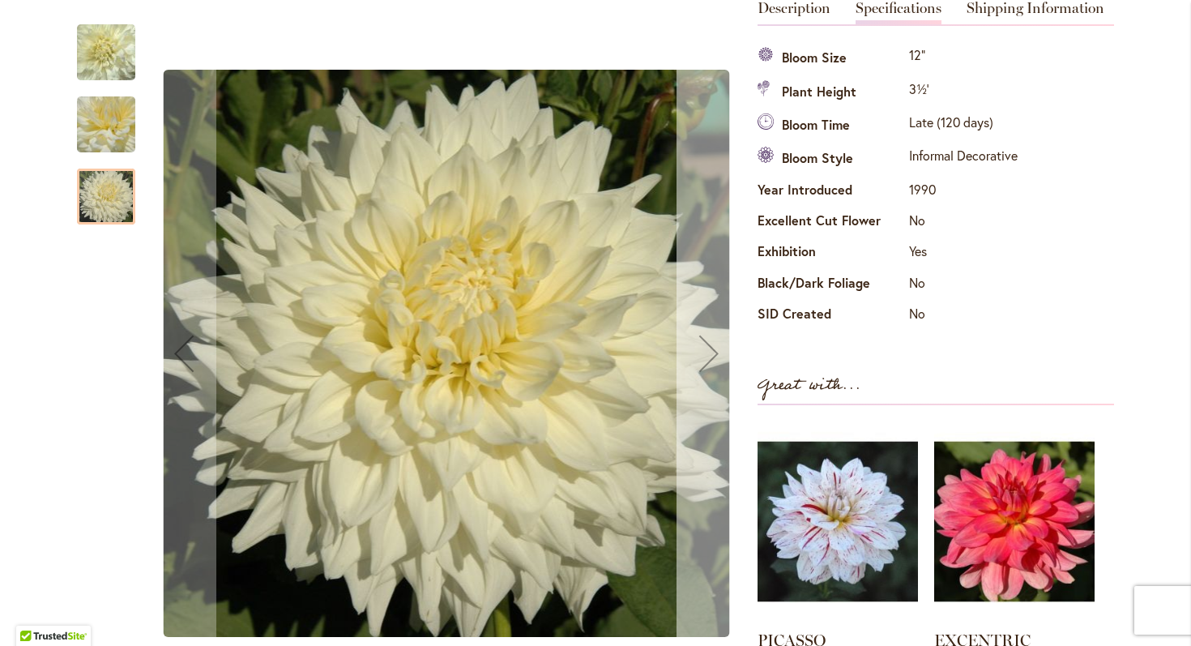
click at [715, 326] on div "Next" at bounding box center [708, 353] width 65 height 65
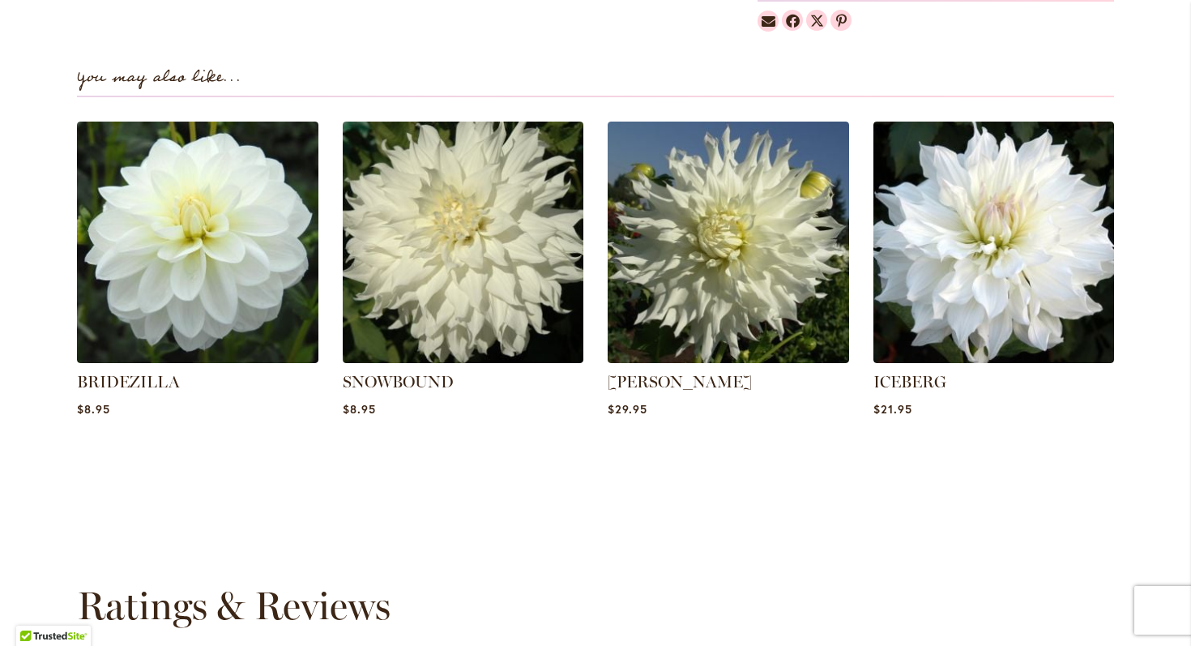
scroll to position [1418, 0]
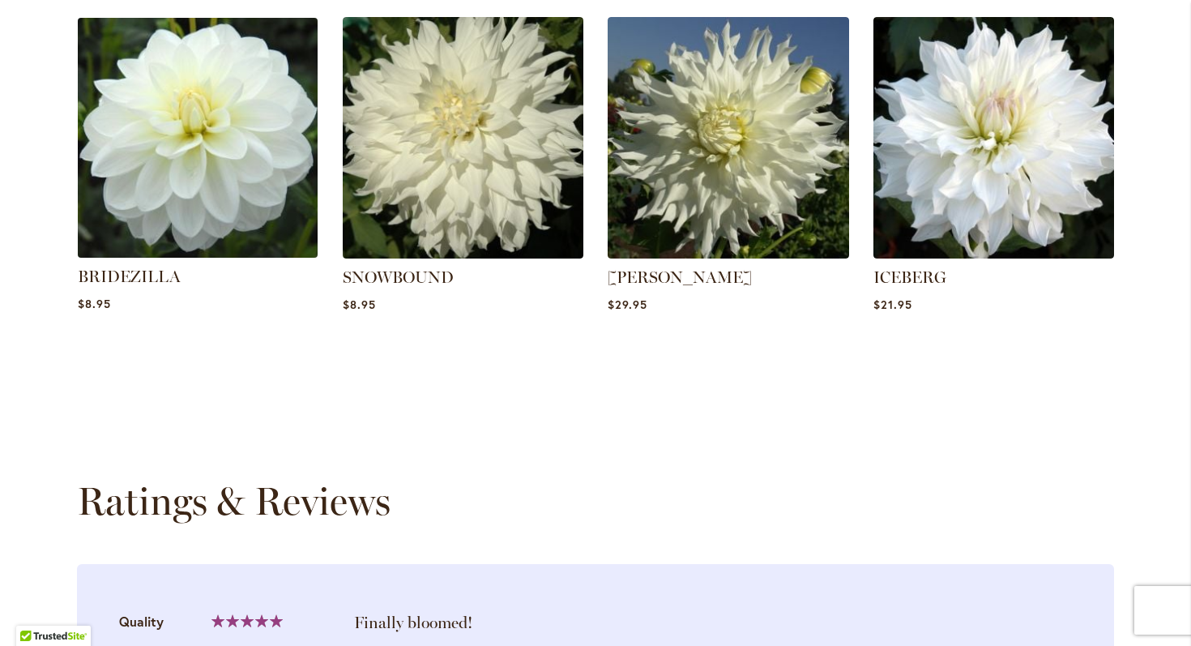
click at [146, 123] on img at bounding box center [197, 137] width 251 height 251
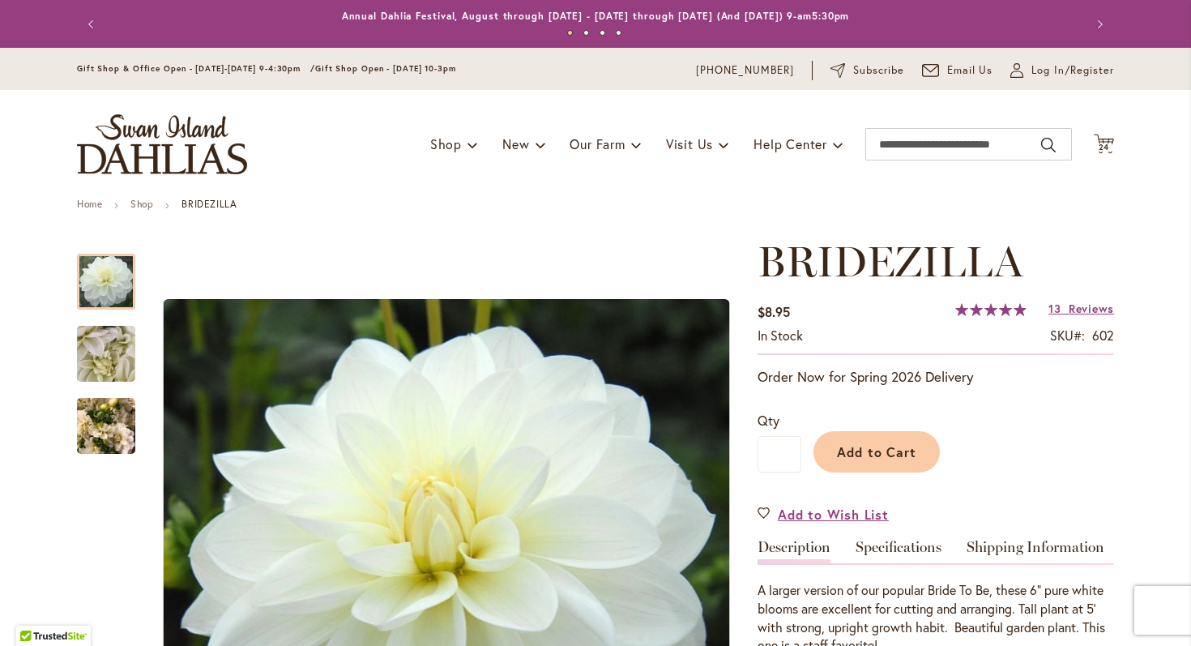
scroll to position [237, 0]
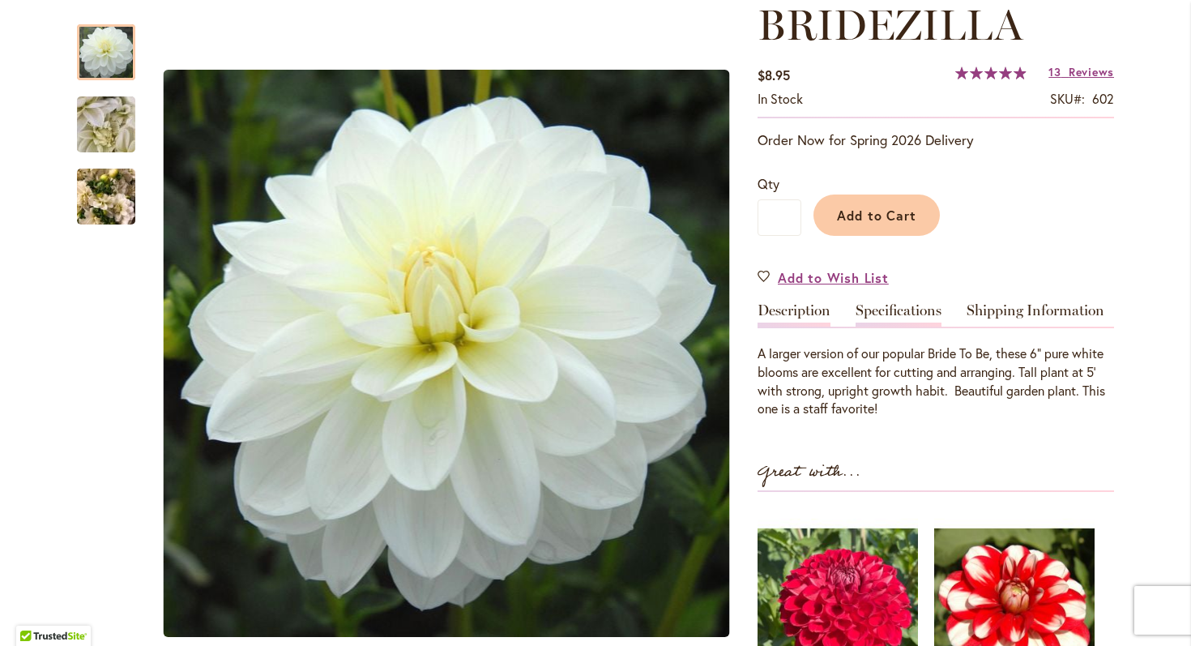
click at [888, 309] on link "Specifications" at bounding box center [898, 314] width 86 height 23
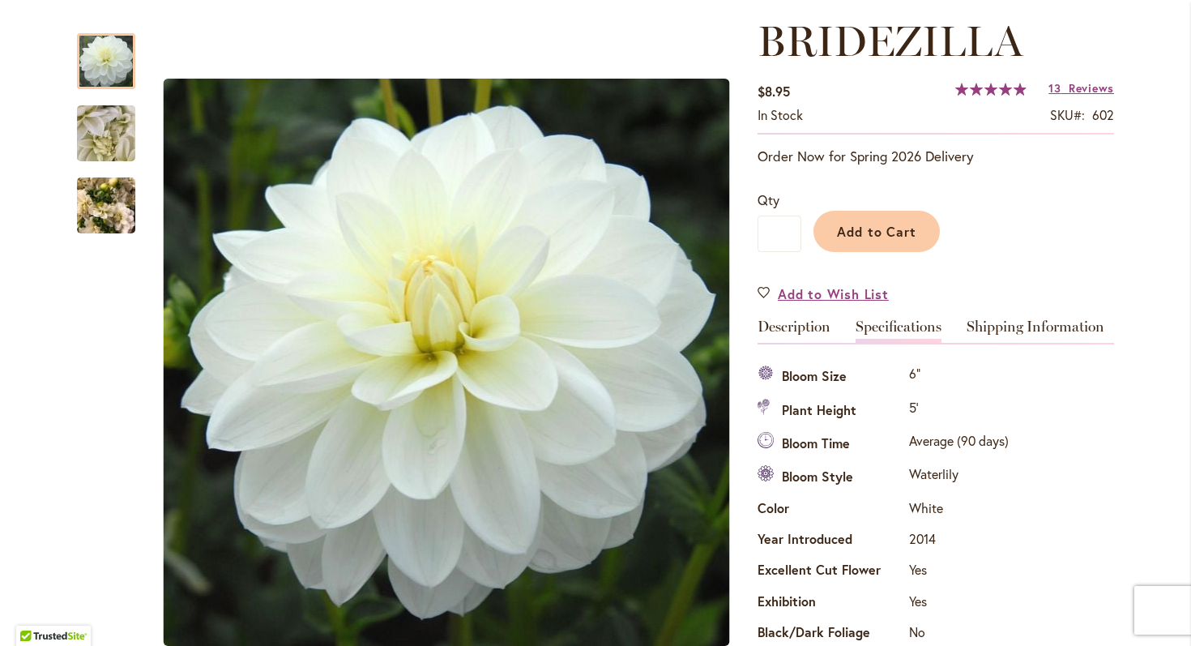
scroll to position [18, 0]
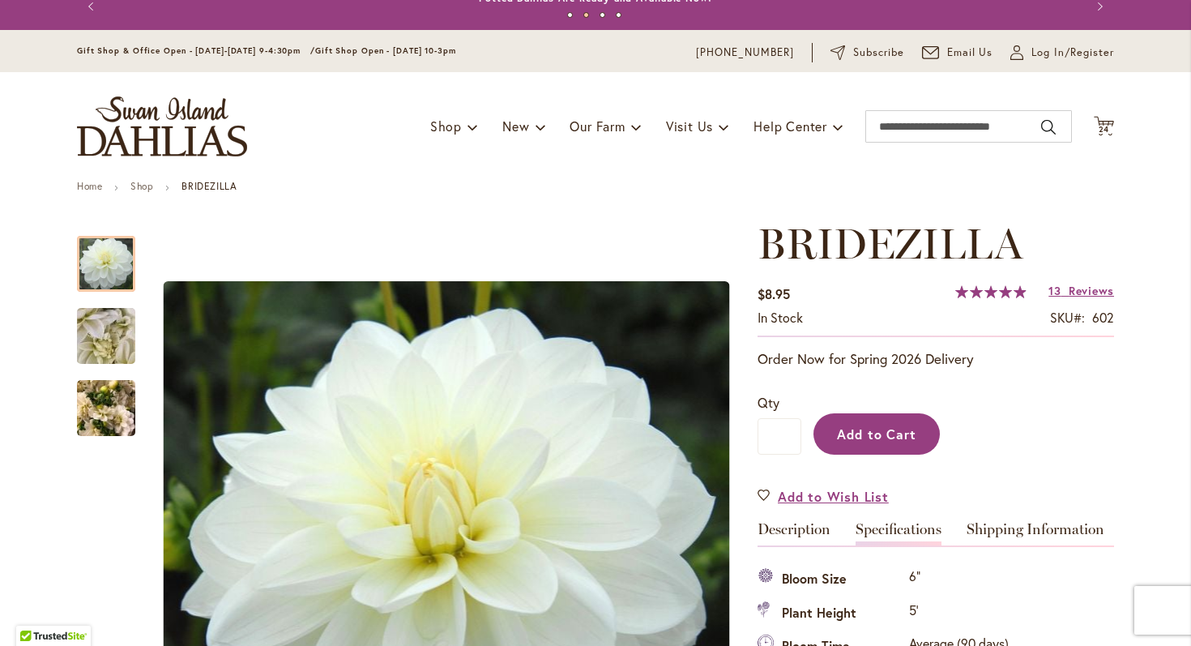
click at [896, 441] on span "Add to Cart" at bounding box center [877, 433] width 80 height 17
click at [1111, 137] on div "Toggle Nav Shop Dahlia Tubers Collections Fresh Cut Dahlias Gardening Supplies …" at bounding box center [595, 126] width 1069 height 109
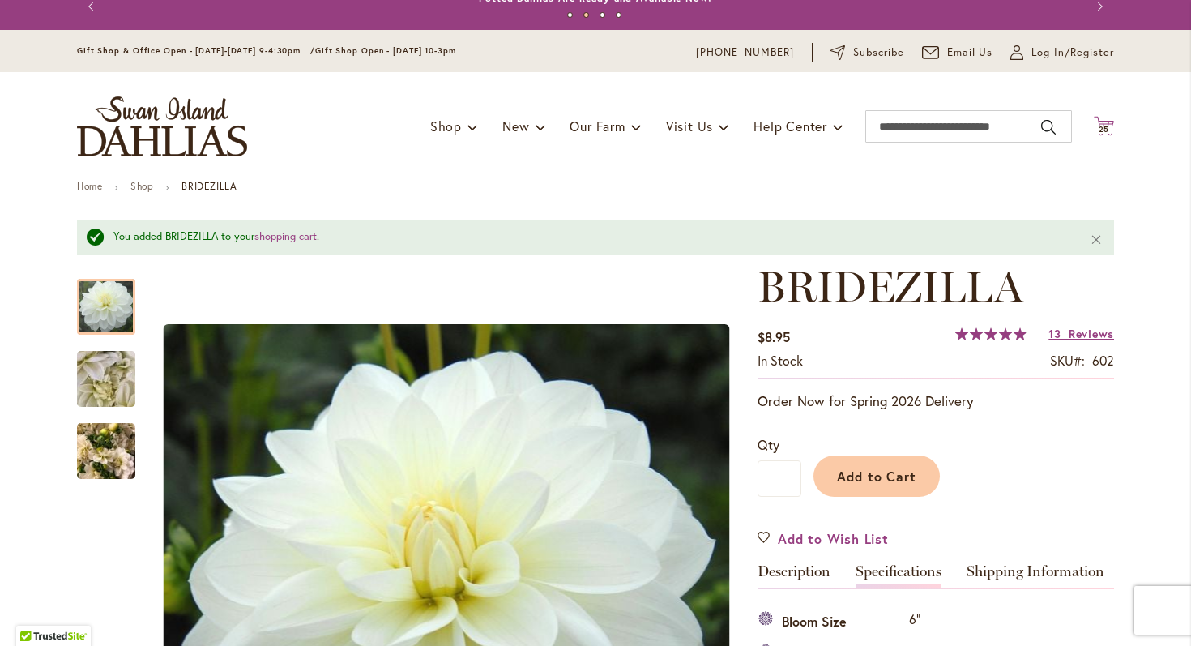
click at [1105, 133] on span "25" at bounding box center [1103, 129] width 11 height 11
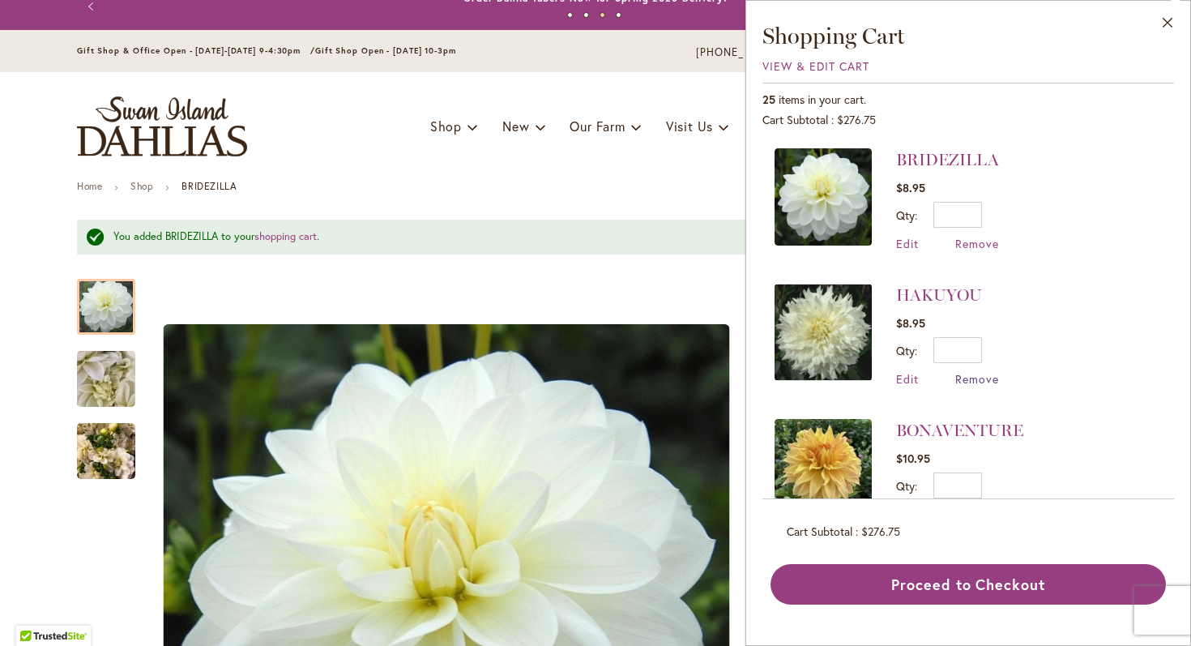
click at [971, 377] on span "Remove" at bounding box center [977, 378] width 44 height 15
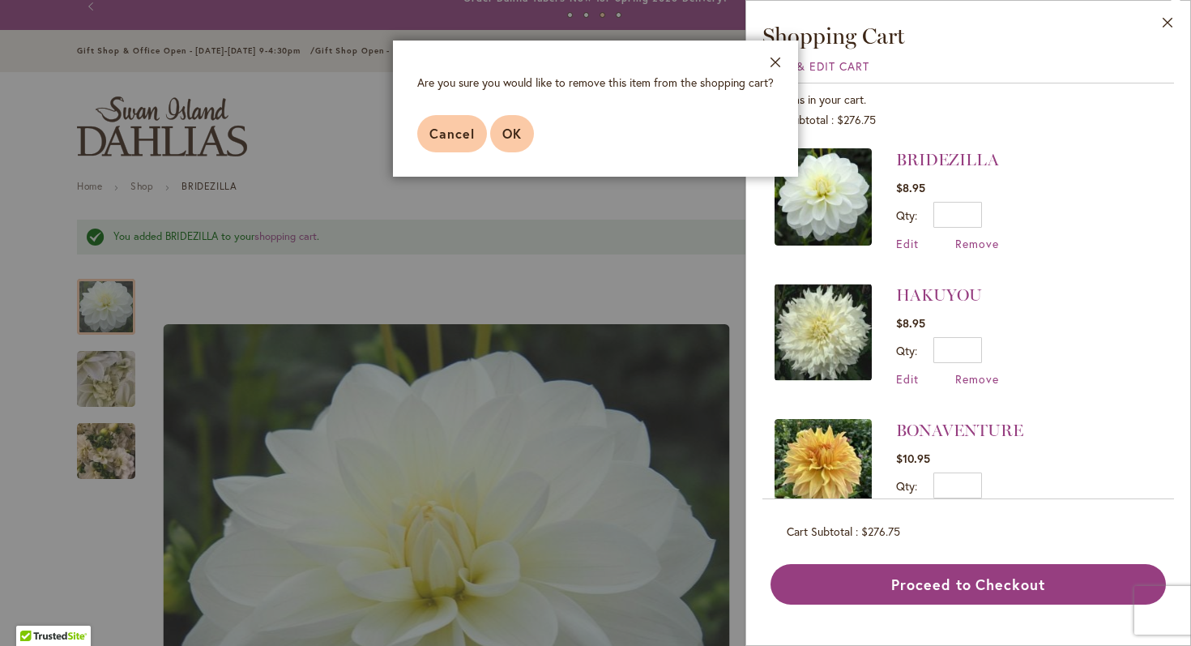
click at [502, 141] on span "OK" at bounding box center [511, 133] width 19 height 17
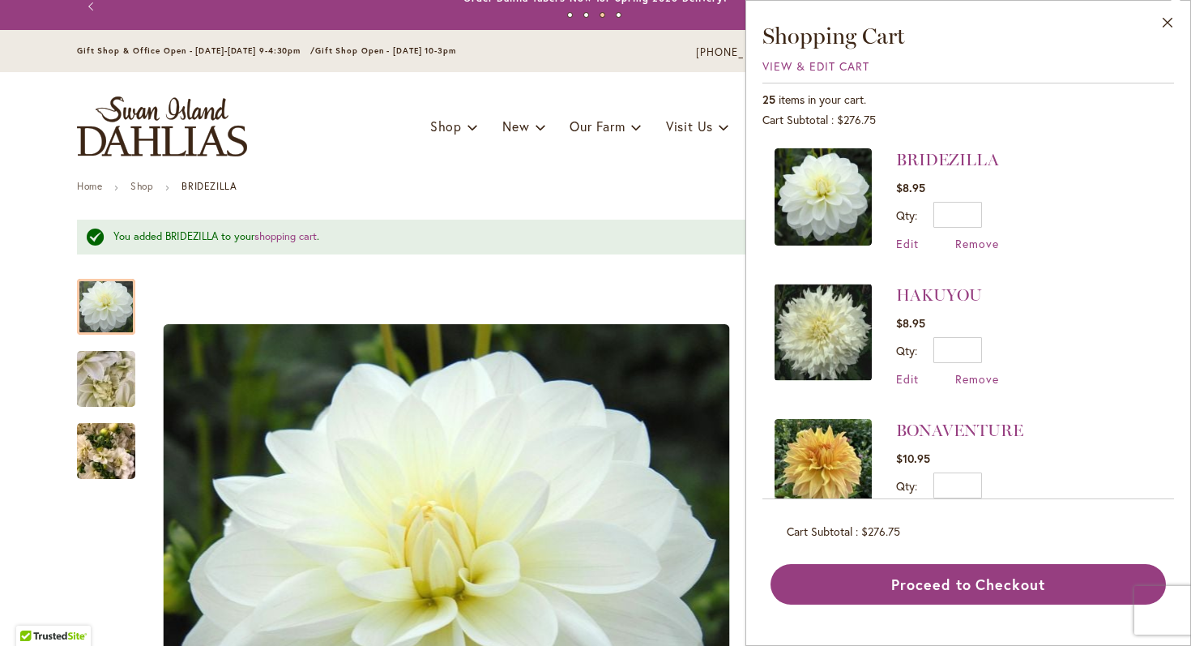
click at [839, 440] on img at bounding box center [822, 467] width 97 height 97
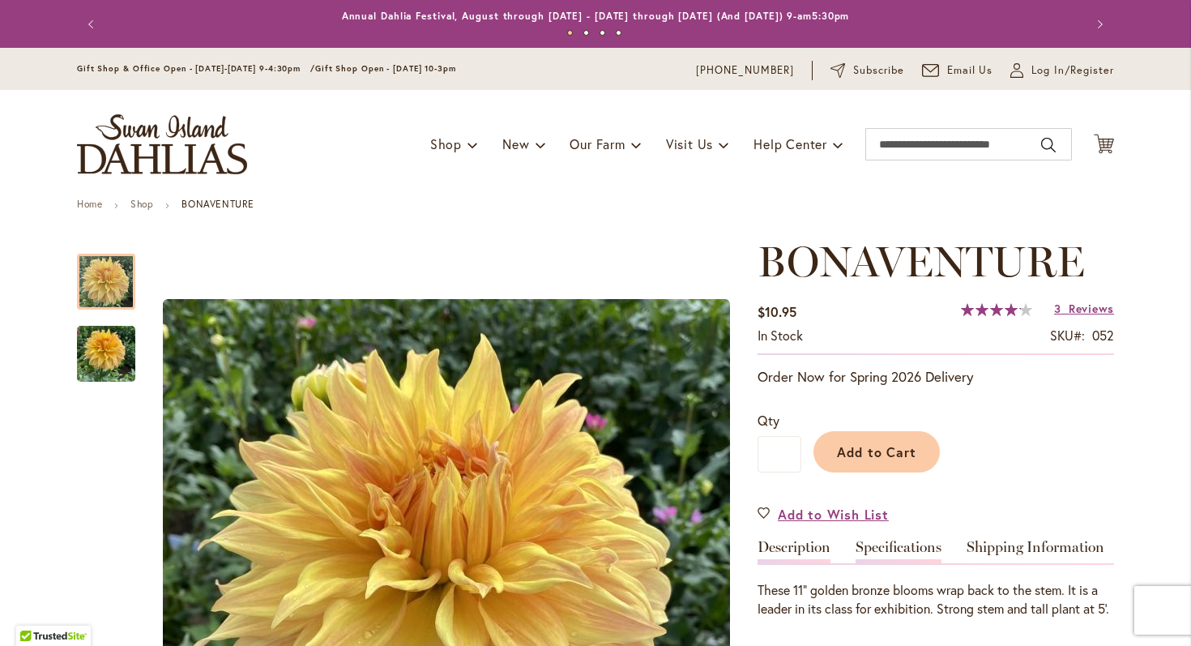
click at [897, 548] on link "Specifications" at bounding box center [898, 550] width 86 height 23
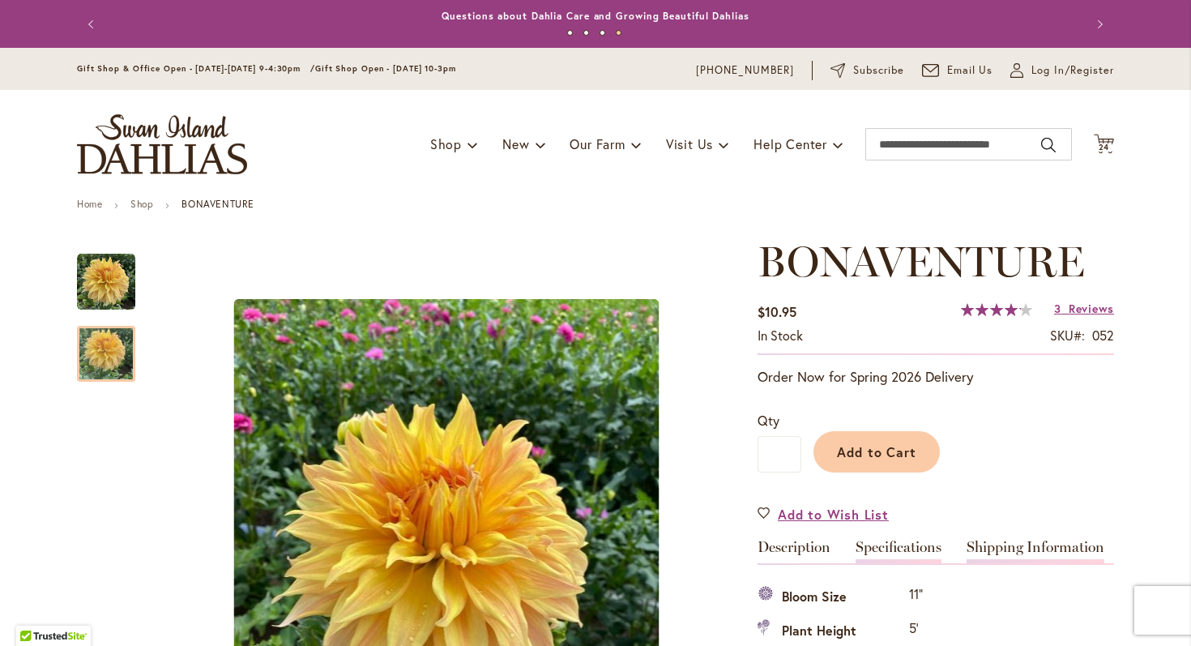
click at [1000, 550] on link "Shipping Information" at bounding box center [1035, 550] width 138 height 23
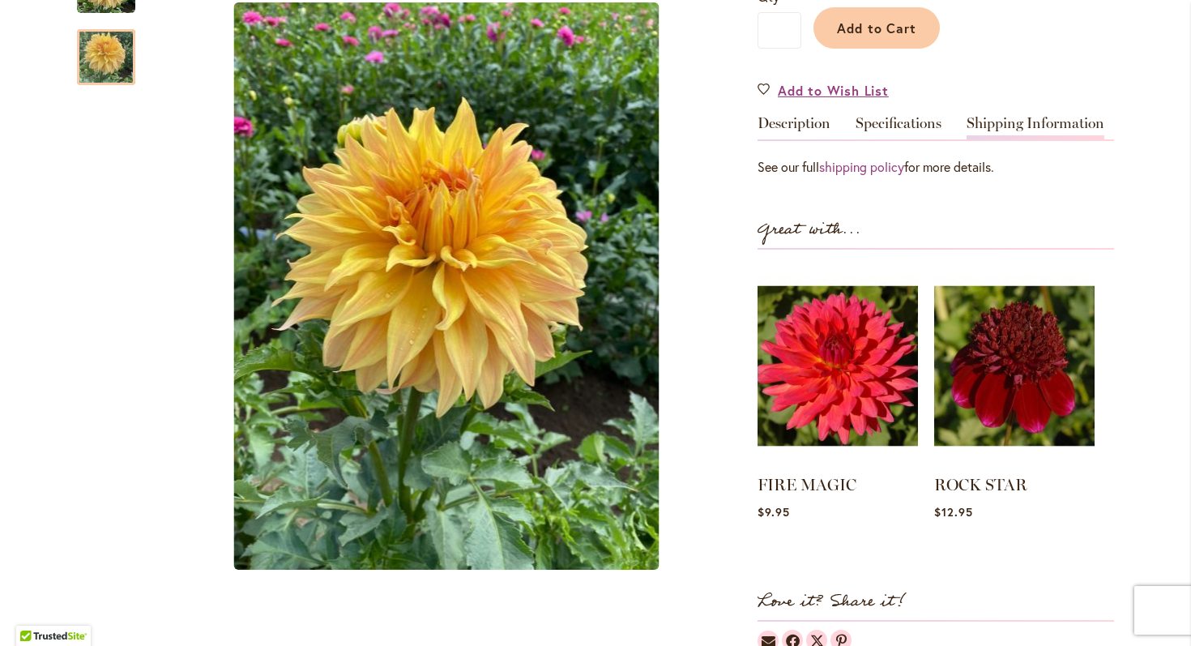
scroll to position [53, 0]
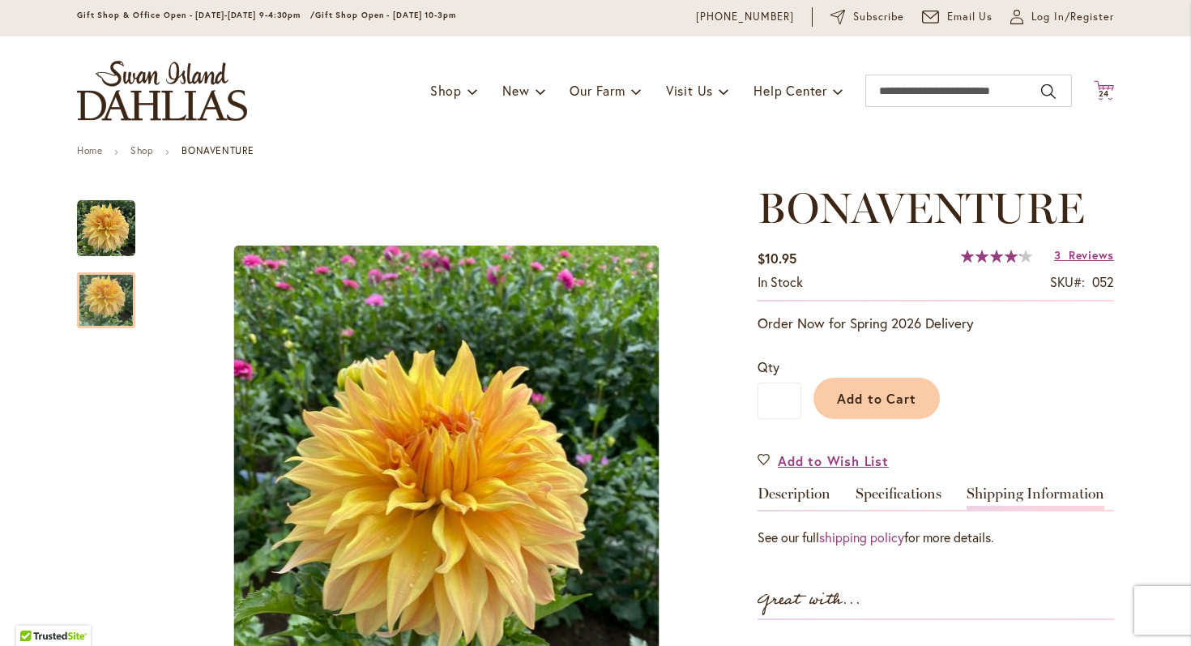
click at [1106, 86] on icon "Cart .cls-1 { fill: #231f20; }" at bounding box center [1104, 90] width 20 height 20
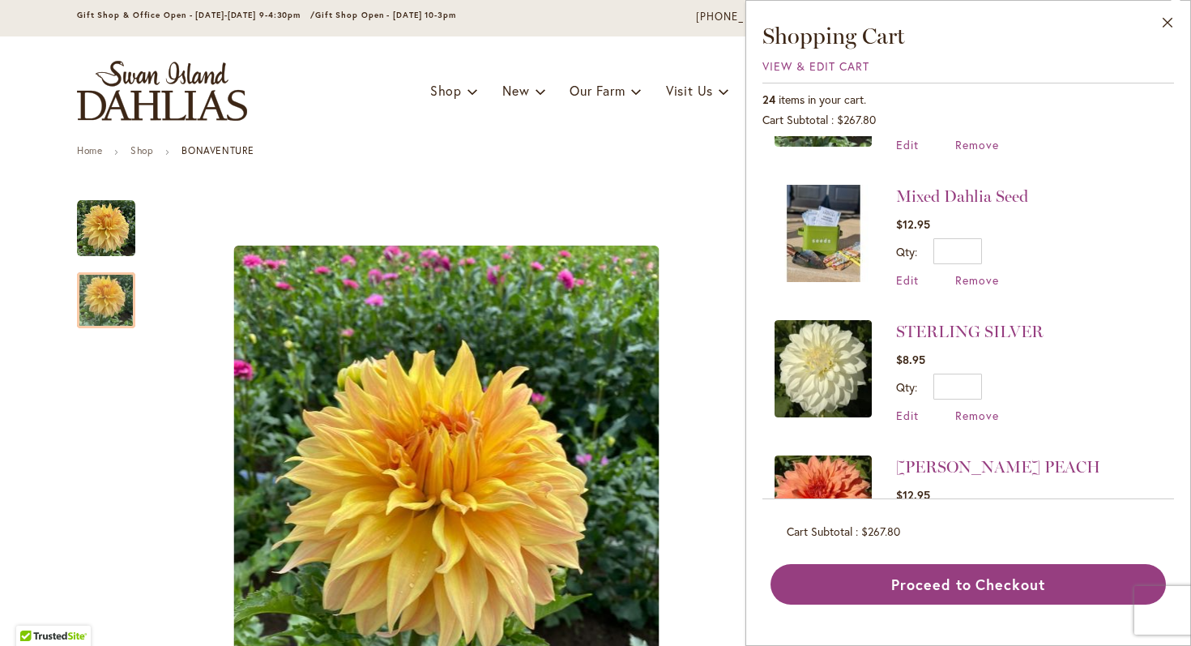
scroll to position [452, 0]
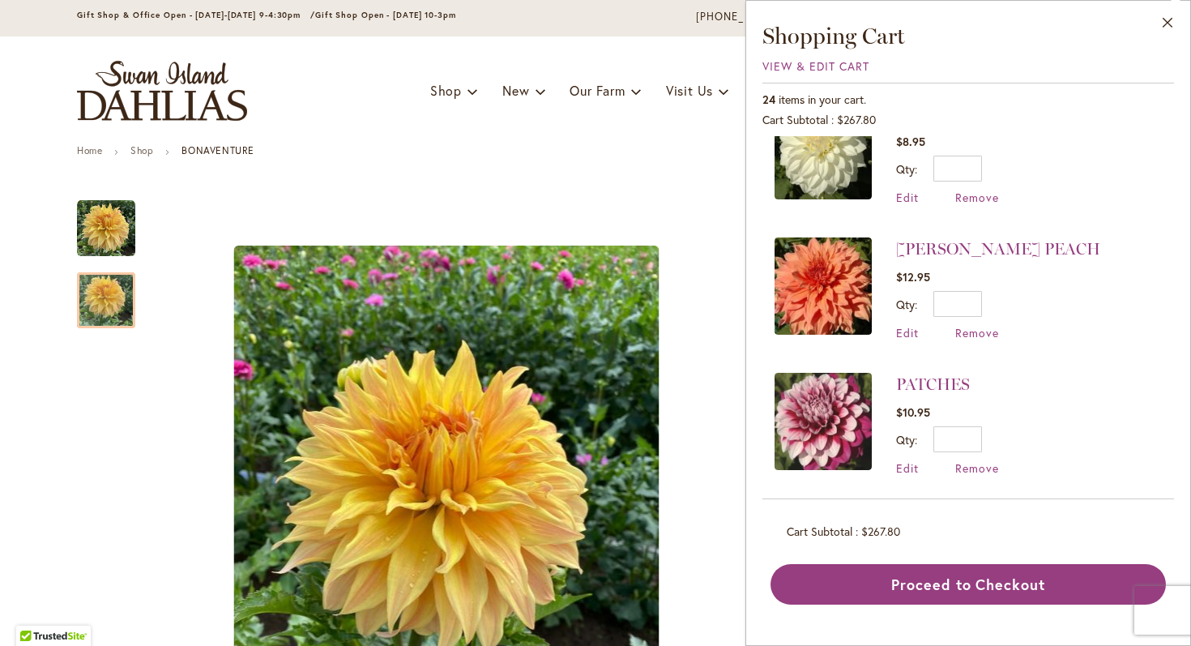
click at [843, 181] on img at bounding box center [822, 150] width 97 height 97
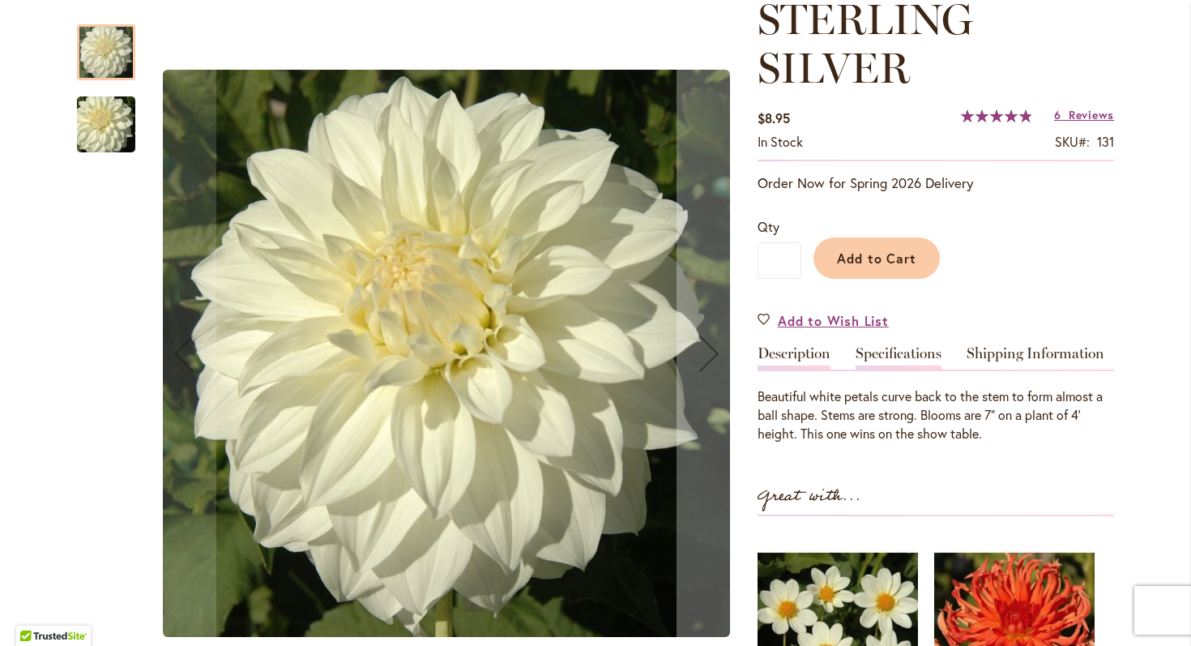
click at [902, 356] on link "Specifications" at bounding box center [898, 357] width 86 height 23
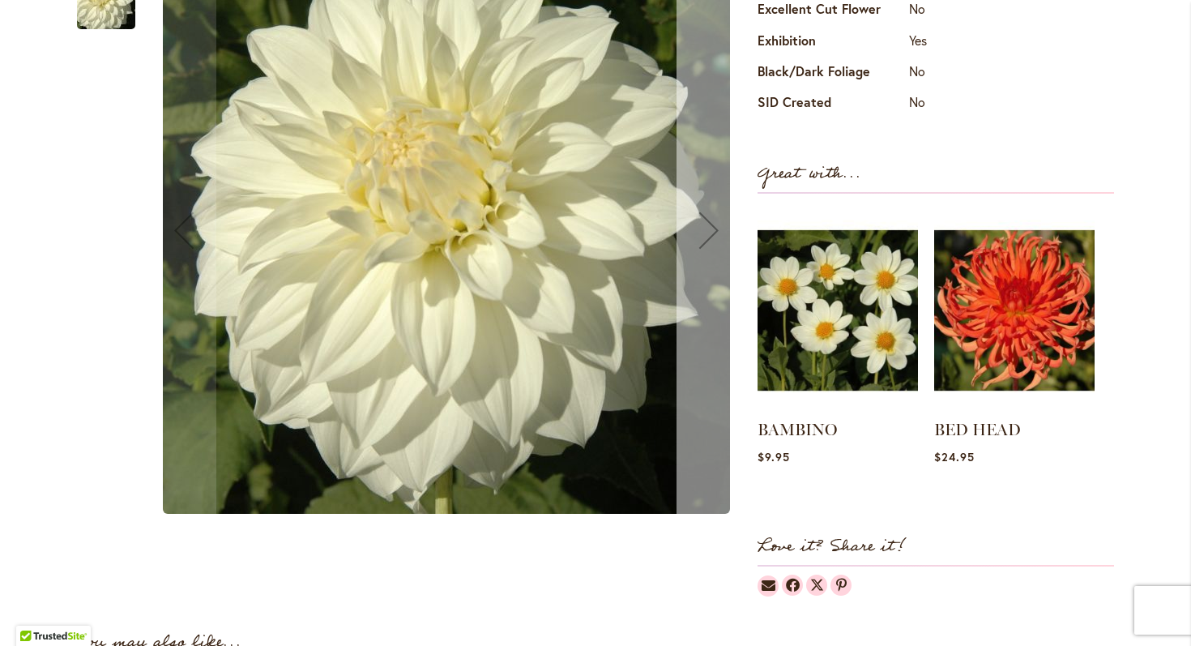
scroll to position [839, 0]
